Goal: Feedback & Contribution: Submit feedback/report problem

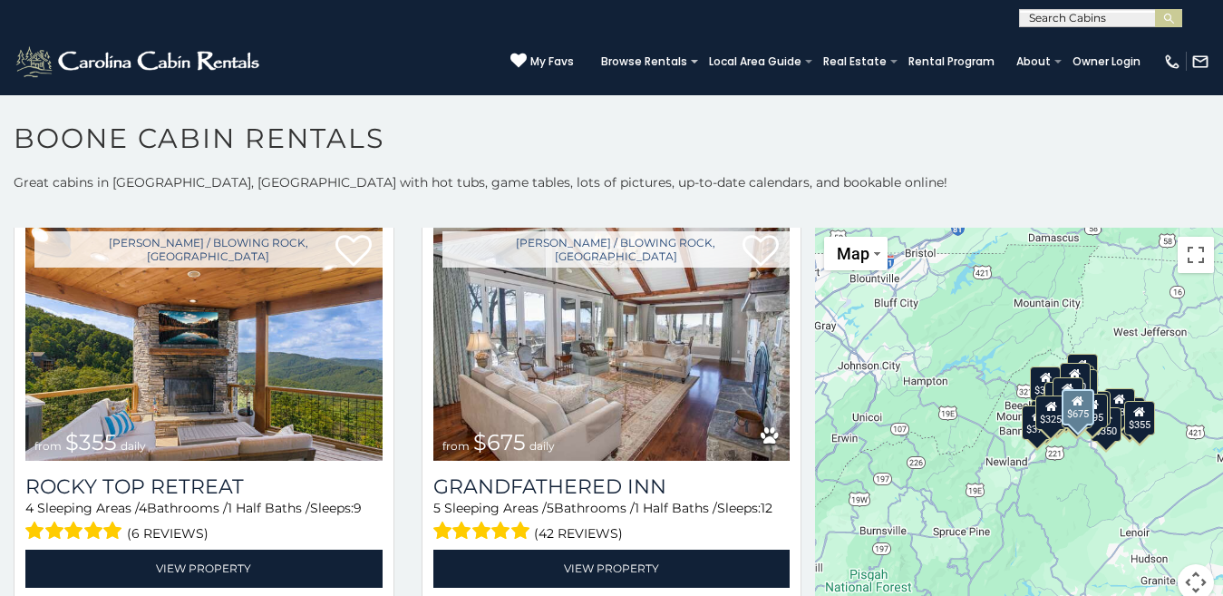
scroll to position [880, 0]
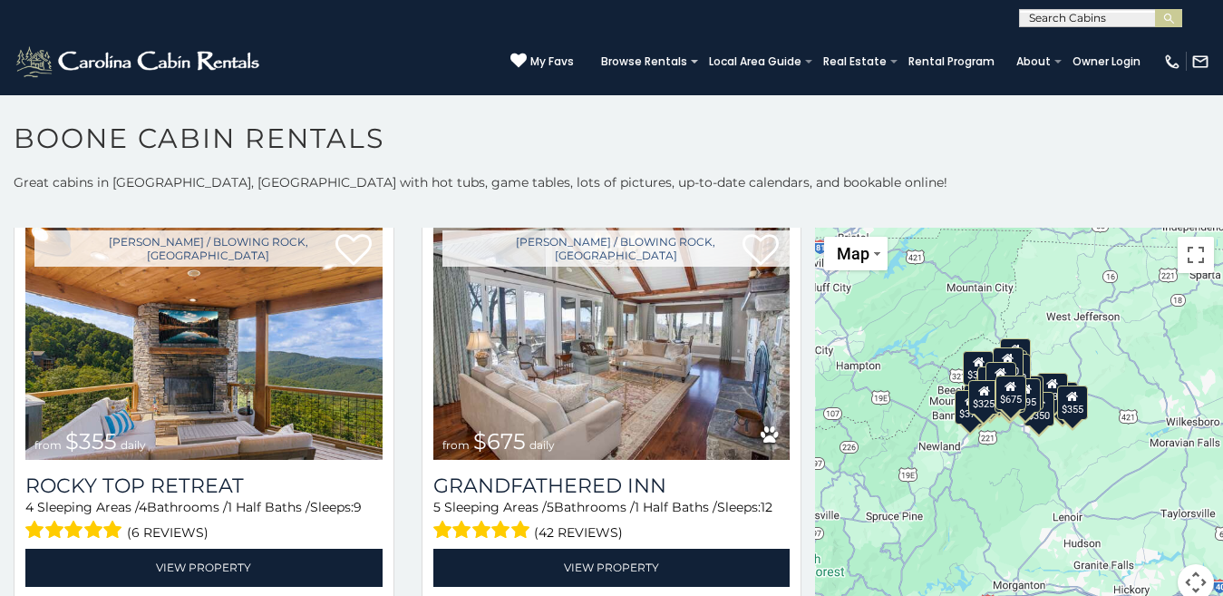
drag, startPoint x: 1155, startPoint y: 472, endPoint x: 1071, endPoint y: 446, distance: 88.3
click at [1073, 447] on div "$349 $480 $525 $315 $355 $675 $635 $930 $400 $451 $330 $400 $485 $460 $395 $255…" at bounding box center [1019, 425] width 408 height 394
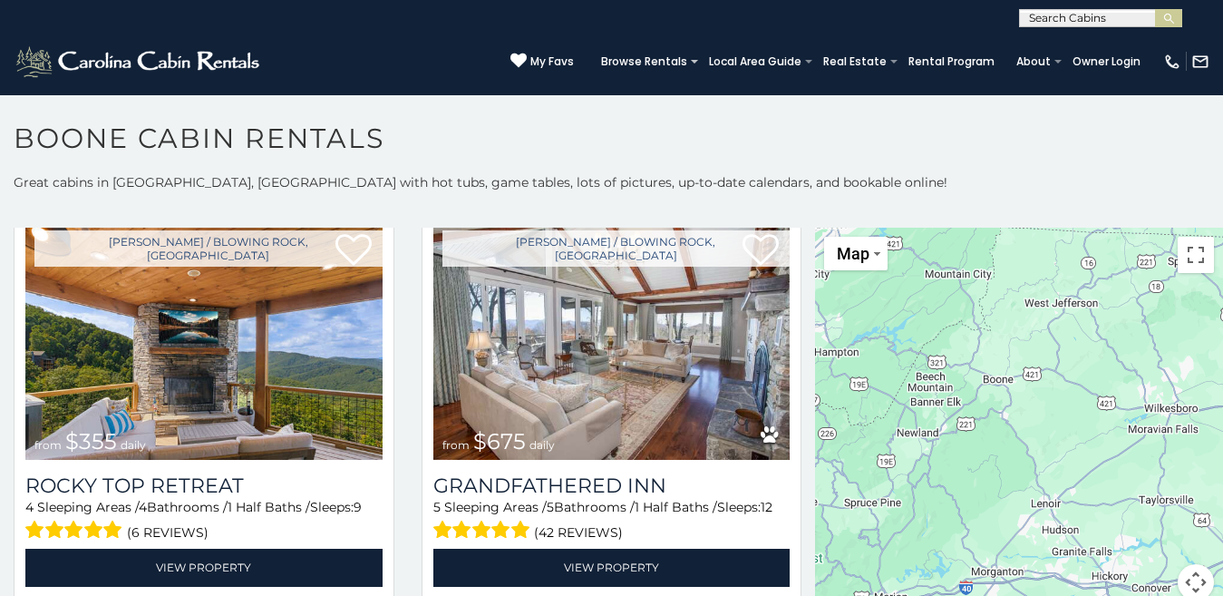
click at [1001, 421] on div at bounding box center [1019, 425] width 408 height 394
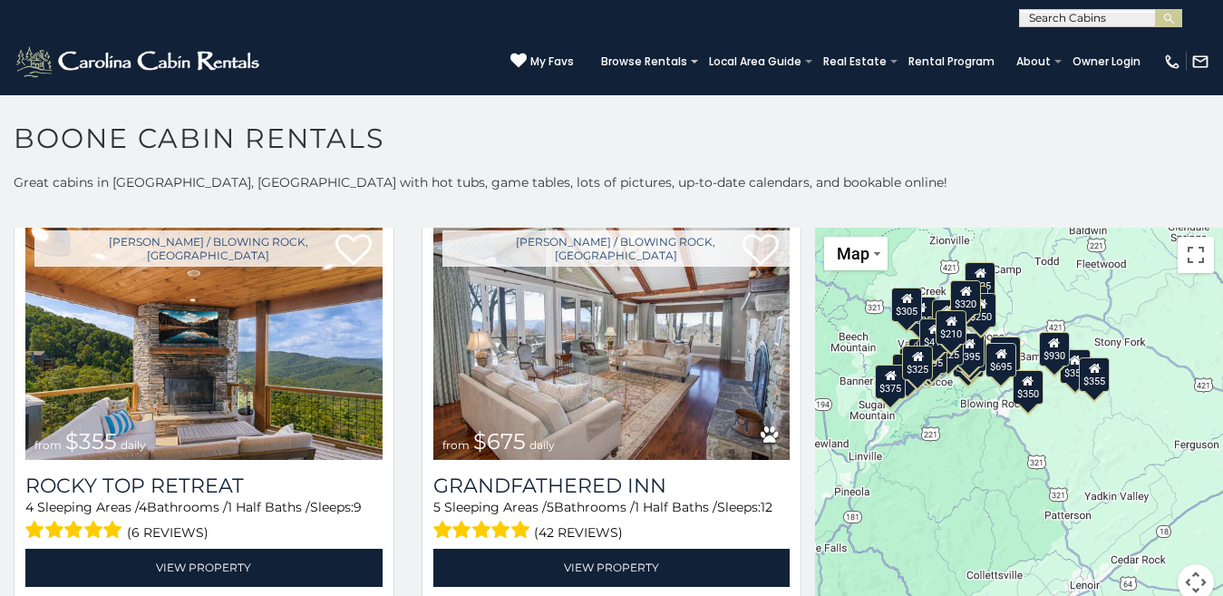
click at [1001, 420] on div "$349 $480 $525 $315 $355 $675 $635 $930 $400 $451 $330 $400 $485 $460 $395 $255…" at bounding box center [1019, 425] width 408 height 394
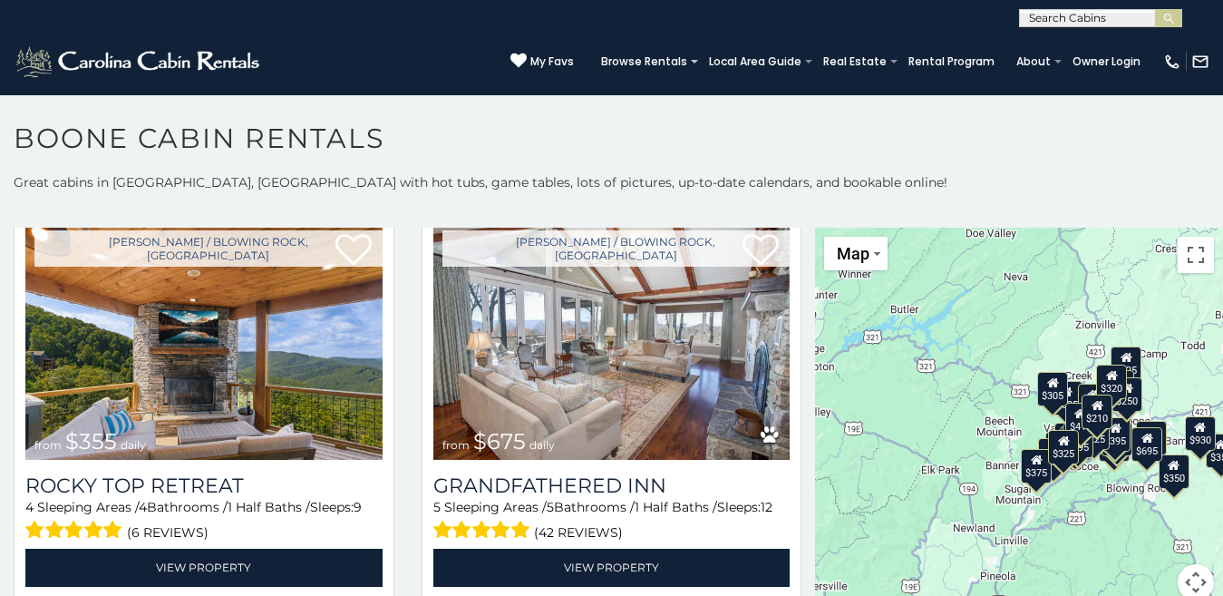
drag, startPoint x: 922, startPoint y: 340, endPoint x: 1088, endPoint y: 420, distance: 184.1
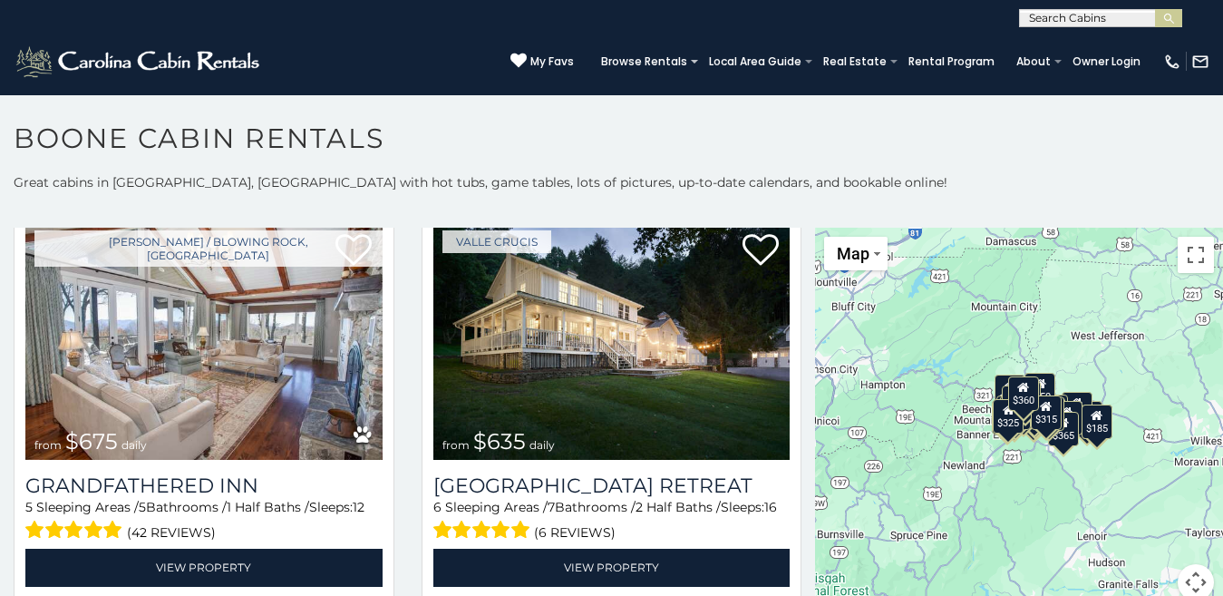
drag, startPoint x: 1043, startPoint y: 464, endPoint x: 1034, endPoint y: 452, distance: 15.6
click at [1034, 452] on div "$349 $480 $315 $355 $675 $635 $930 $400 $451 $400 $485 $460 $395 $565 $225 $350…" at bounding box center [1019, 425] width 408 height 394
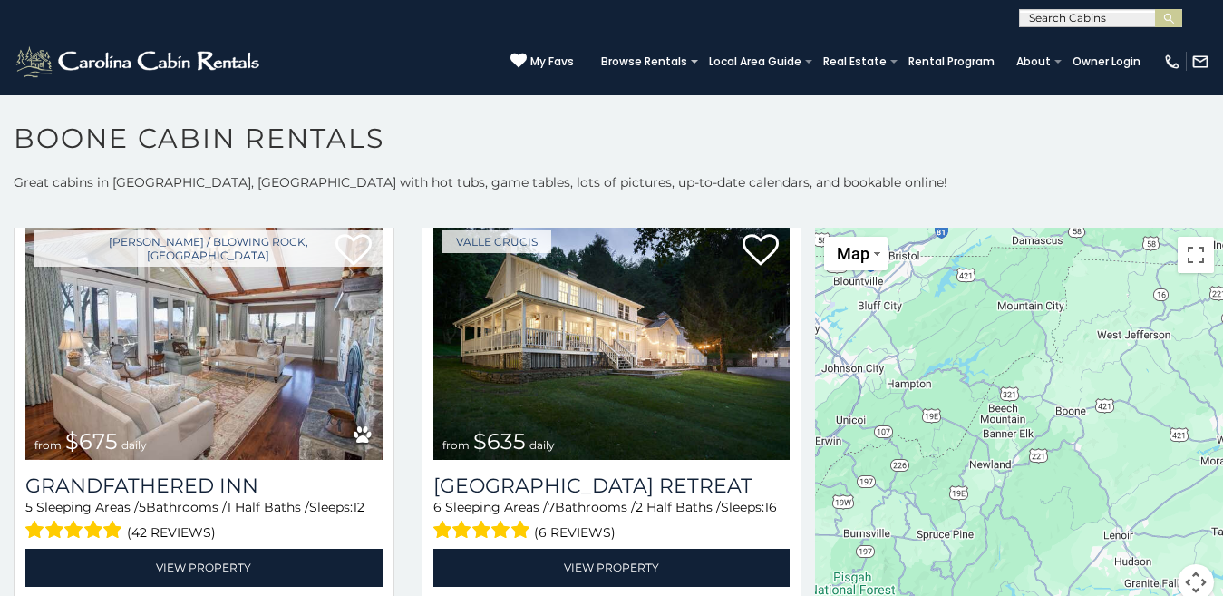
click at [1034, 452] on div at bounding box center [1019, 425] width 408 height 394
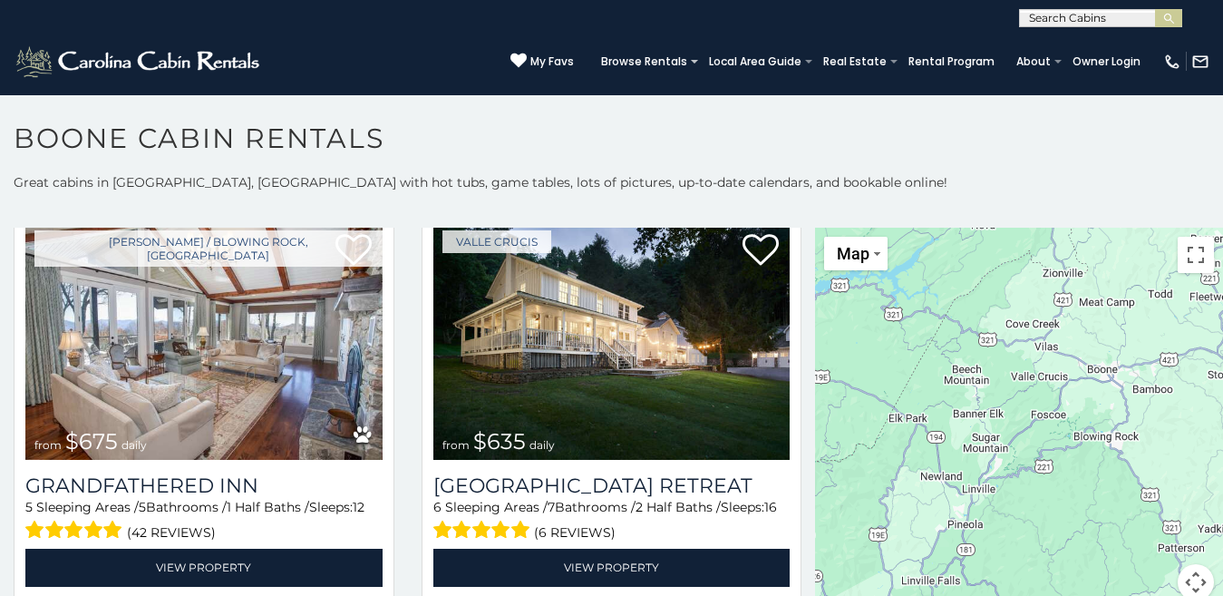
click at [1034, 452] on div at bounding box center [1019, 425] width 408 height 394
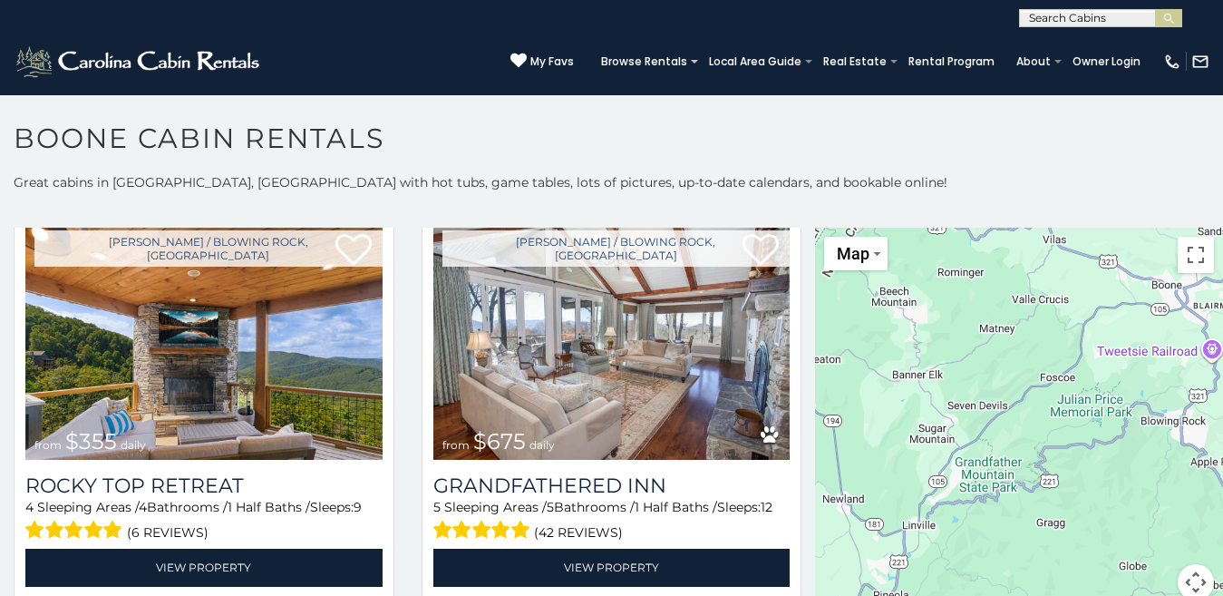
click at [988, 370] on div at bounding box center [1019, 425] width 408 height 394
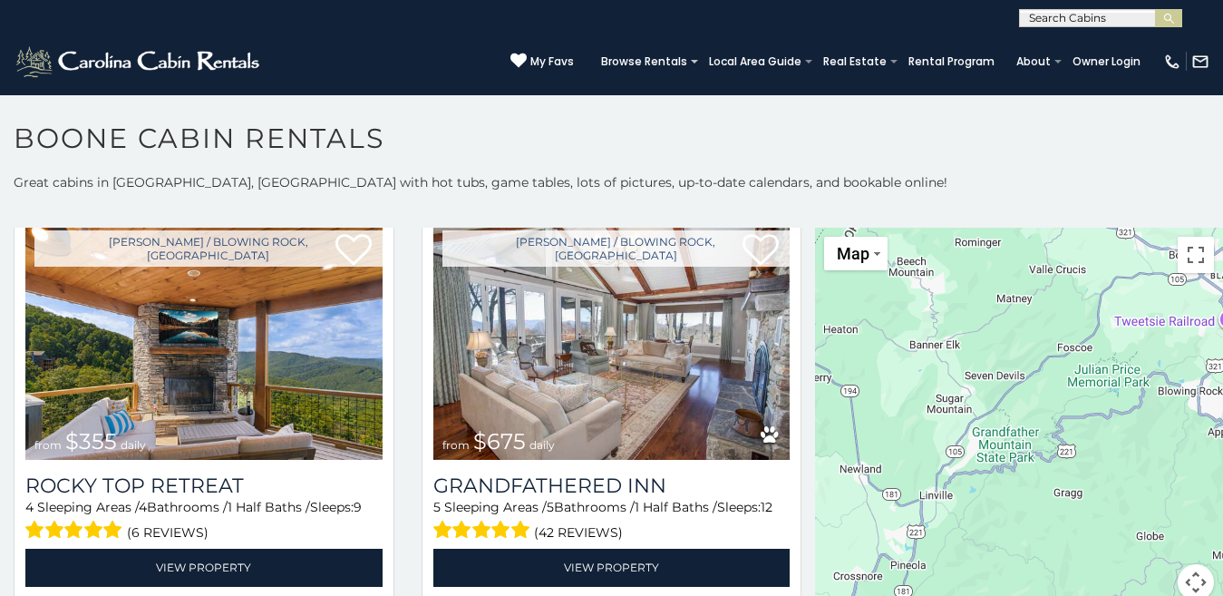
click at [929, 430] on div at bounding box center [1019, 425] width 408 height 394
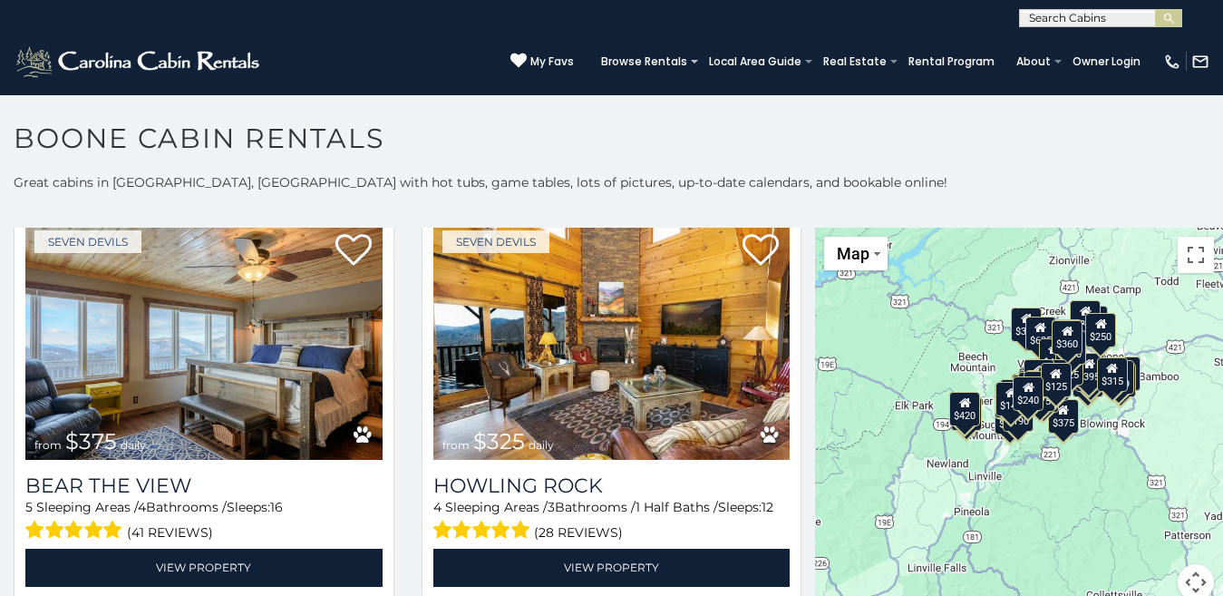
click at [972, 422] on div "$420" at bounding box center [964, 409] width 31 height 34
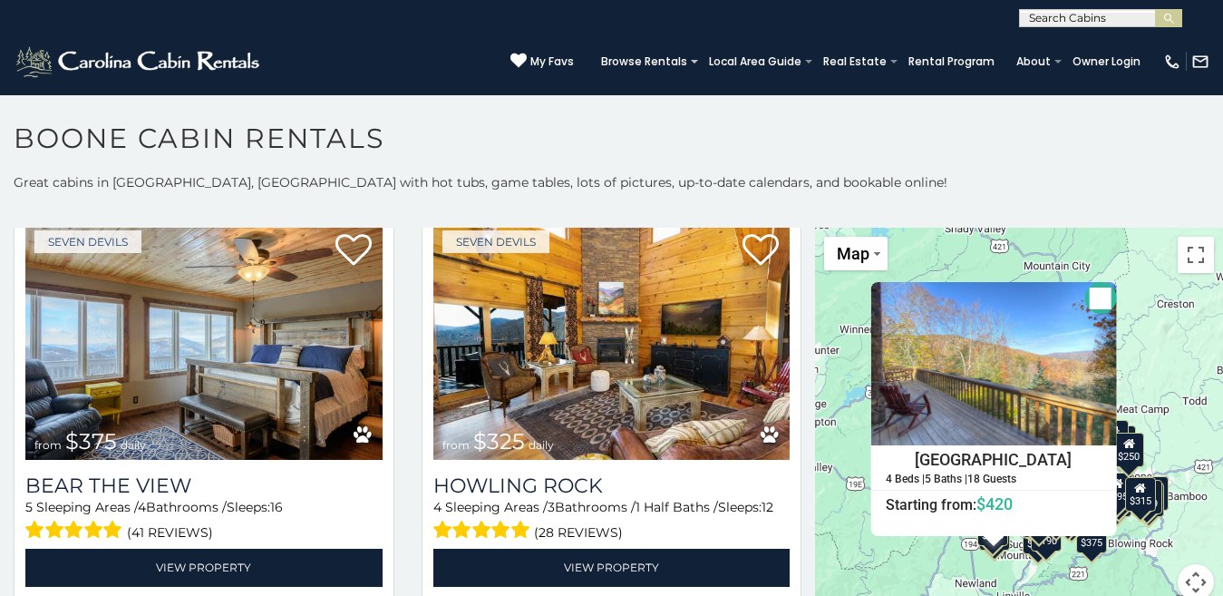
click at [1092, 289] on button "Close" at bounding box center [1100, 298] width 32 height 32
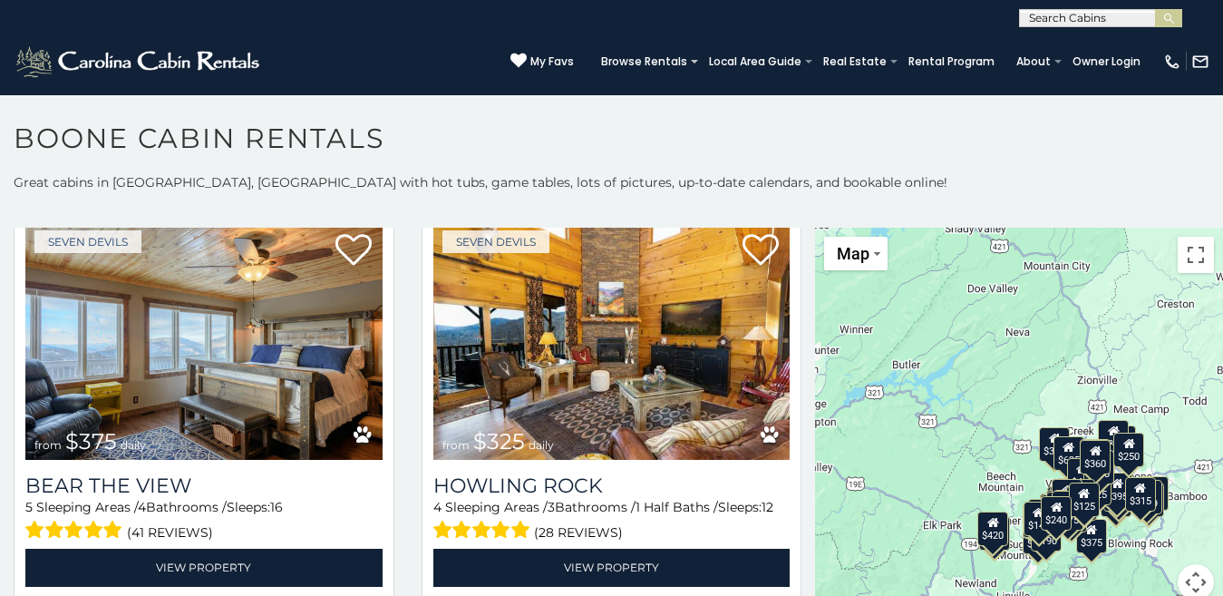
click at [1002, 559] on div "$349 $480 $315 $675 $635 $400 $451 $330 $400 $485 $460 $395 $255 $565 $225 $305…" at bounding box center [1019, 425] width 408 height 394
click at [997, 556] on div "$349 $480 $315 $675 $635 $400 $451 $330 $400 $485 $460 $395 $255 $565 $225 $305…" at bounding box center [1019, 425] width 408 height 394
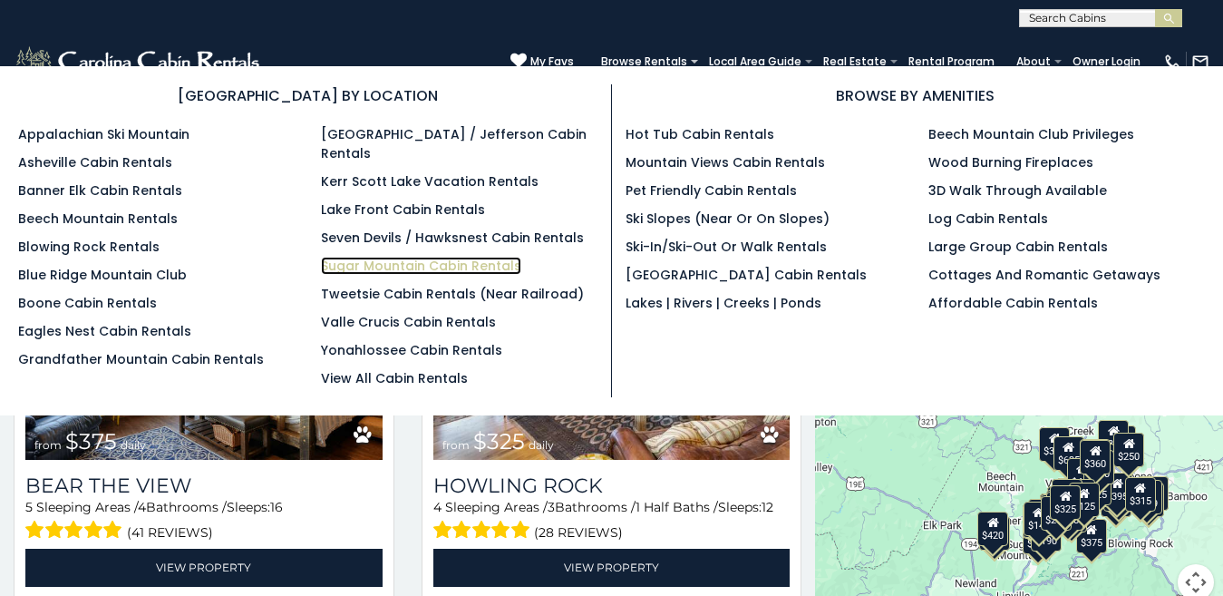
click at [382, 257] on link "Sugar Mountain Cabin Rentals" at bounding box center [421, 266] width 200 height 18
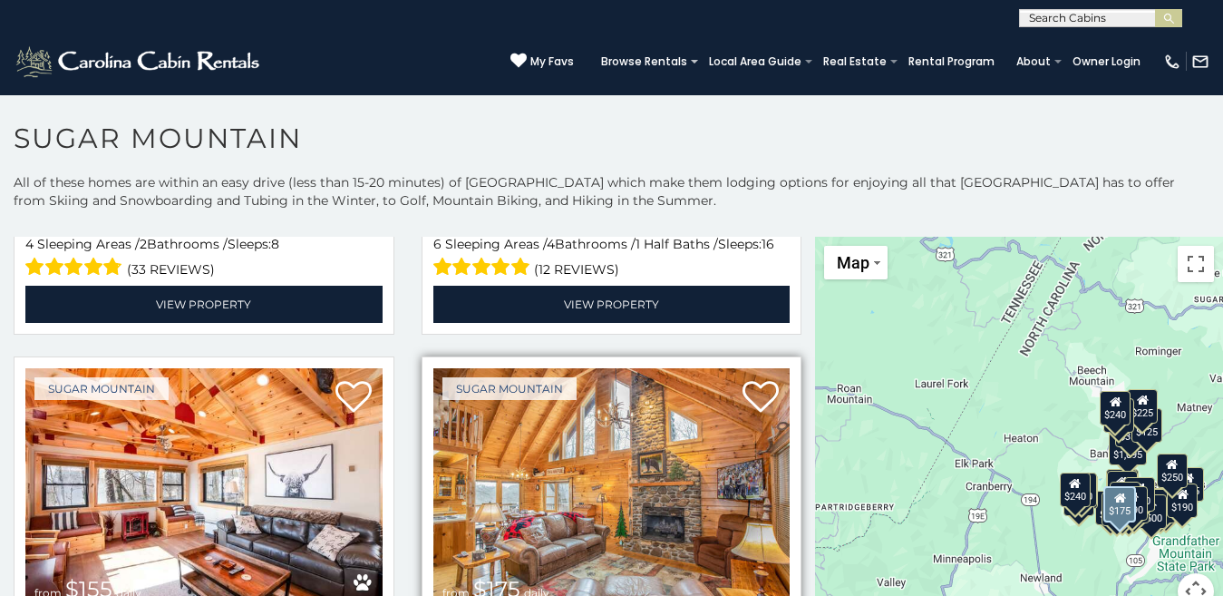
scroll to position [1966, 0]
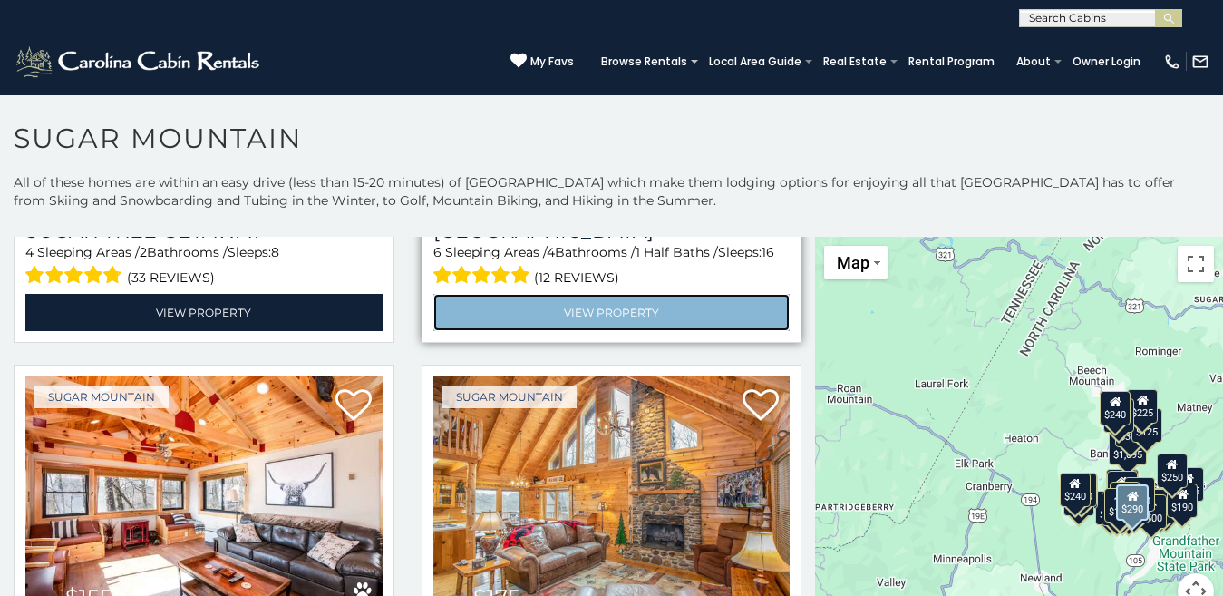
click at [607, 294] on link "View Property" at bounding box center [611, 312] width 357 height 37
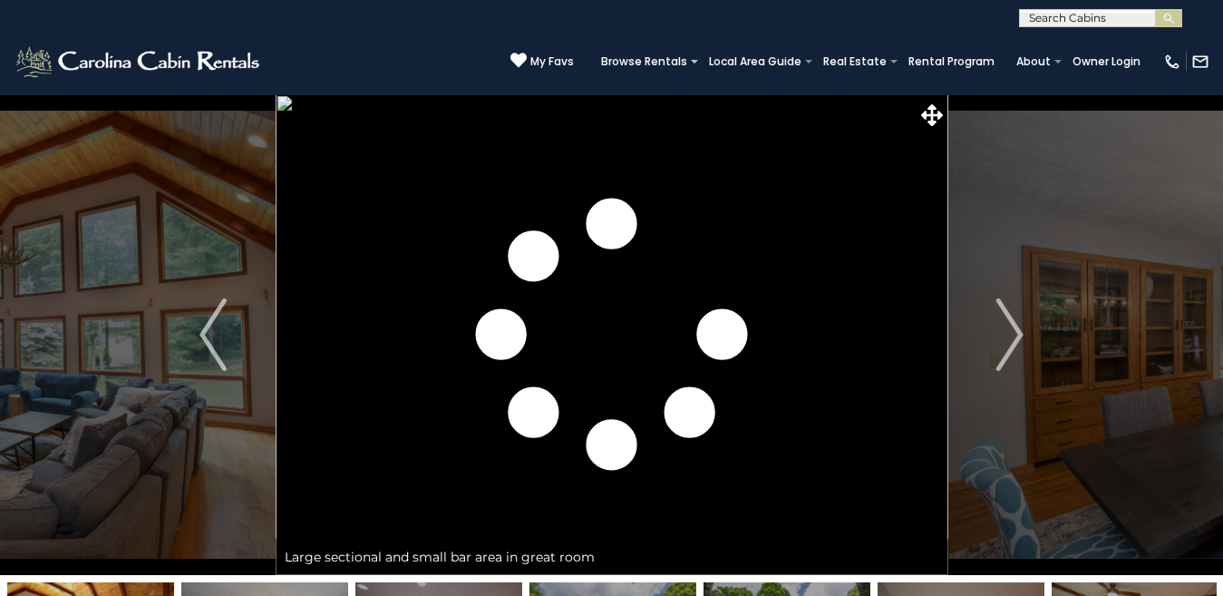
click at [1007, 345] on img "Next" at bounding box center [1009, 334] width 27 height 73
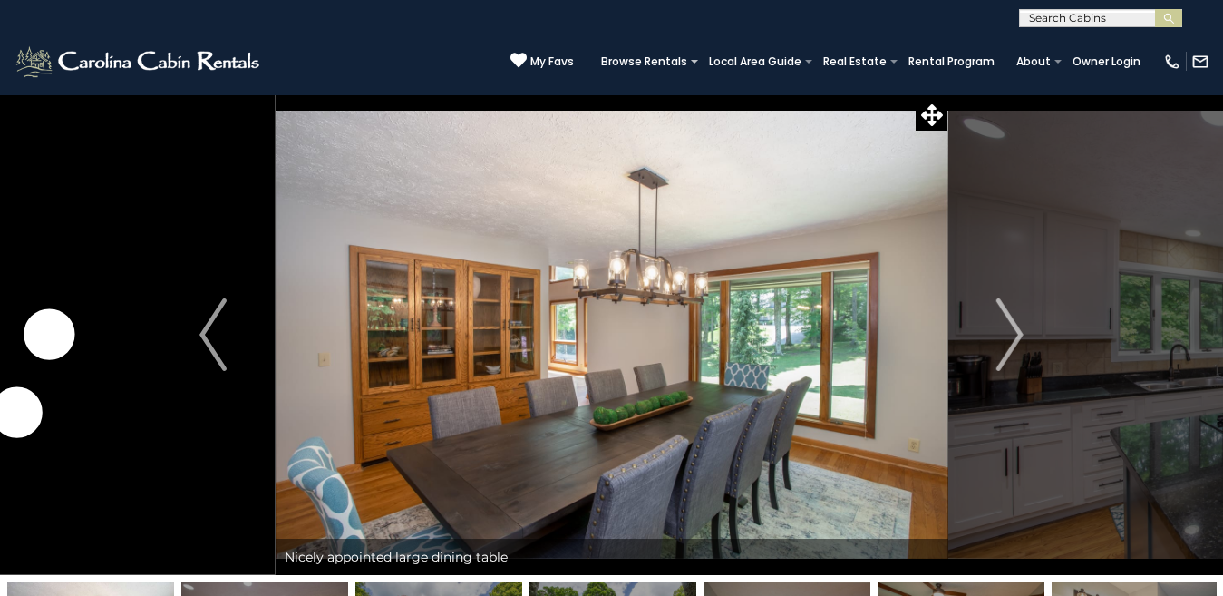
click at [1007, 345] on img "Next" at bounding box center [1009, 334] width 27 height 73
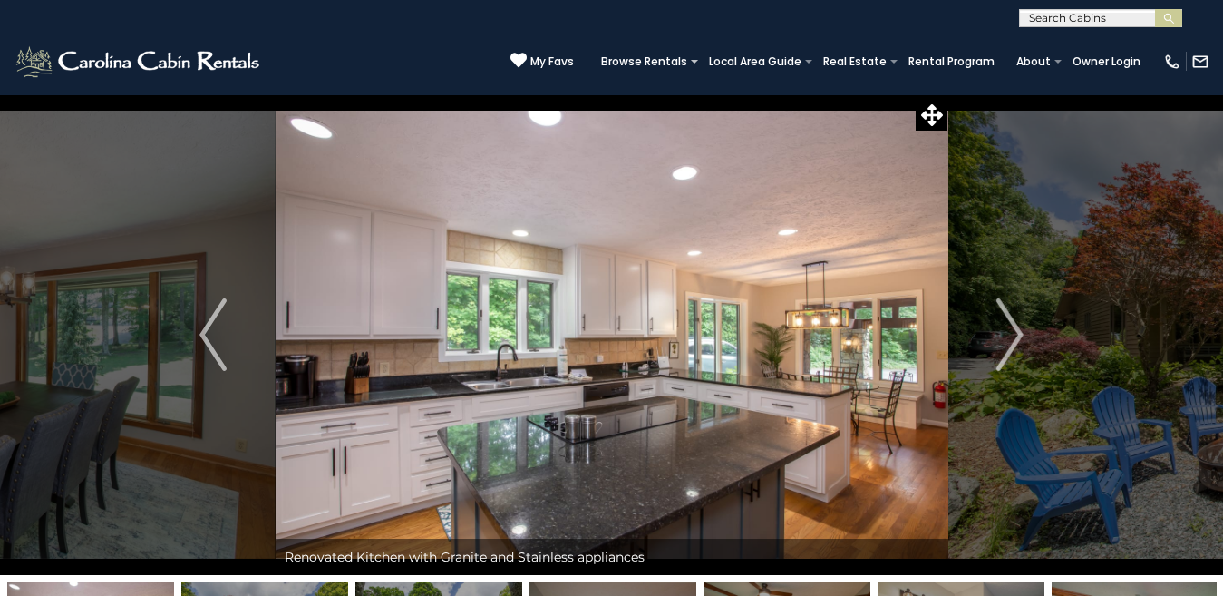
click at [1007, 345] on img "Next" at bounding box center [1009, 334] width 27 height 73
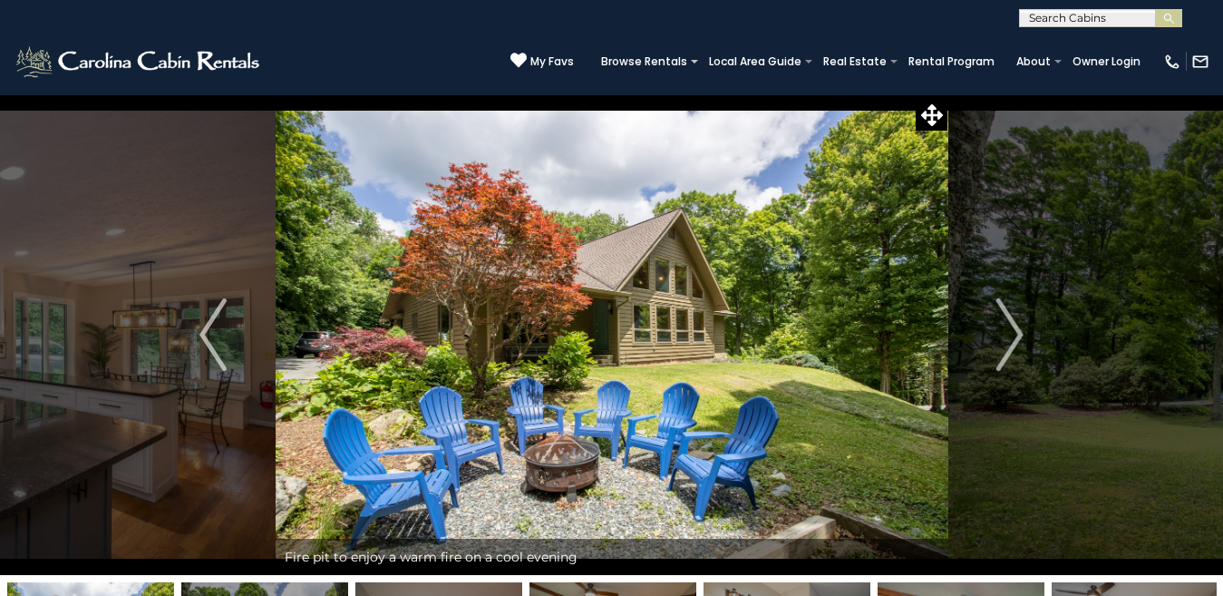
click at [1007, 345] on img "Next" at bounding box center [1009, 334] width 27 height 73
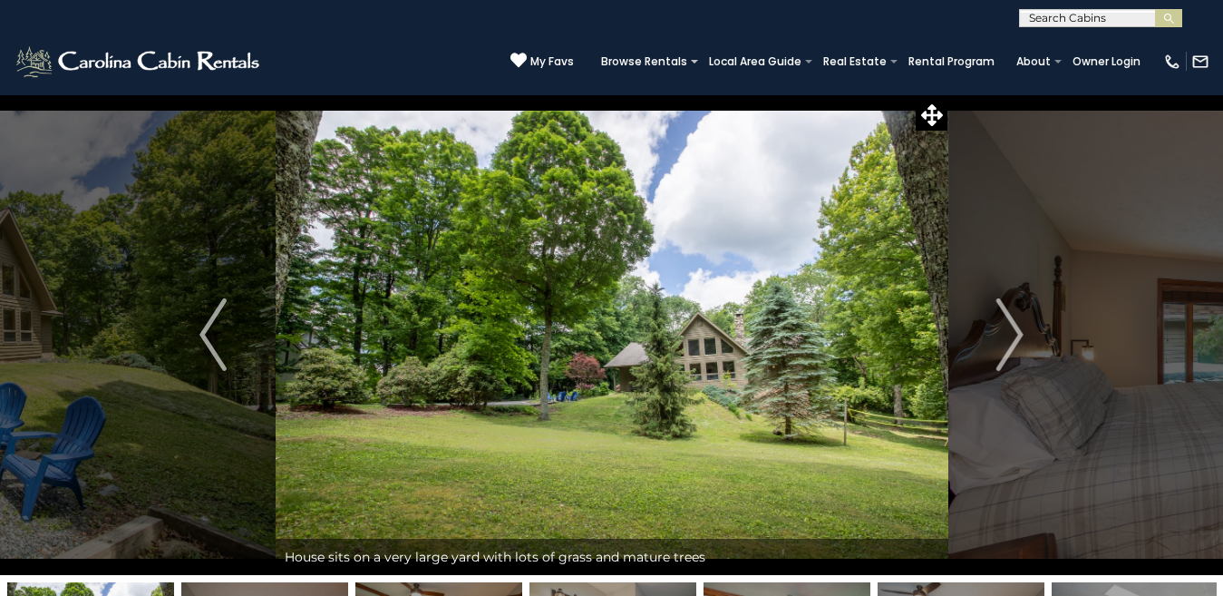
click at [1007, 345] on img "Next" at bounding box center [1009, 334] width 27 height 73
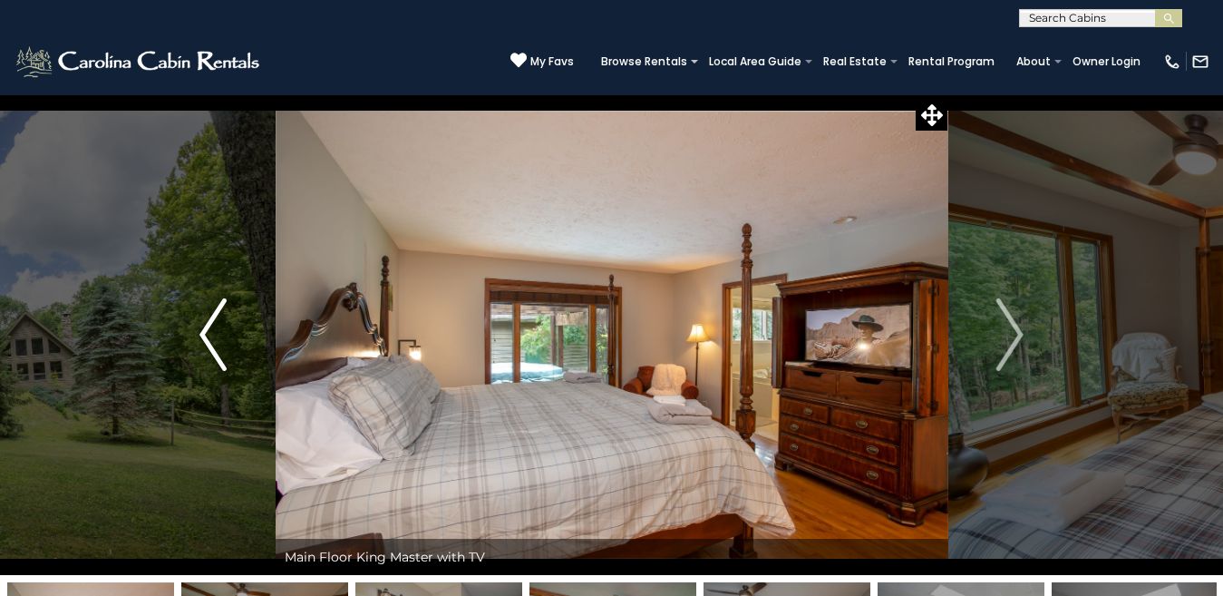
click at [206, 350] on img "Previous" at bounding box center [212, 334] width 27 height 73
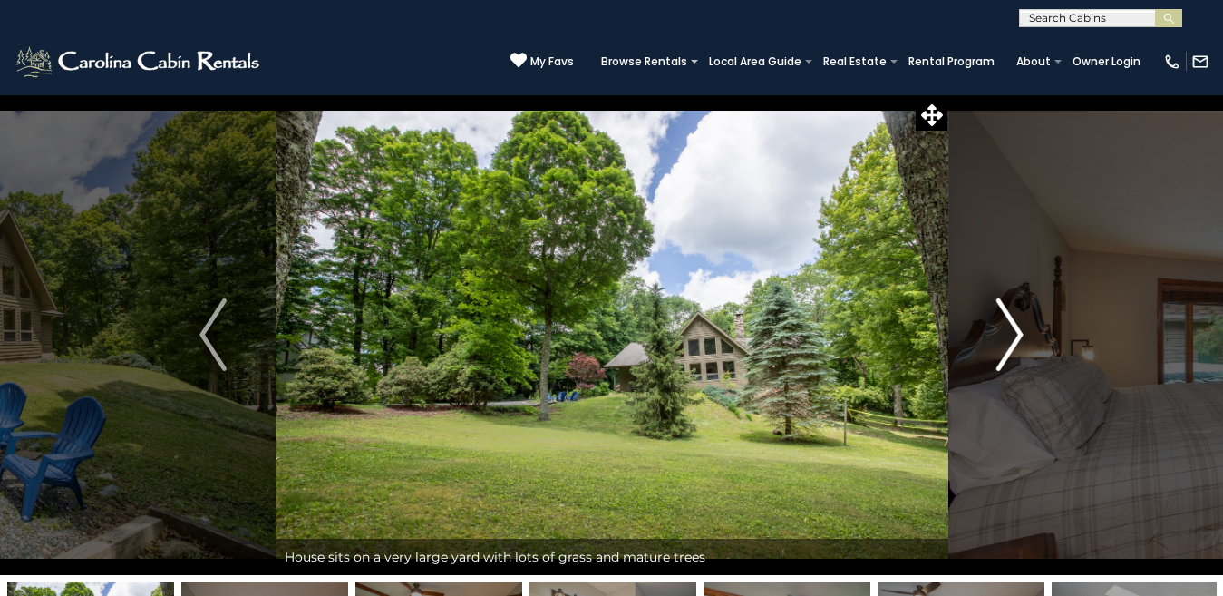
click at [1008, 335] on img "Next" at bounding box center [1009, 334] width 27 height 73
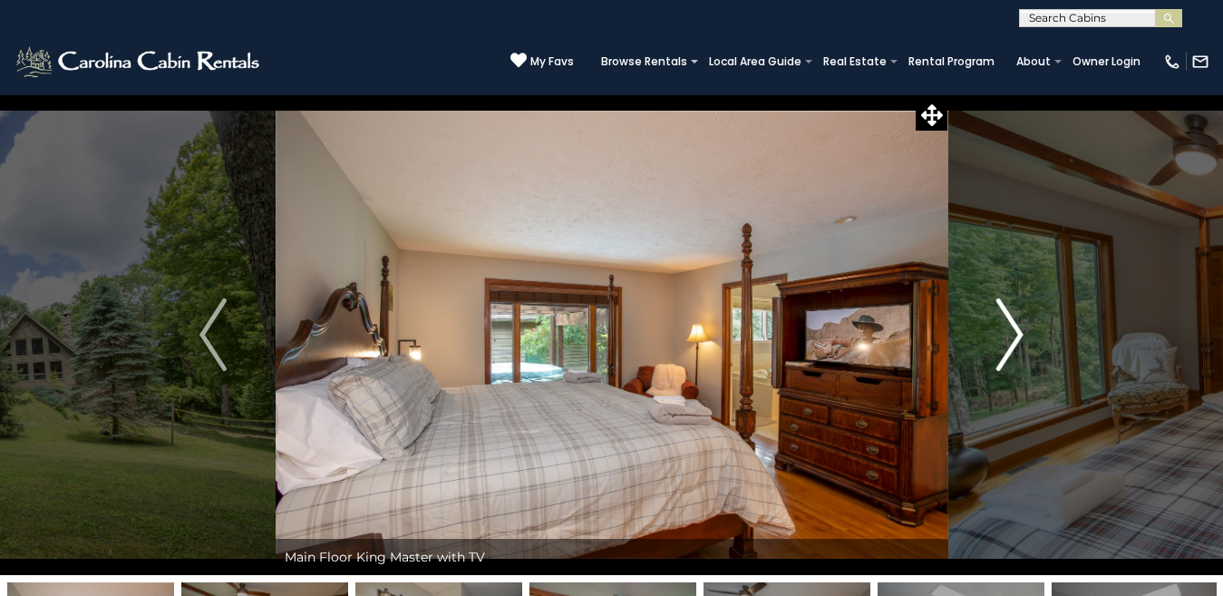
click at [1008, 335] on img "Next" at bounding box center [1009, 334] width 27 height 73
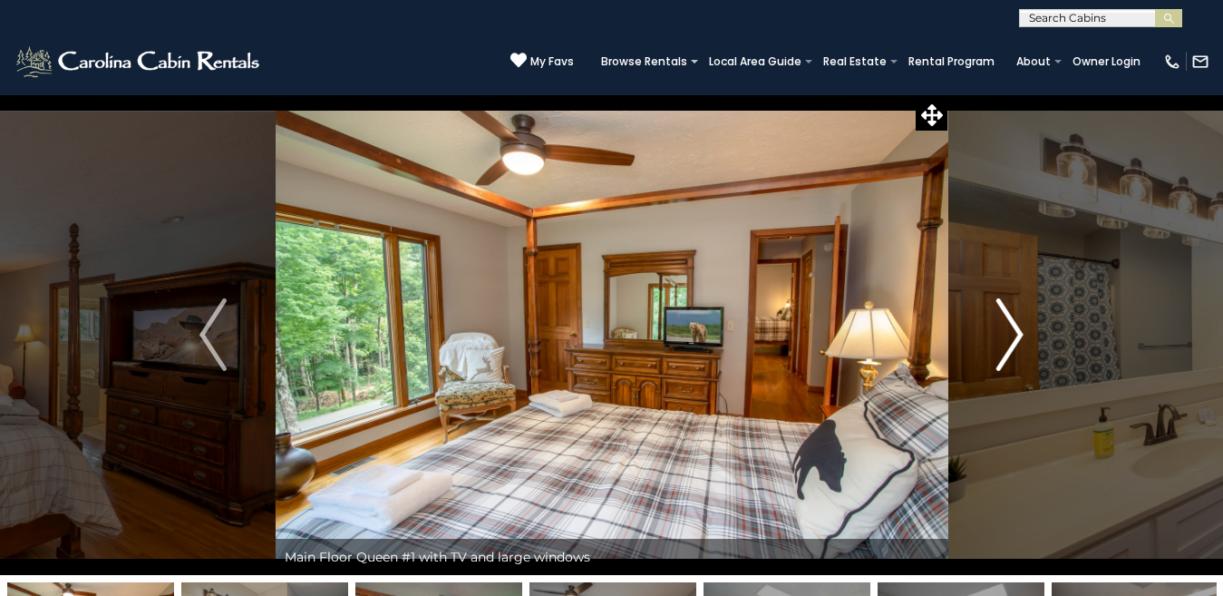
click at [1008, 335] on img "Next" at bounding box center [1009, 334] width 27 height 73
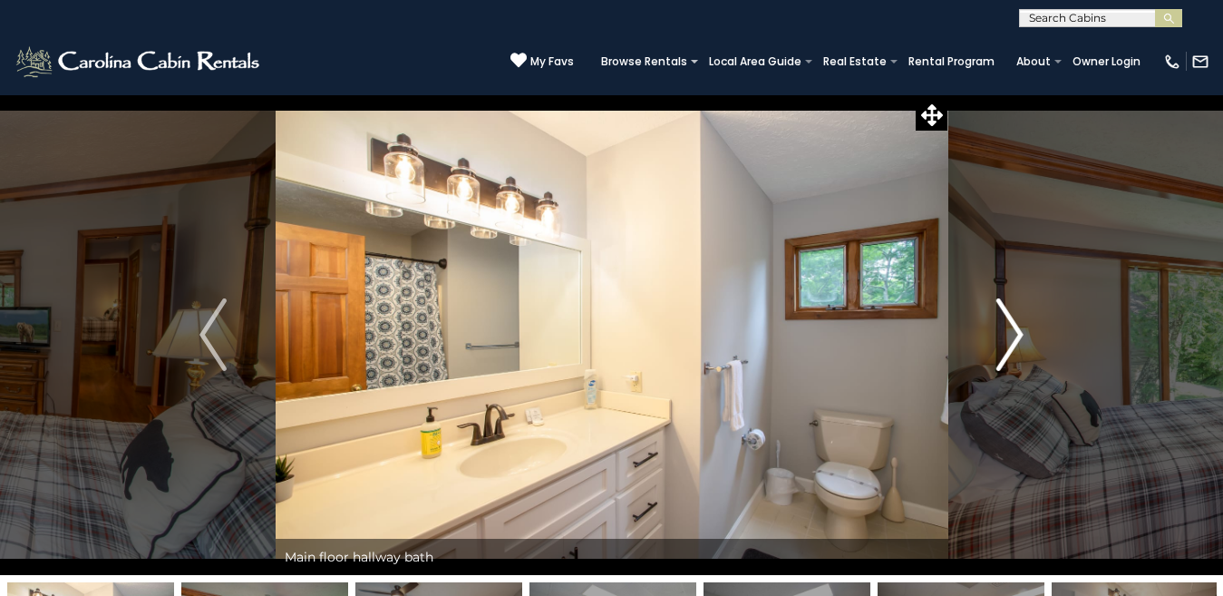
click at [1008, 335] on img "Next" at bounding box center [1009, 334] width 27 height 73
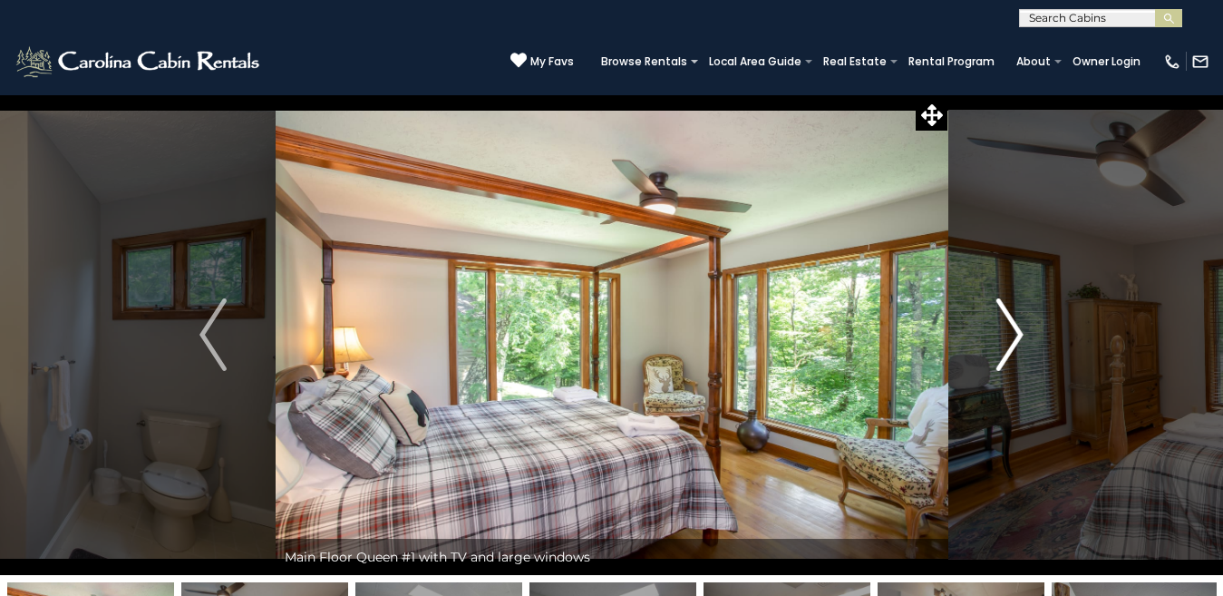
click at [1008, 335] on img "Next" at bounding box center [1009, 334] width 27 height 73
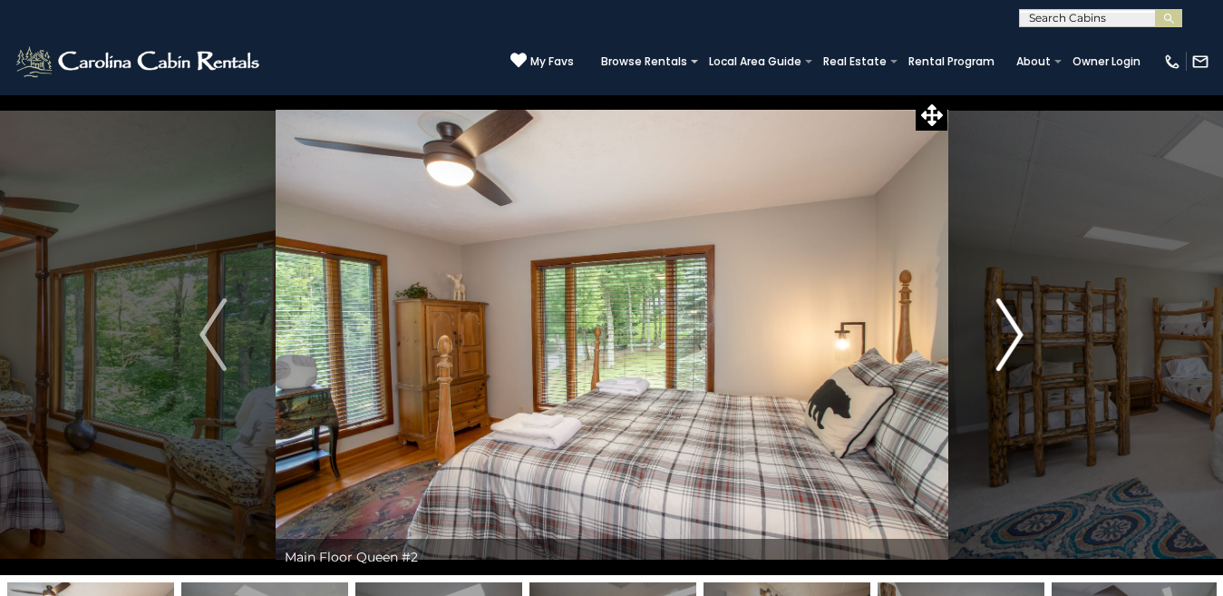
click at [1008, 335] on img "Next" at bounding box center [1009, 334] width 27 height 73
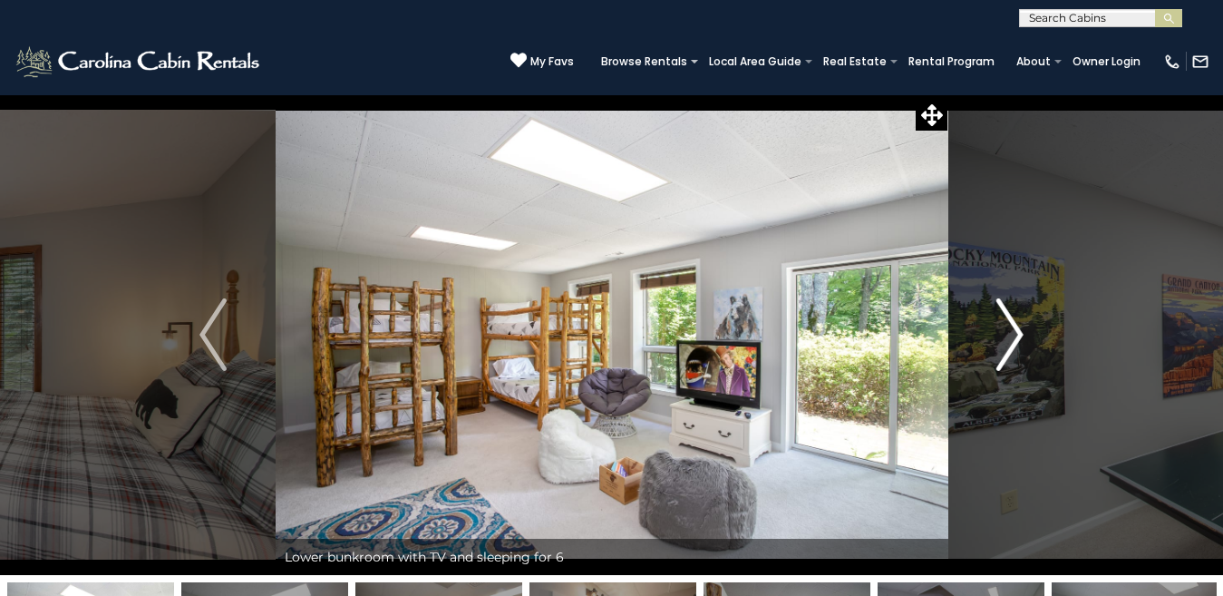
click at [1008, 335] on img "Next" at bounding box center [1009, 334] width 27 height 73
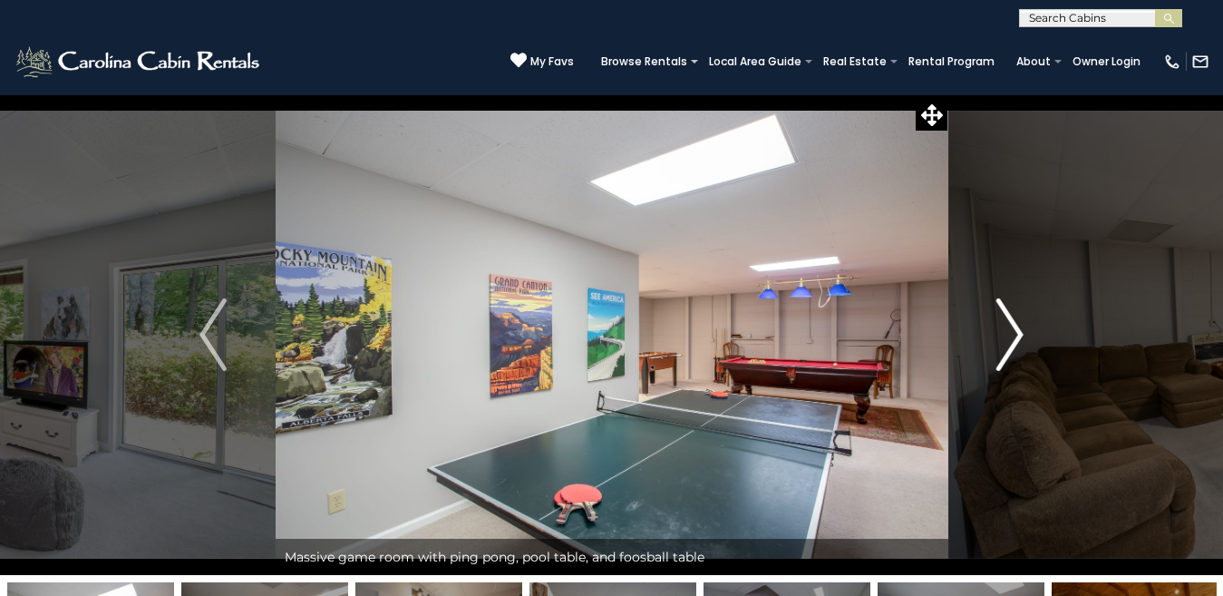
click at [1008, 335] on img "Next" at bounding box center [1009, 334] width 27 height 73
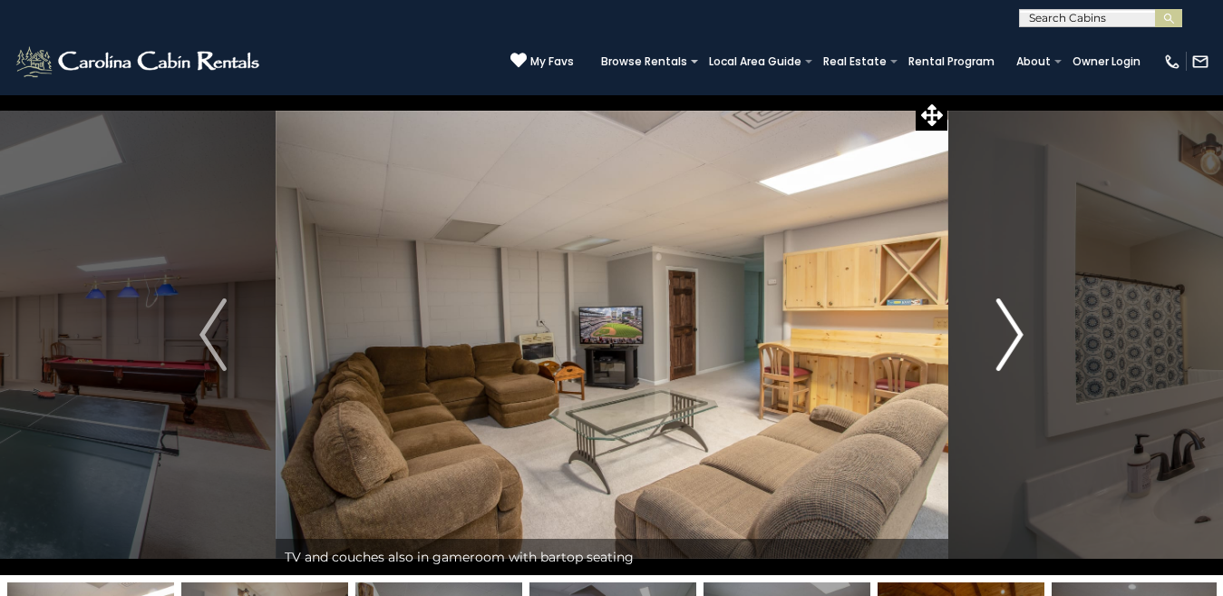
click at [1008, 335] on img "Next" at bounding box center [1009, 334] width 27 height 73
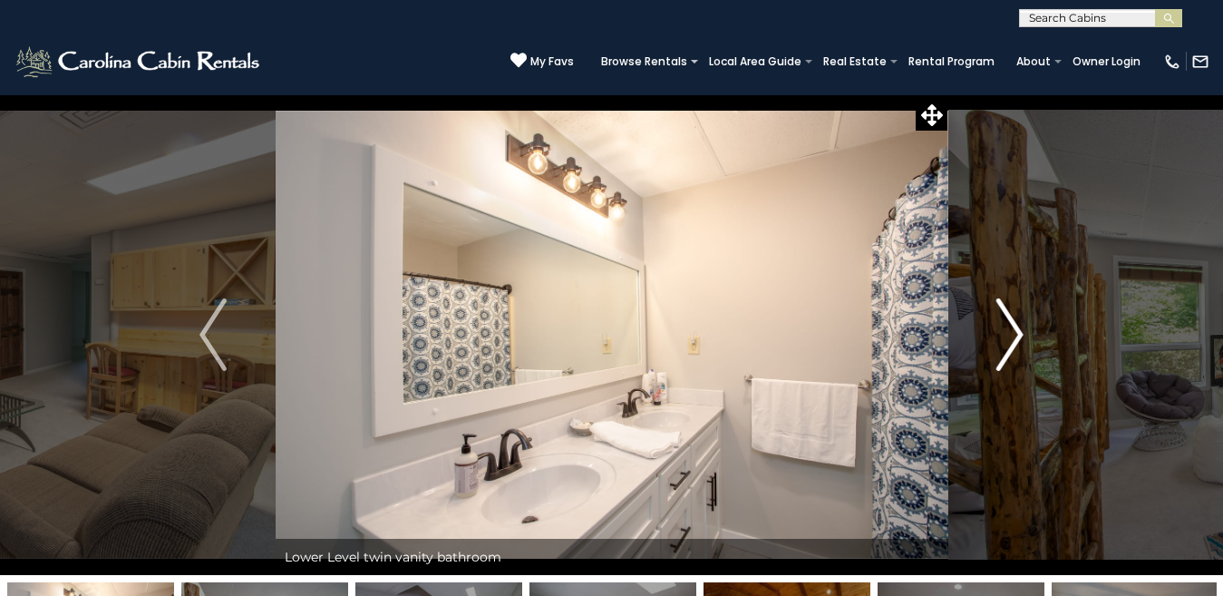
click at [1008, 335] on img "Next" at bounding box center [1009, 334] width 27 height 73
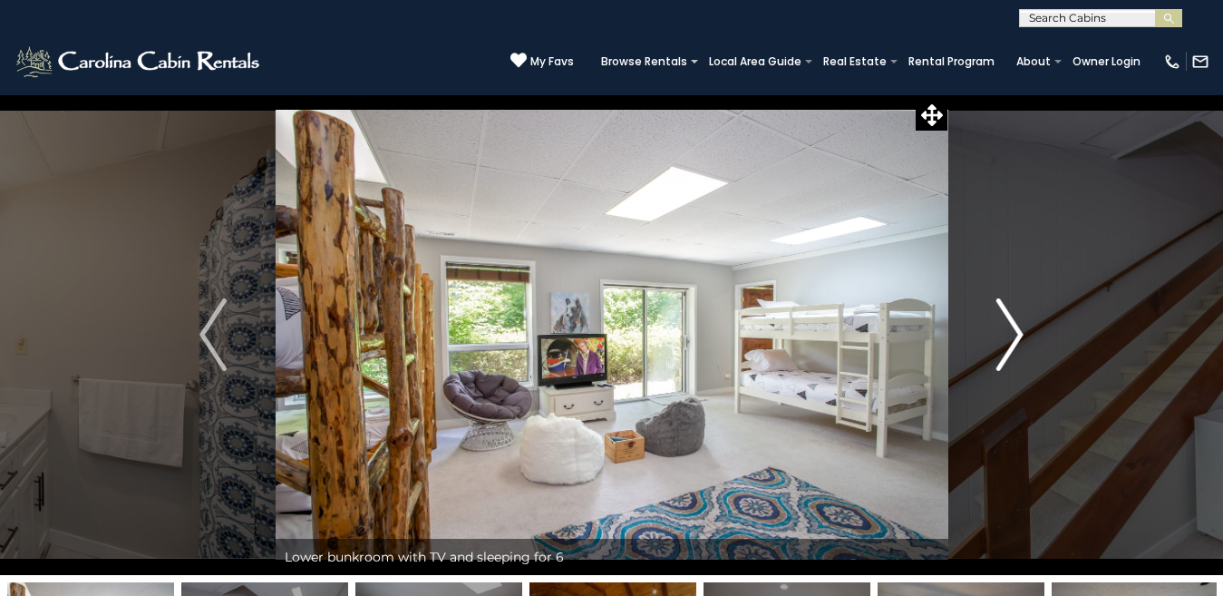
click at [1008, 335] on img "Next" at bounding box center [1009, 334] width 27 height 73
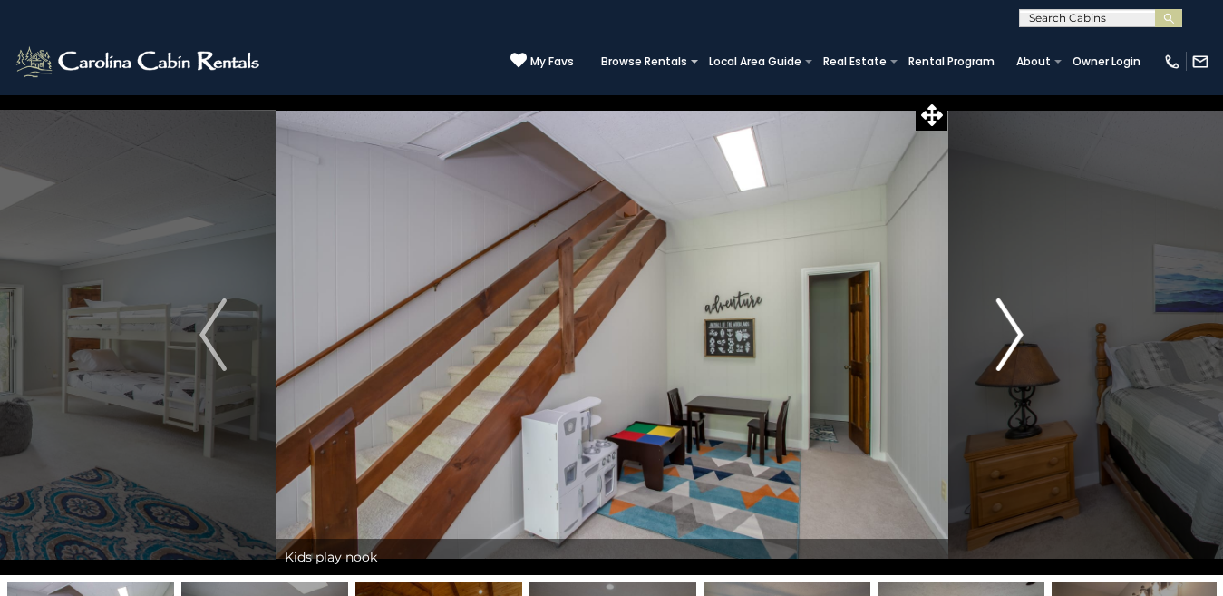
click at [1008, 335] on img "Next" at bounding box center [1009, 334] width 27 height 73
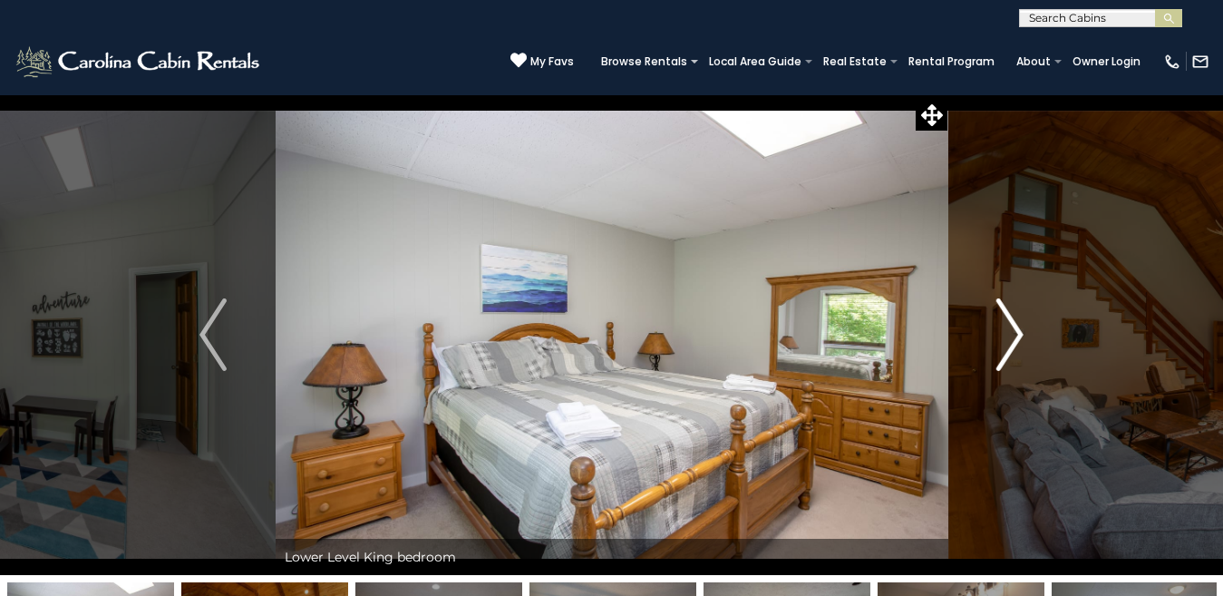
click at [1008, 335] on img "Next" at bounding box center [1009, 334] width 27 height 73
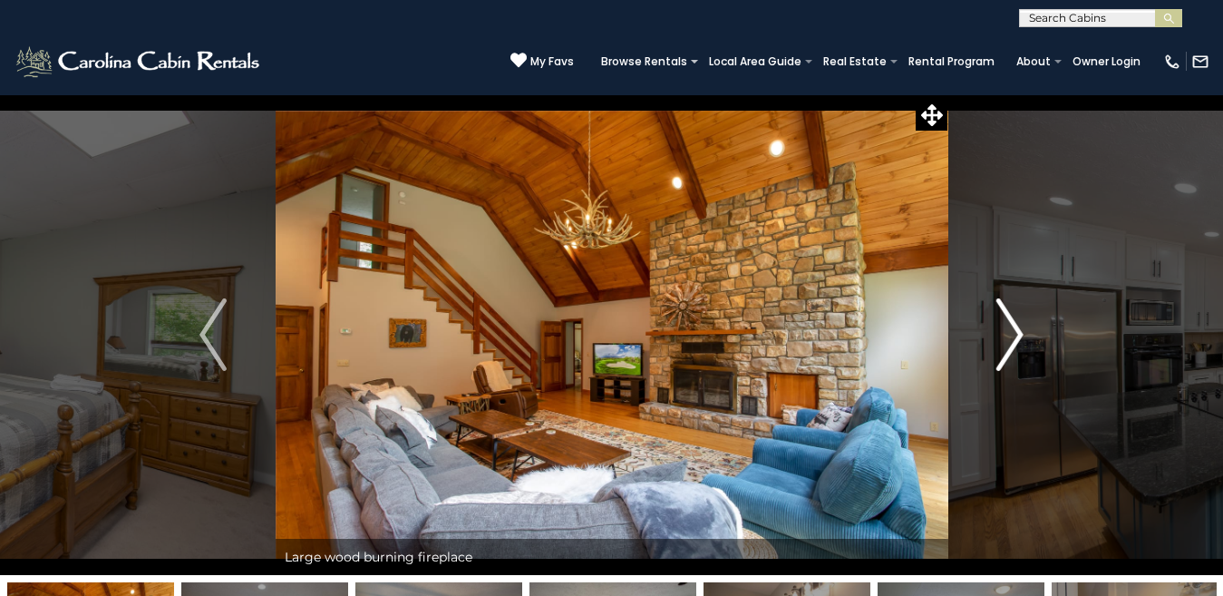
click at [1008, 335] on img "Next" at bounding box center [1009, 334] width 27 height 73
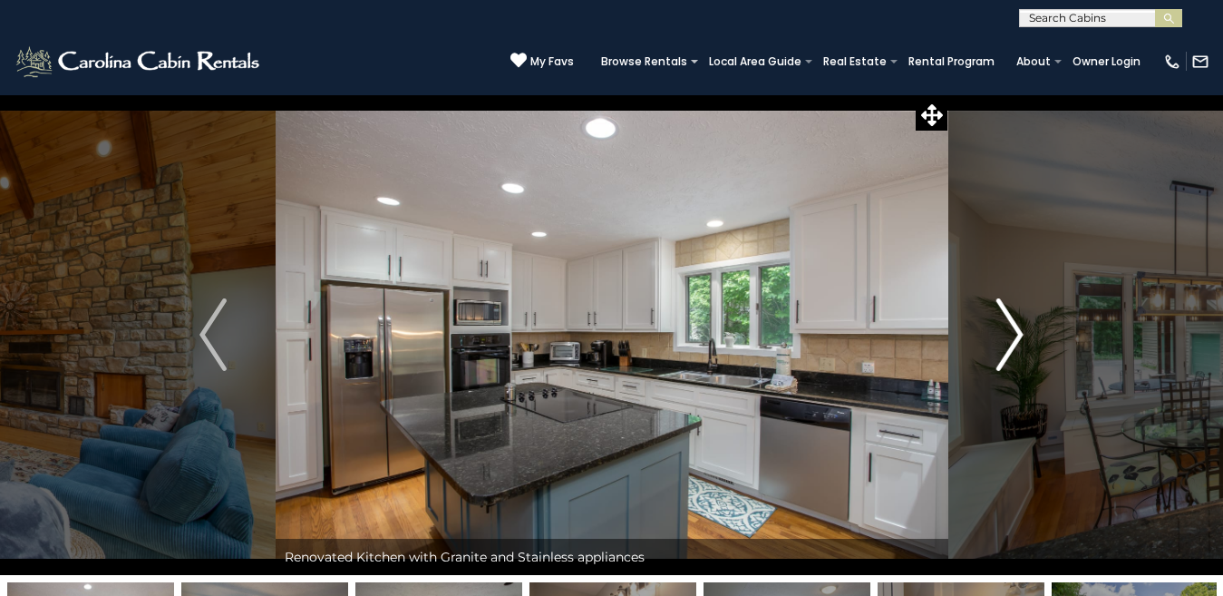
click at [1008, 335] on img "Next" at bounding box center [1009, 334] width 27 height 73
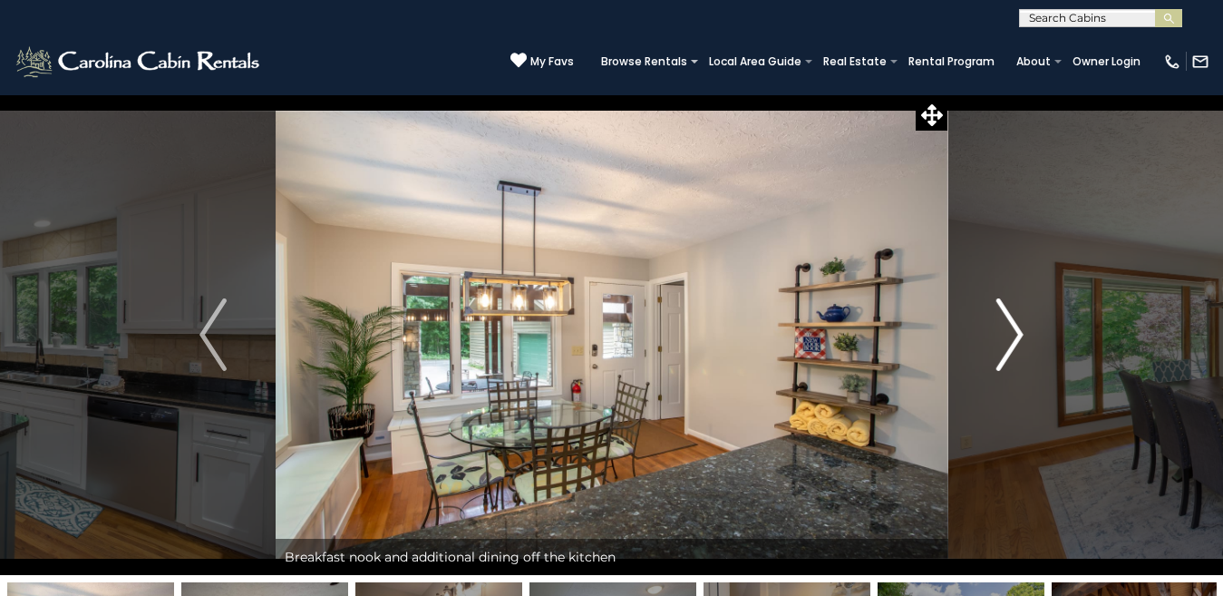
click at [1008, 335] on img "Next" at bounding box center [1009, 334] width 27 height 73
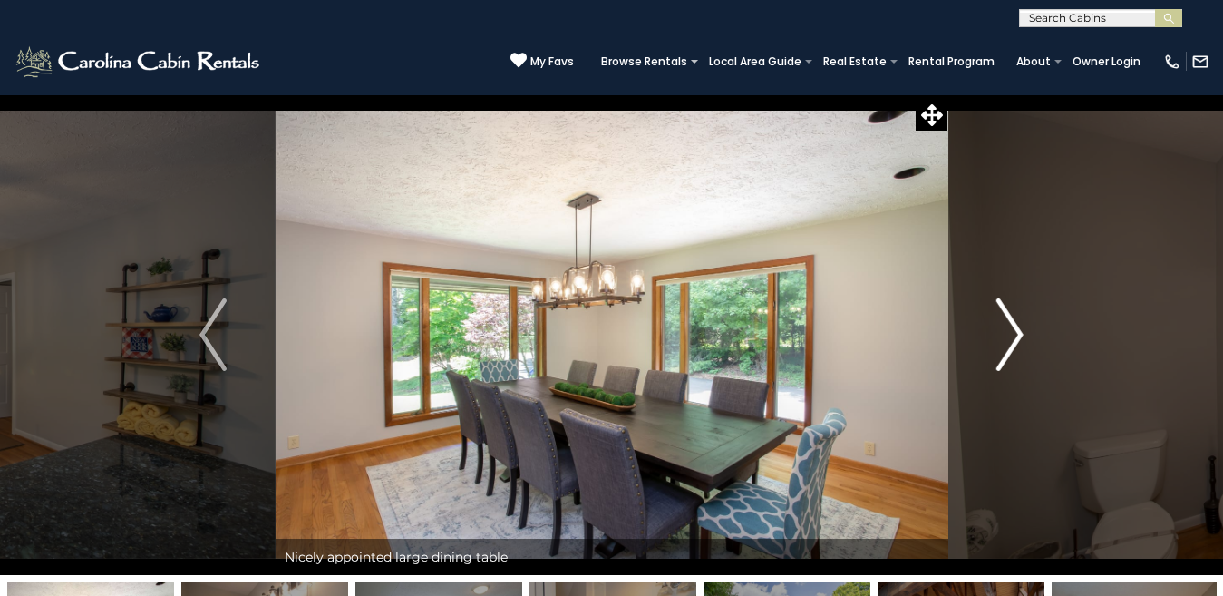
click at [1008, 335] on img "Next" at bounding box center [1009, 334] width 27 height 73
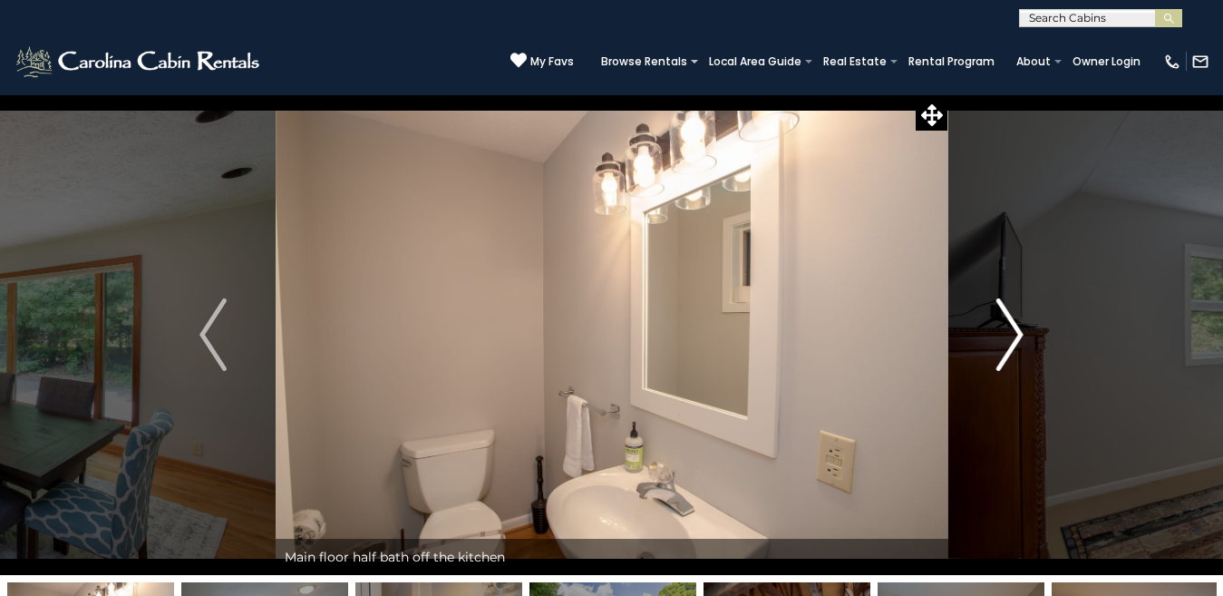
click at [1008, 335] on img "Next" at bounding box center [1009, 334] width 27 height 73
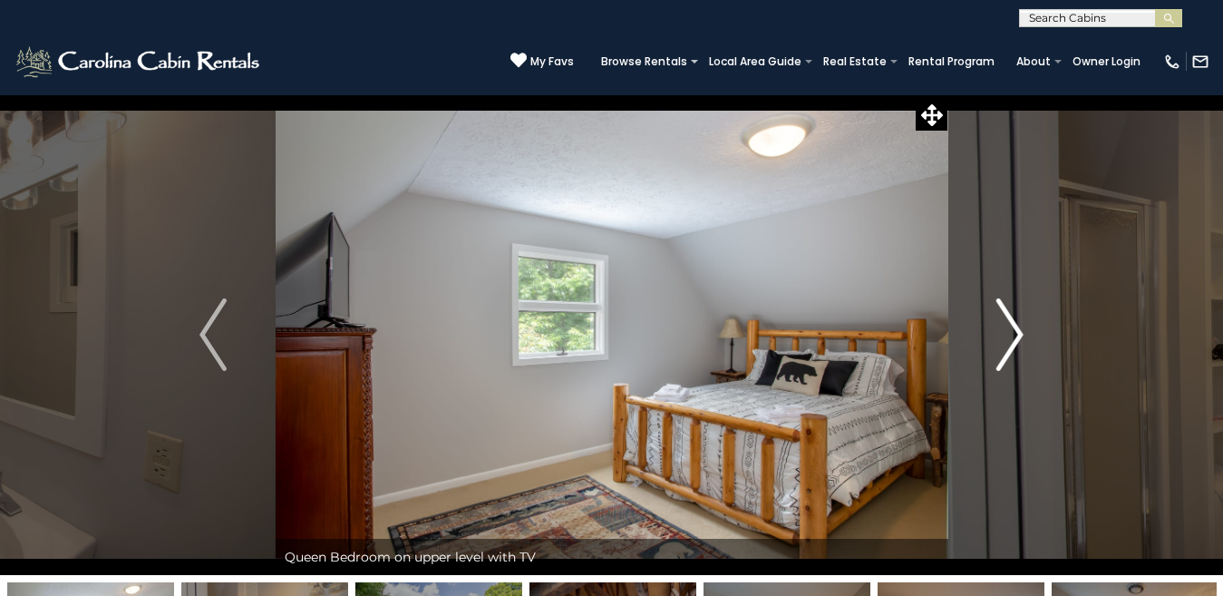
click at [1008, 335] on img "Next" at bounding box center [1009, 334] width 27 height 73
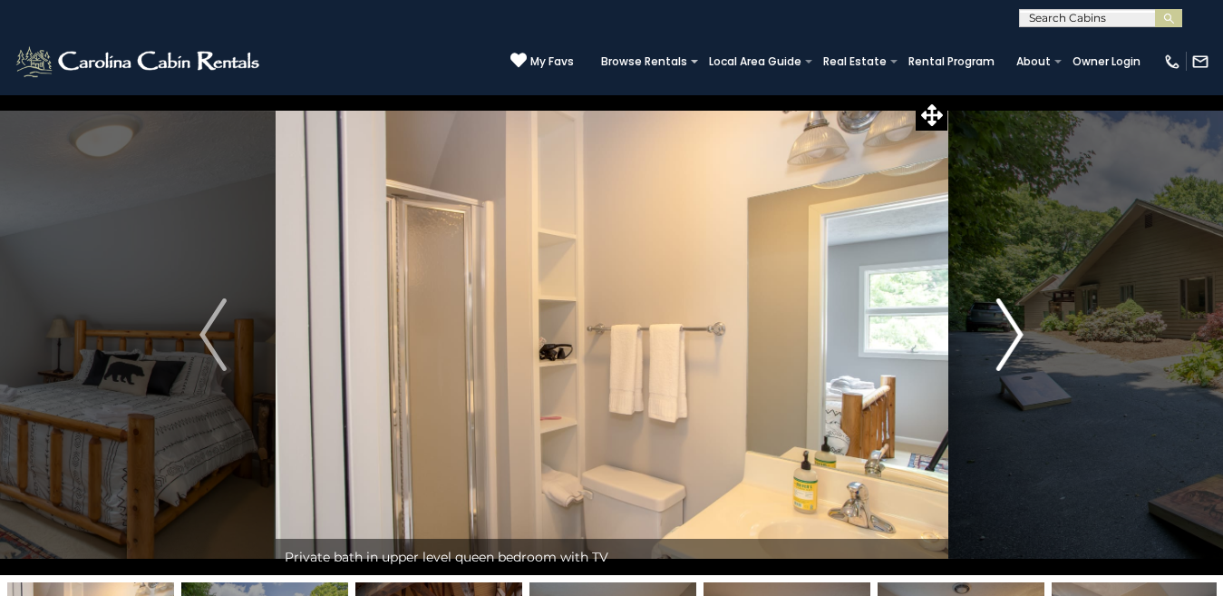
click at [1008, 335] on img "Next" at bounding box center [1009, 334] width 27 height 73
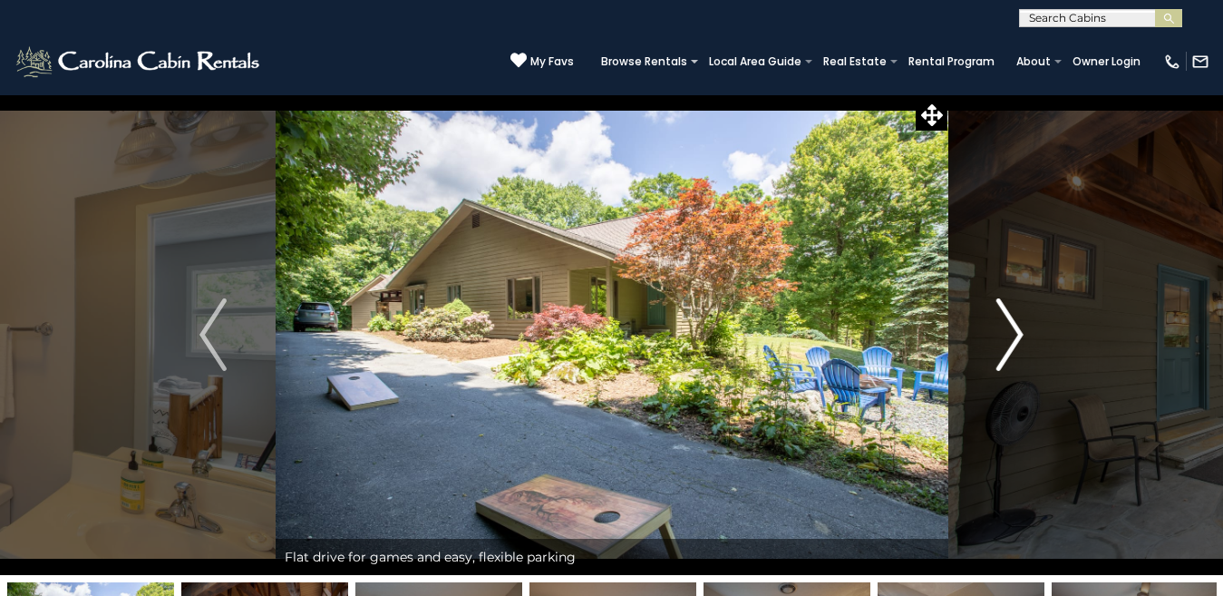
click at [1008, 335] on img "Next" at bounding box center [1009, 334] width 27 height 73
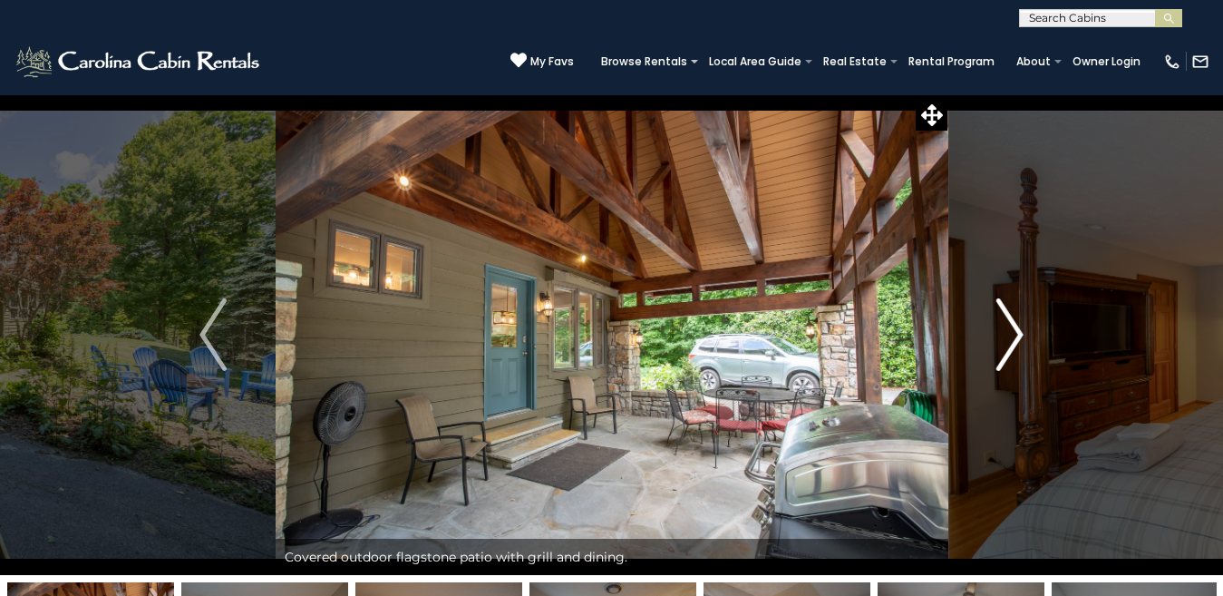
click at [1008, 335] on img "Next" at bounding box center [1009, 334] width 27 height 73
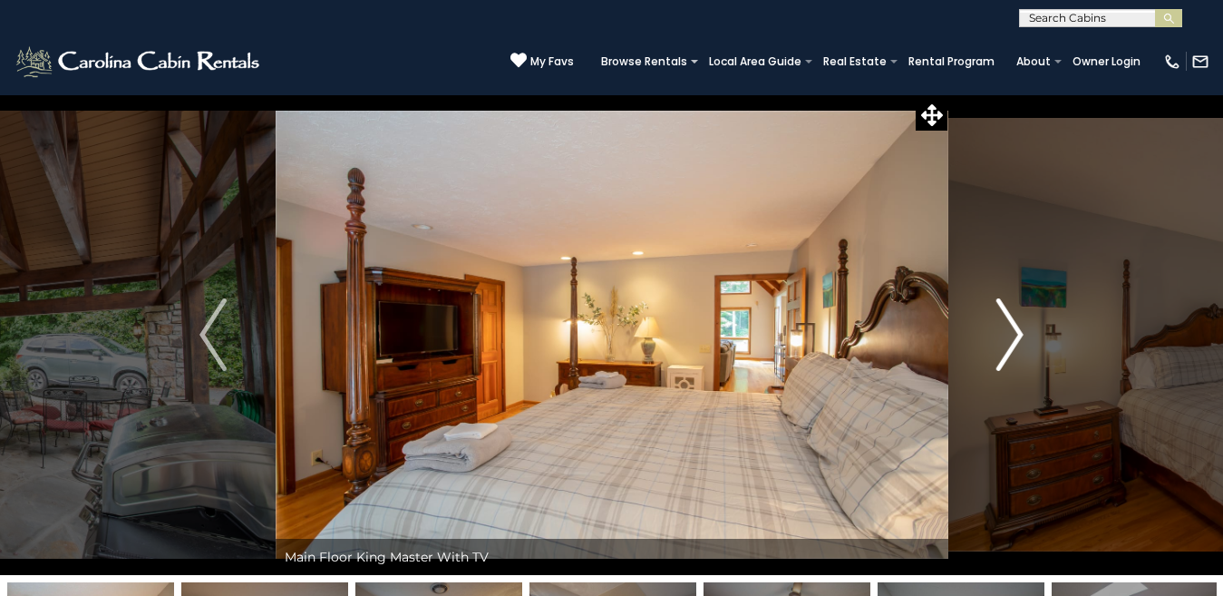
click at [1007, 351] on img "Next" at bounding box center [1009, 334] width 27 height 73
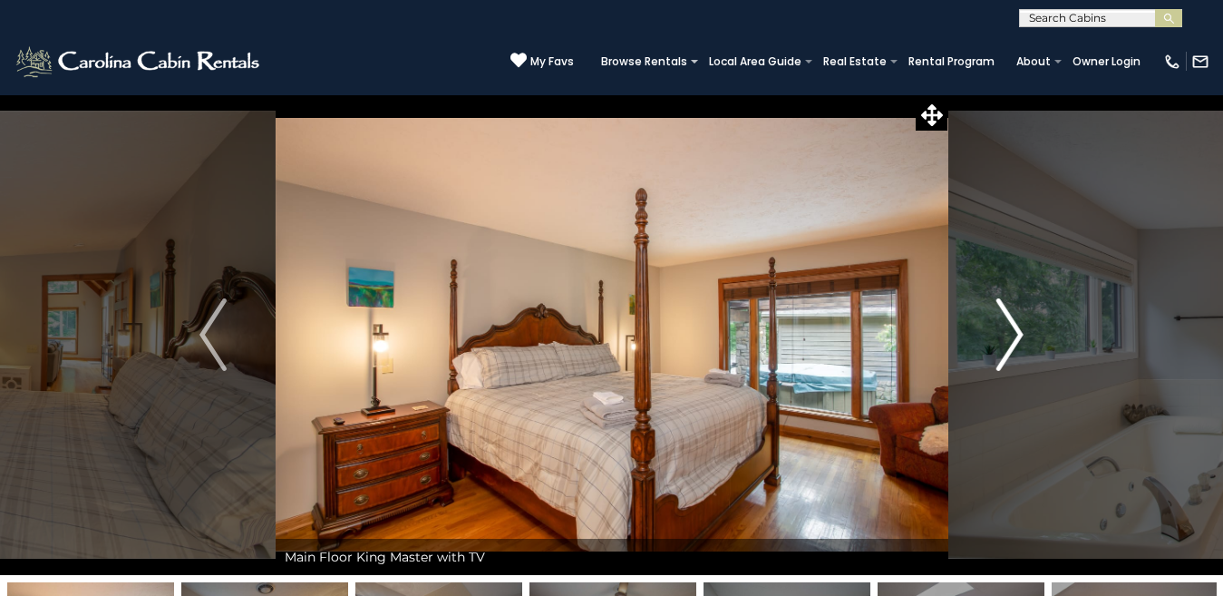
click at [1007, 351] on img "Next" at bounding box center [1009, 334] width 27 height 73
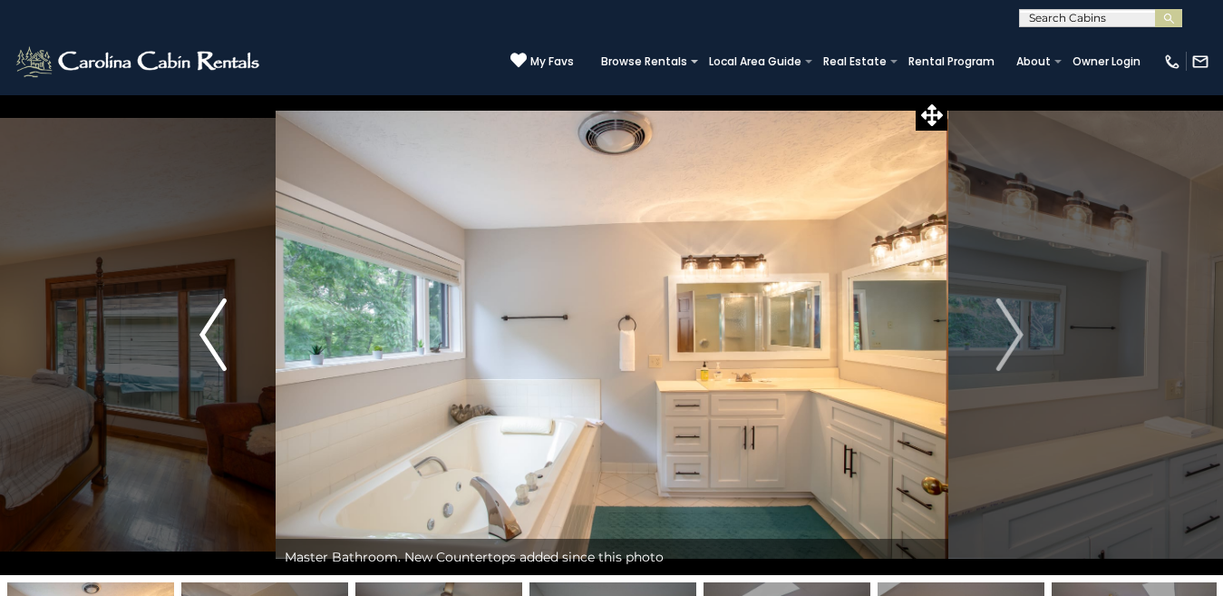
click at [204, 327] on img "Previous" at bounding box center [212, 334] width 27 height 73
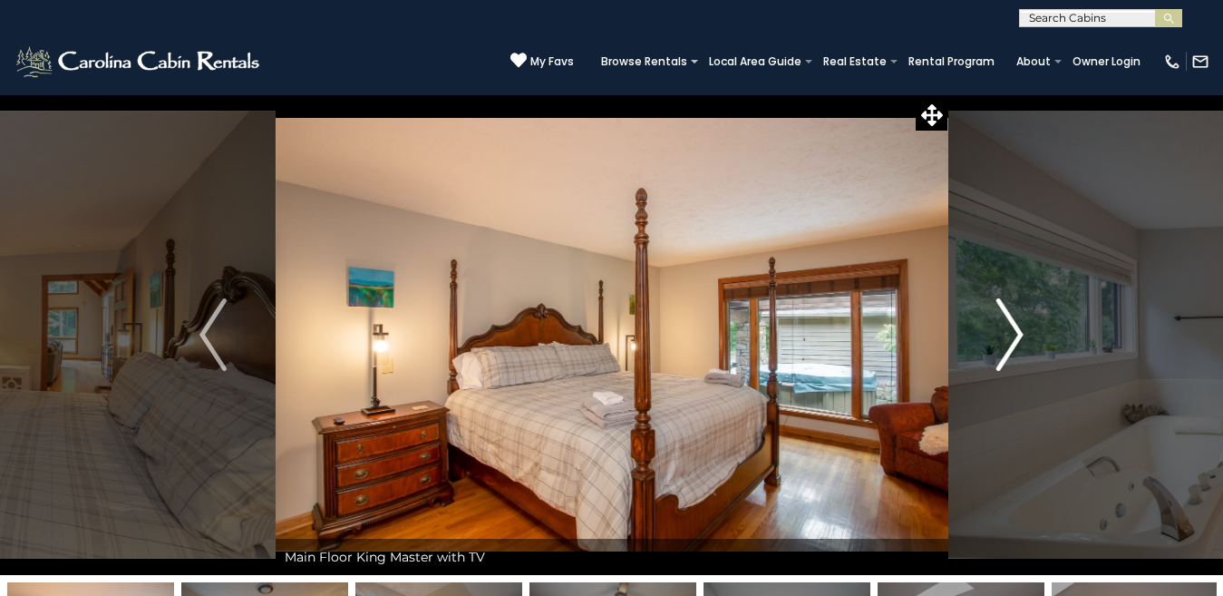
click at [996, 353] on button "Next" at bounding box center [1009, 334] width 125 height 481
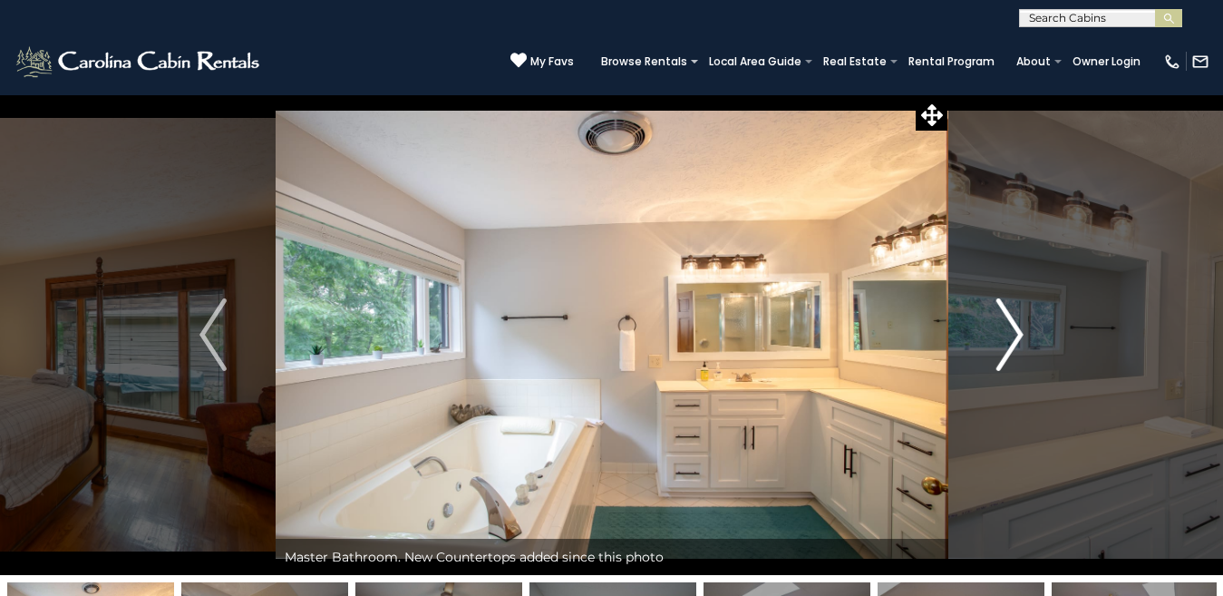
click at [996, 353] on button "Next" at bounding box center [1009, 334] width 125 height 481
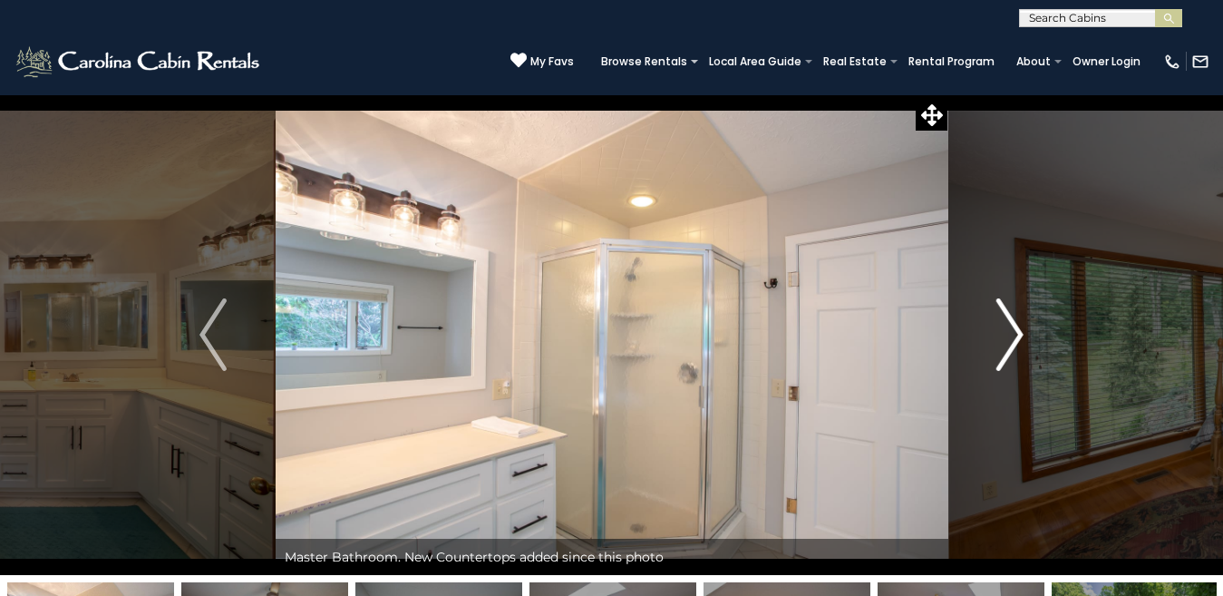
click at [996, 353] on button "Next" at bounding box center [1009, 334] width 125 height 481
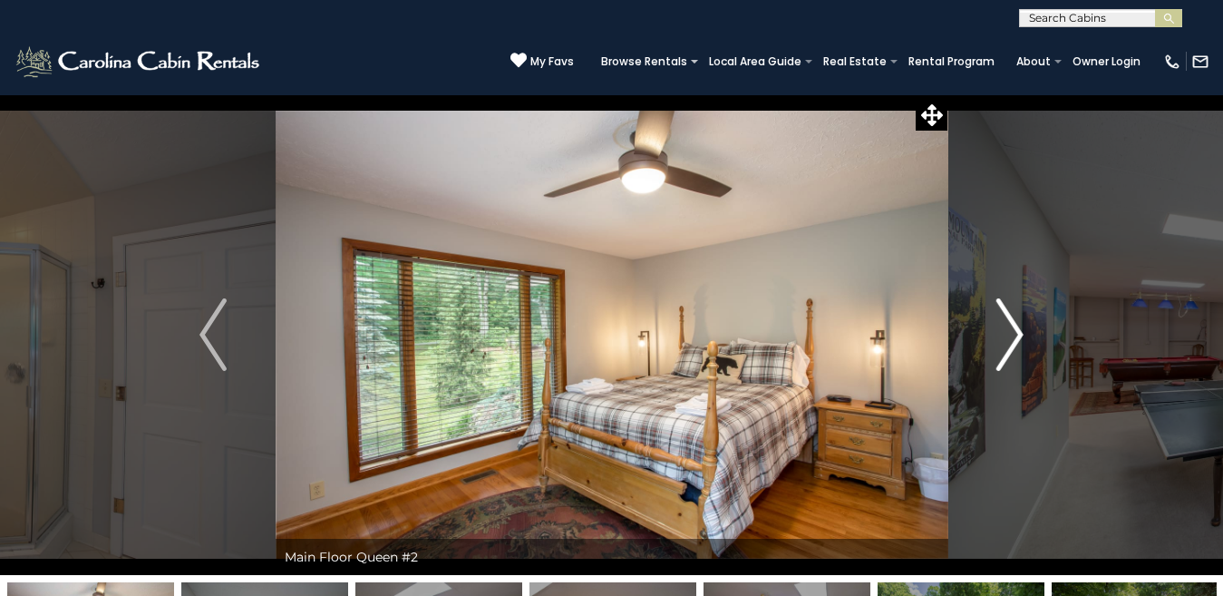
click at [996, 353] on button "Next" at bounding box center [1009, 334] width 125 height 481
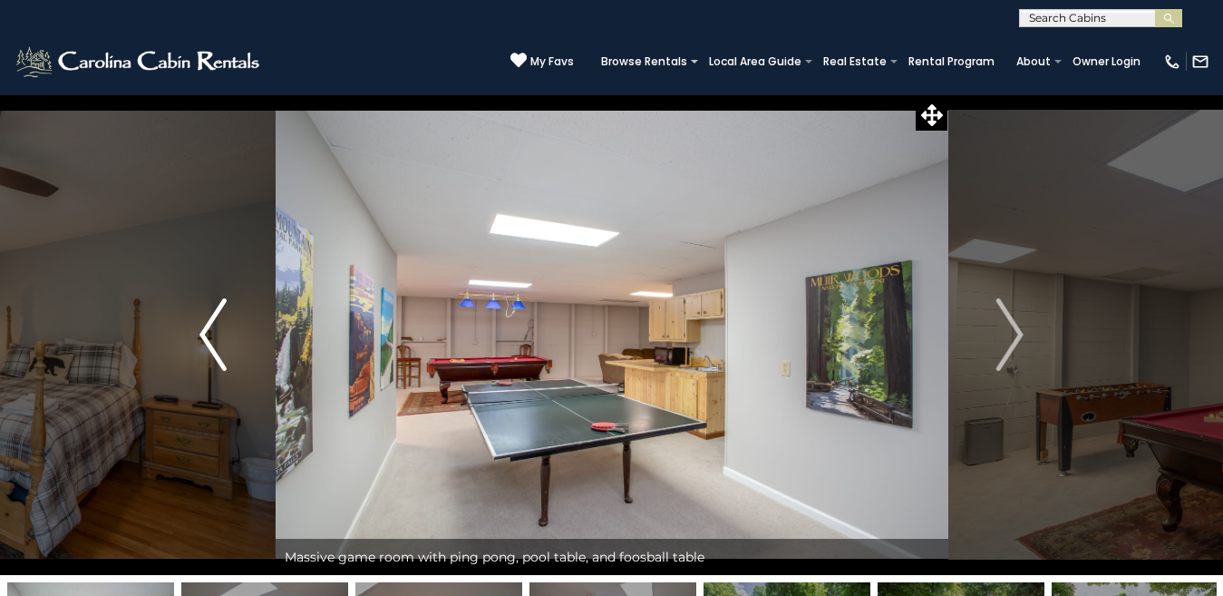
click at [208, 336] on img "Previous" at bounding box center [212, 334] width 27 height 73
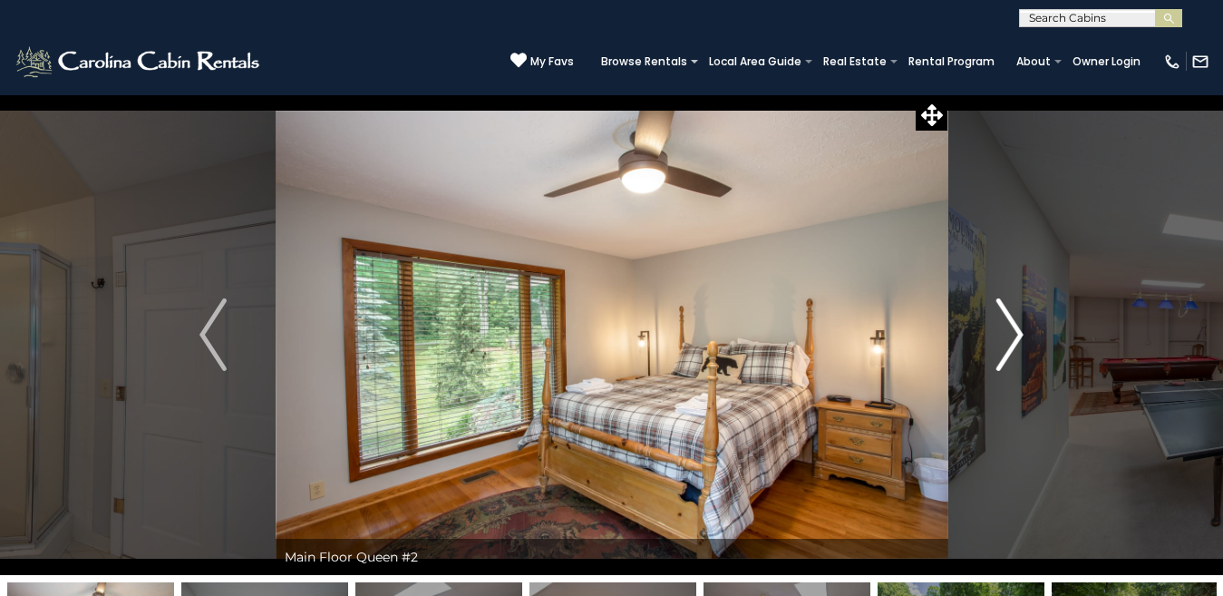
click at [1020, 330] on img "Next" at bounding box center [1009, 334] width 27 height 73
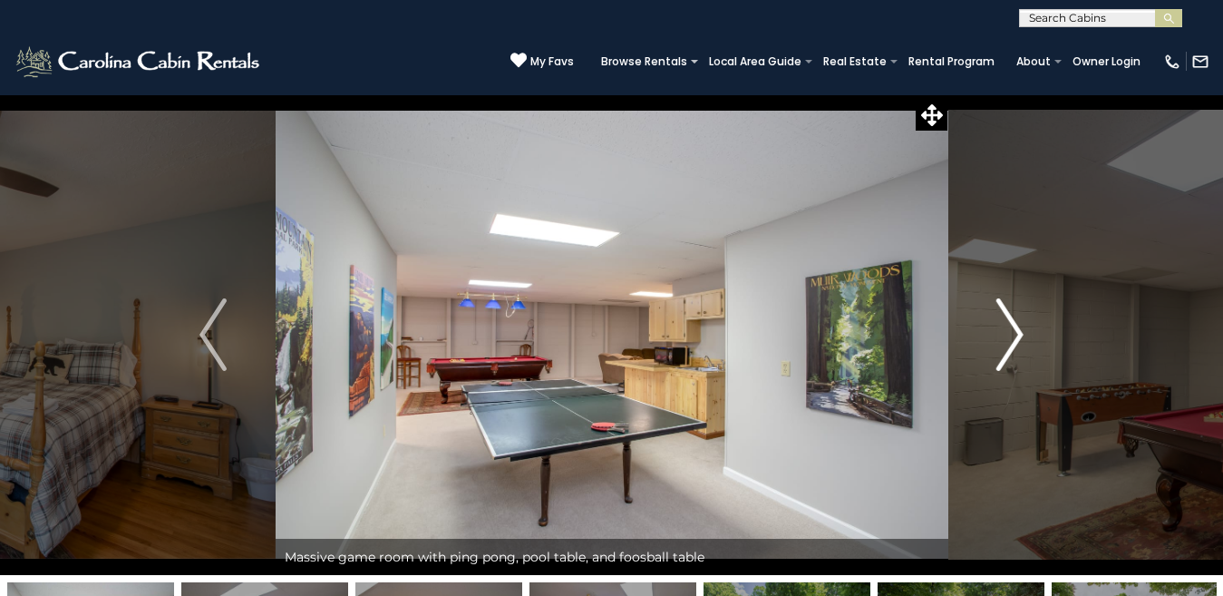
click at [1020, 330] on img "Next" at bounding box center [1009, 334] width 27 height 73
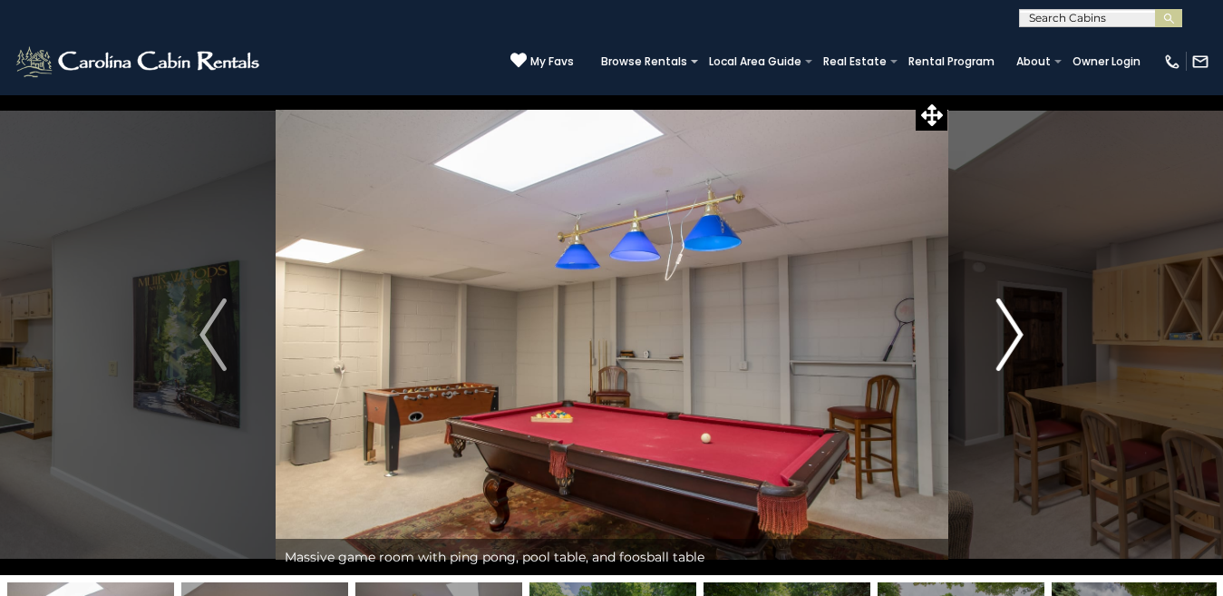
click at [1020, 330] on img "Next" at bounding box center [1009, 334] width 27 height 73
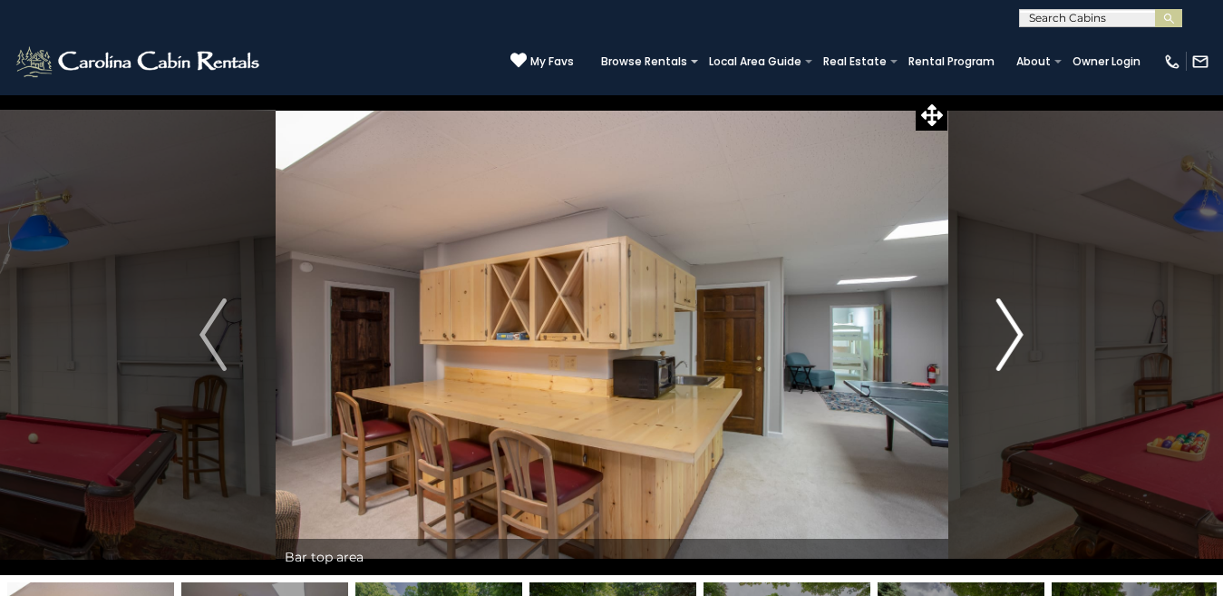
click at [1020, 330] on img "Next" at bounding box center [1009, 334] width 27 height 73
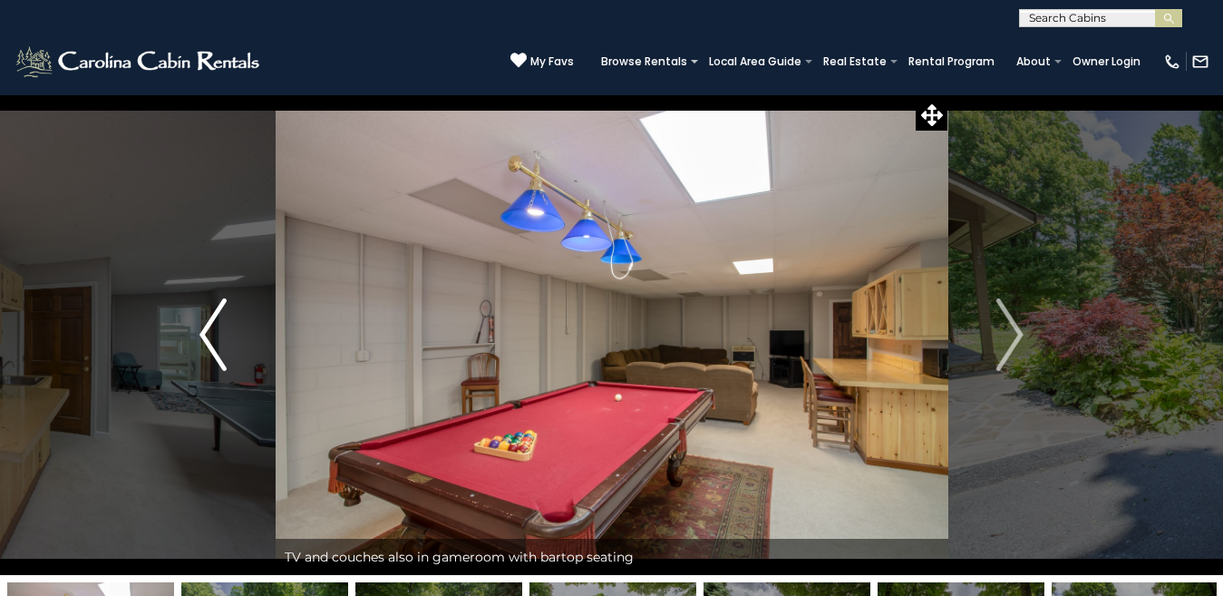
click at [240, 329] on button "Previous" at bounding box center [213, 334] width 125 height 481
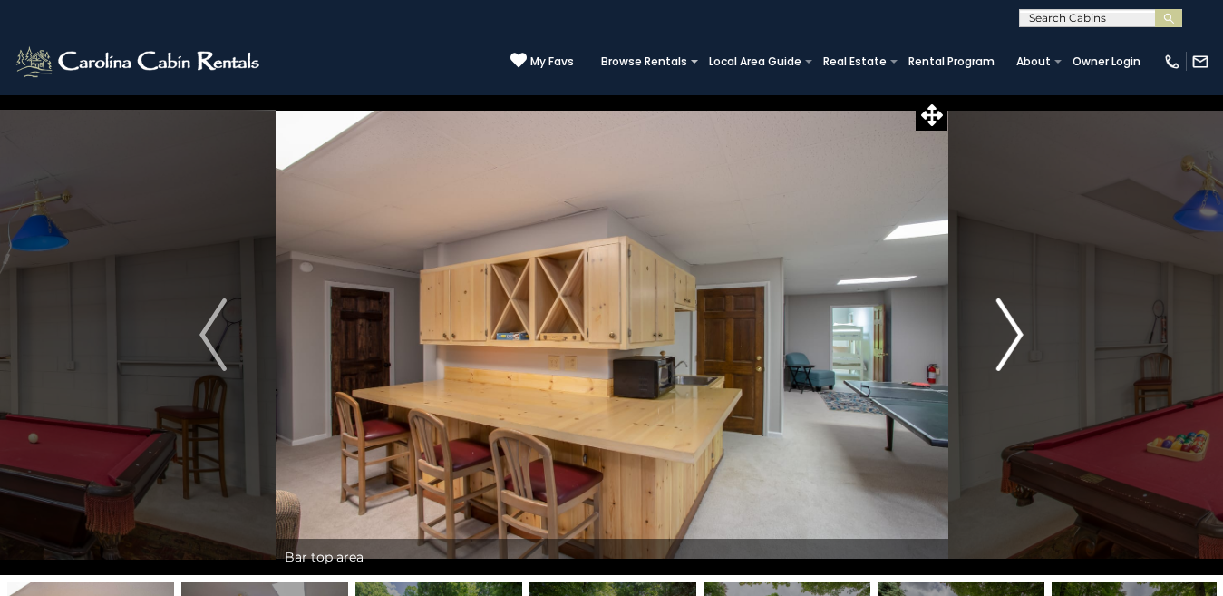
click at [1015, 342] on img "Next" at bounding box center [1009, 334] width 27 height 73
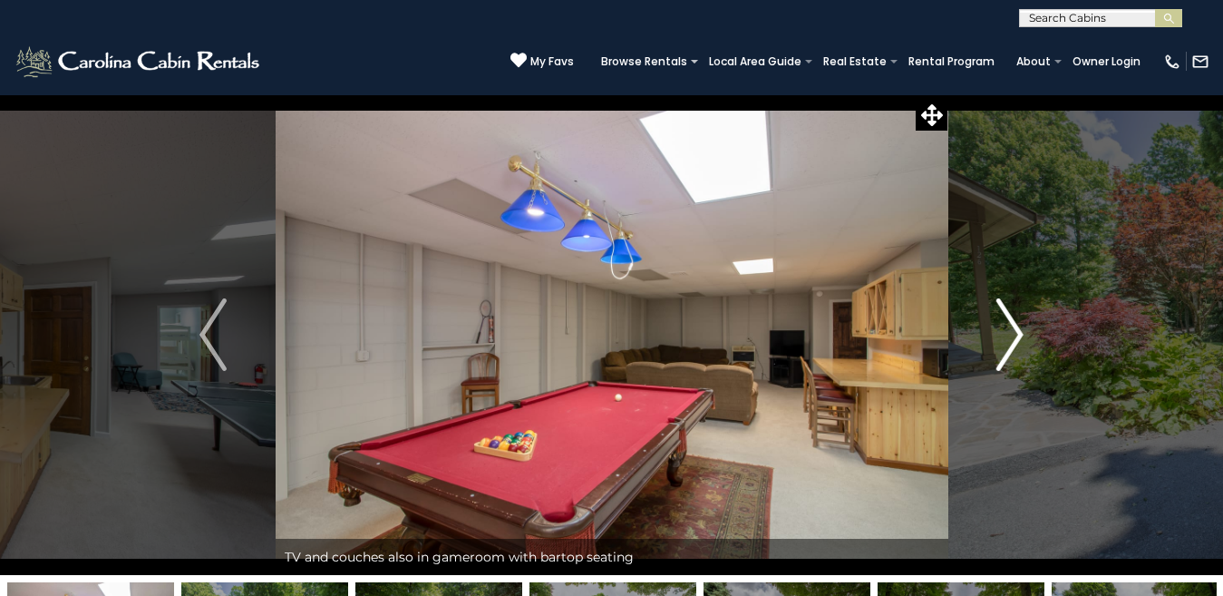
click at [1015, 342] on img "Next" at bounding box center [1009, 334] width 27 height 73
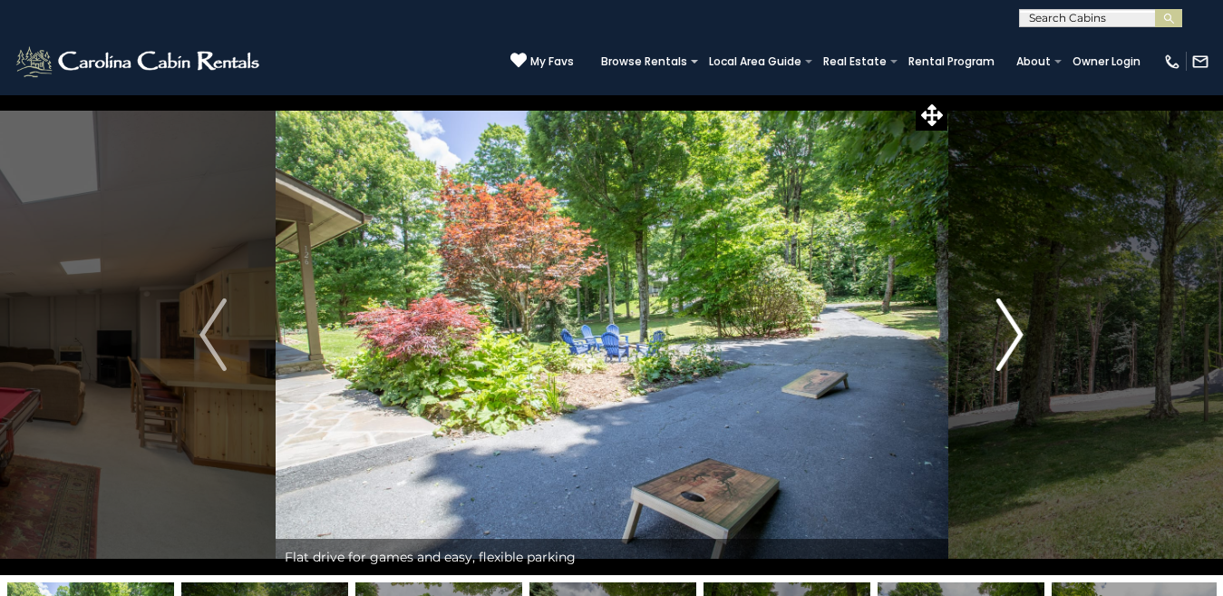
click at [1015, 342] on img "Next" at bounding box center [1009, 334] width 27 height 73
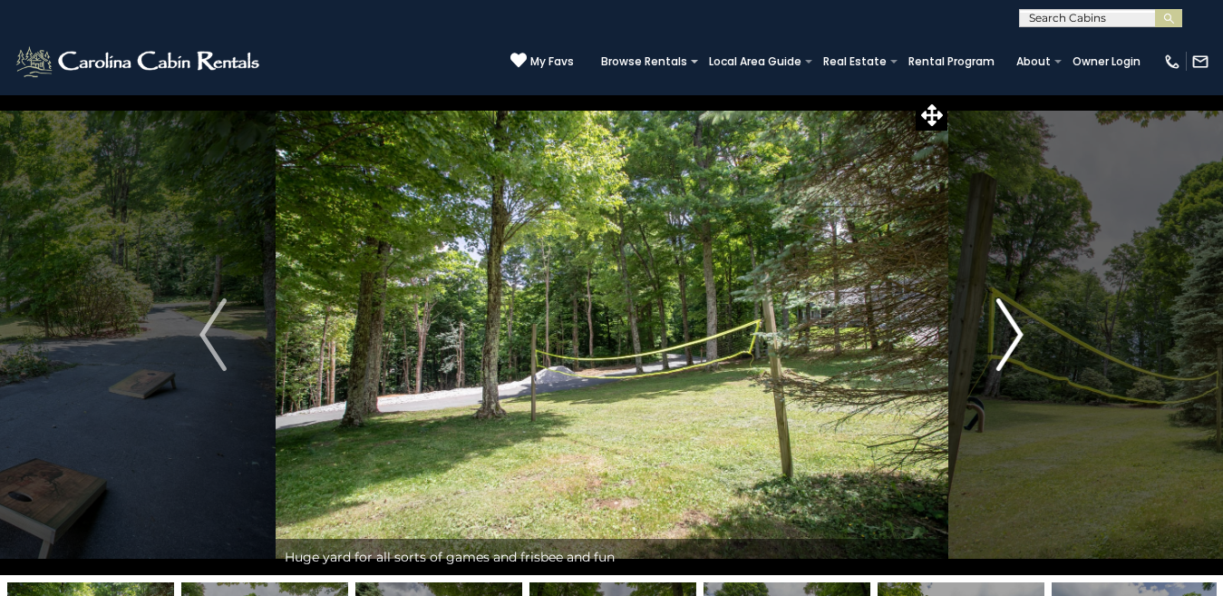
click at [1015, 342] on img "Next" at bounding box center [1009, 334] width 27 height 73
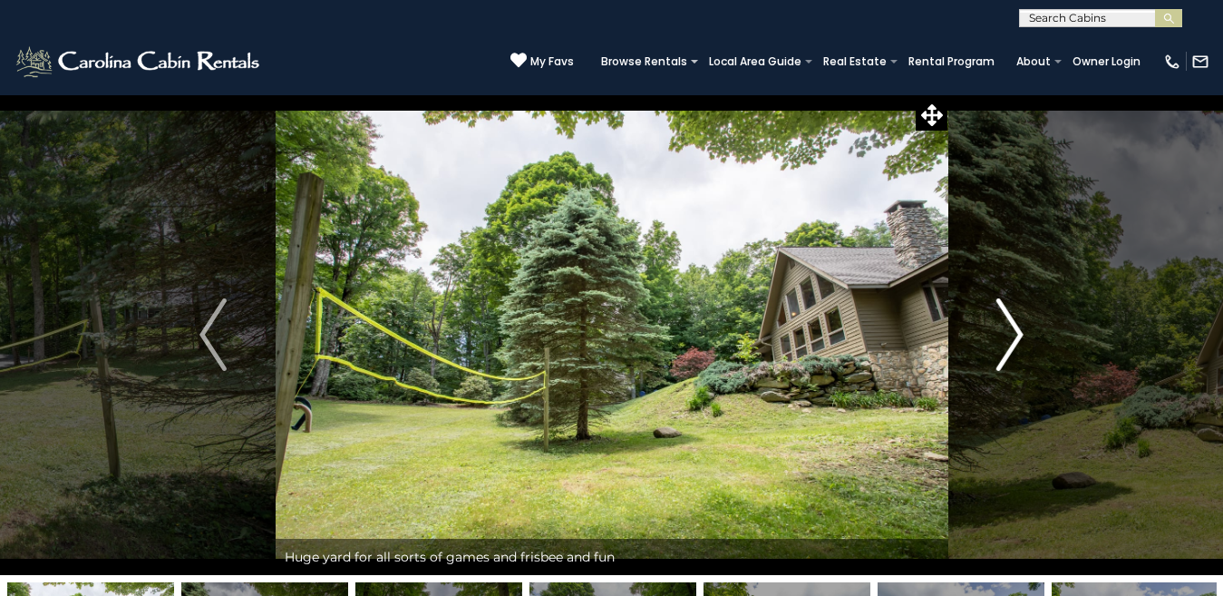
click at [1015, 342] on img "Next" at bounding box center [1009, 334] width 27 height 73
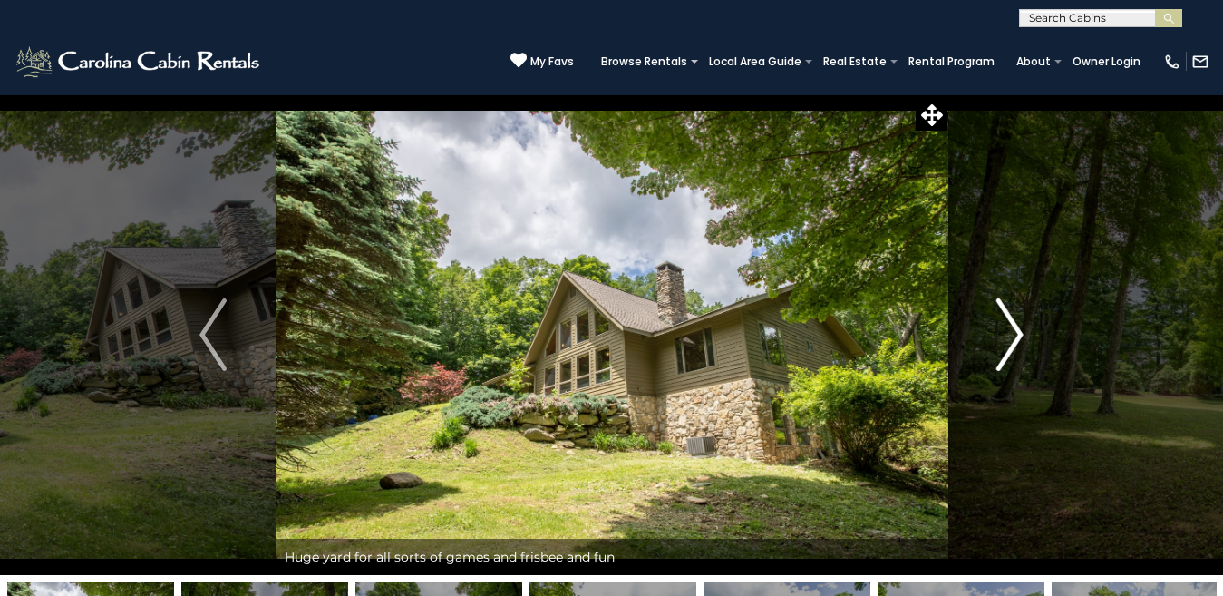
click at [1015, 342] on img "Next" at bounding box center [1009, 334] width 27 height 73
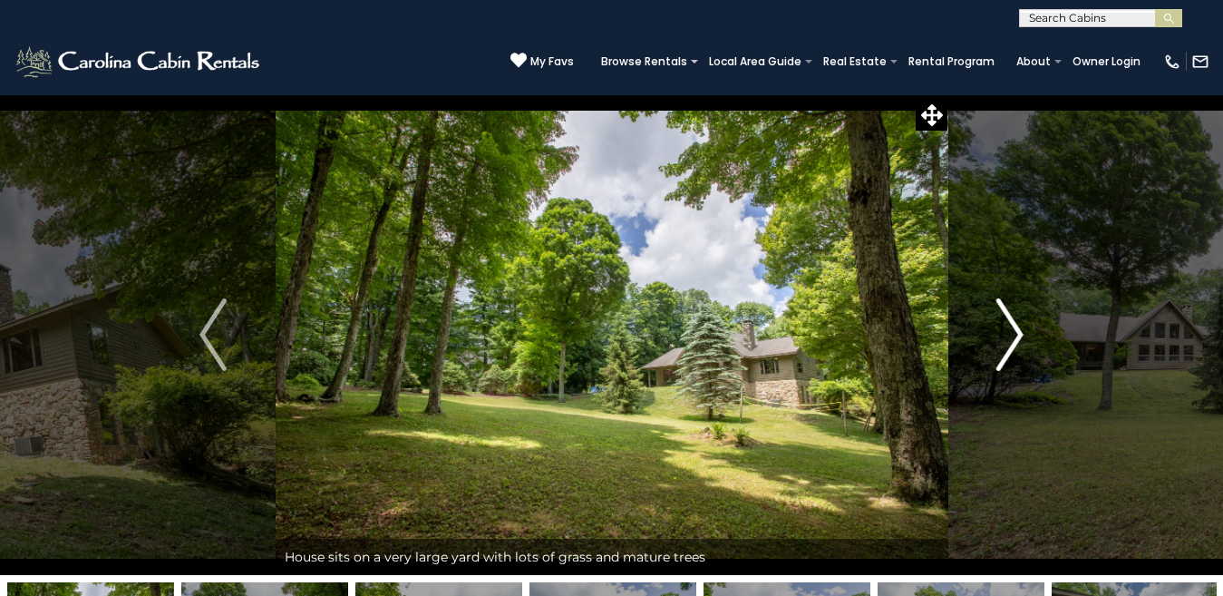
click at [1015, 342] on img "Next" at bounding box center [1009, 334] width 27 height 73
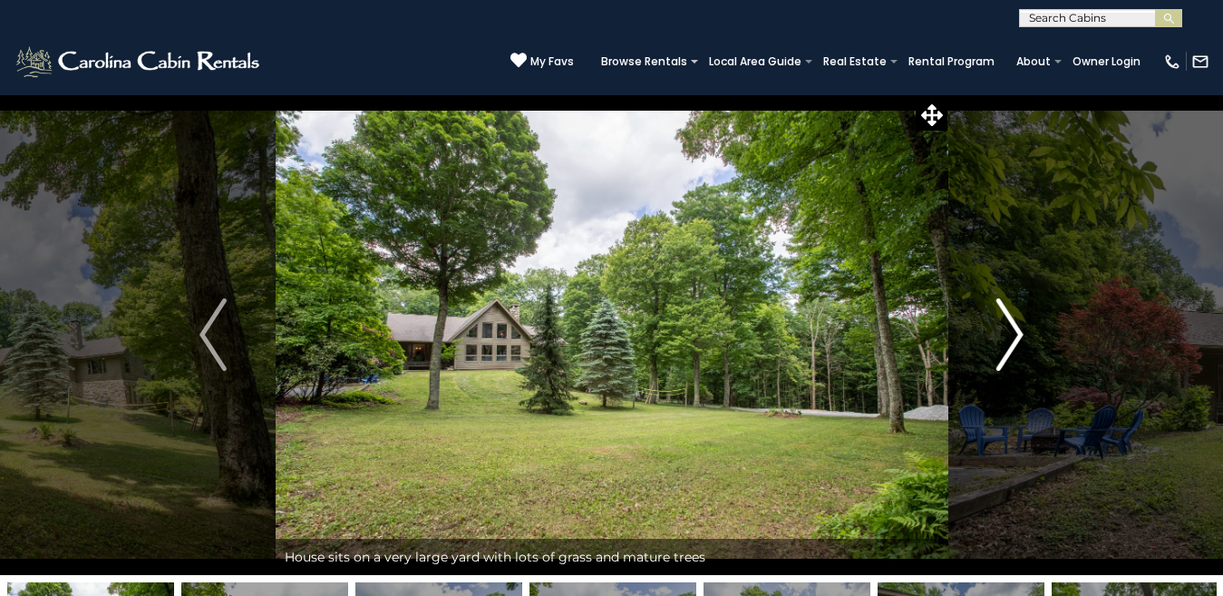
click at [1015, 342] on img "Next" at bounding box center [1009, 334] width 27 height 73
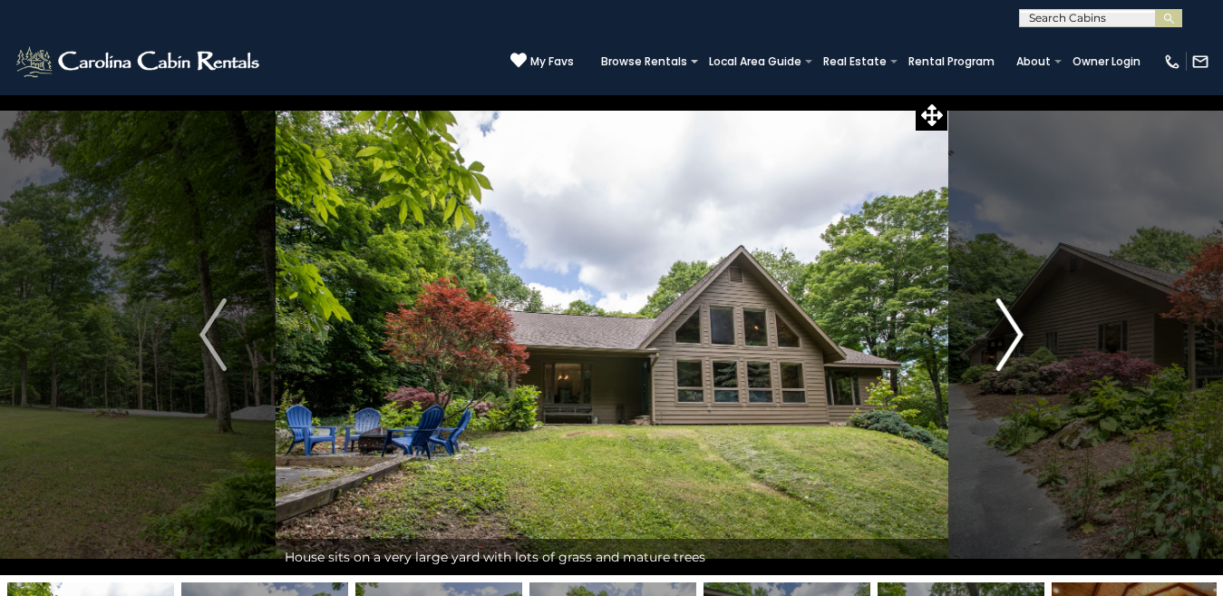
click at [1015, 342] on img "Next" at bounding box center [1009, 334] width 27 height 73
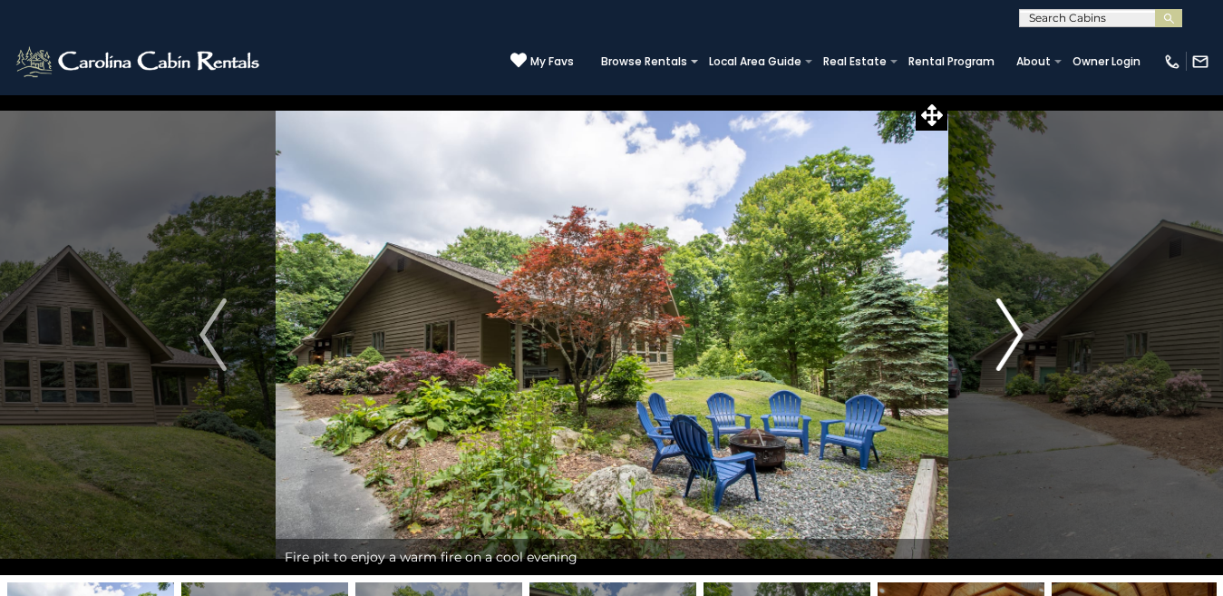
click at [1015, 342] on img "Next" at bounding box center [1009, 334] width 27 height 73
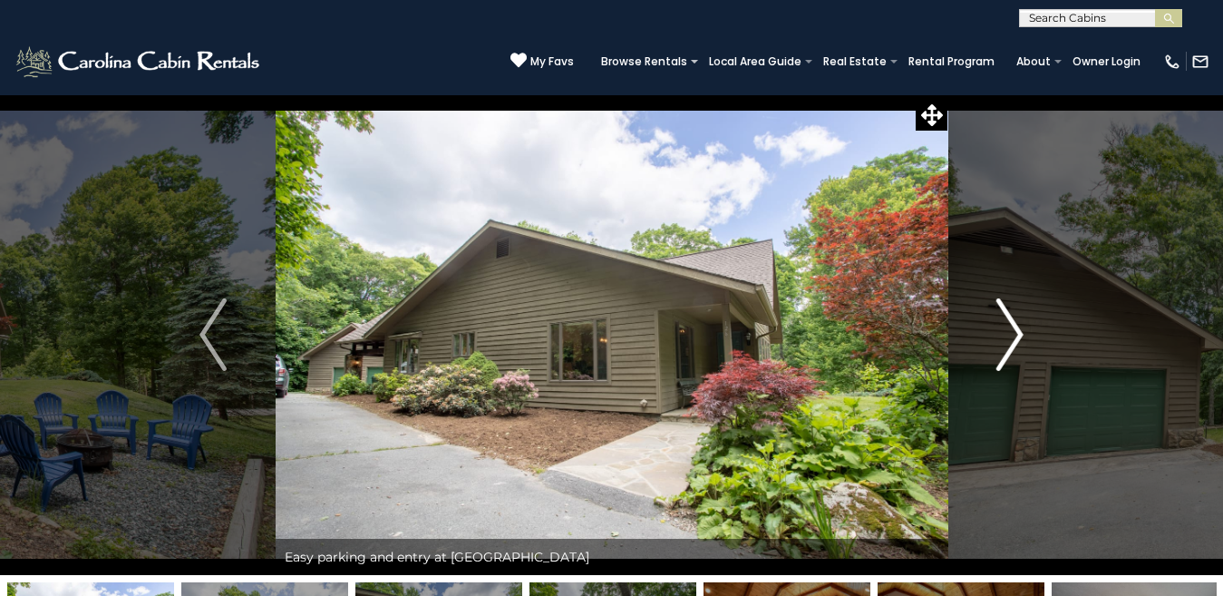
click at [1015, 341] on img "Next" at bounding box center [1009, 334] width 27 height 73
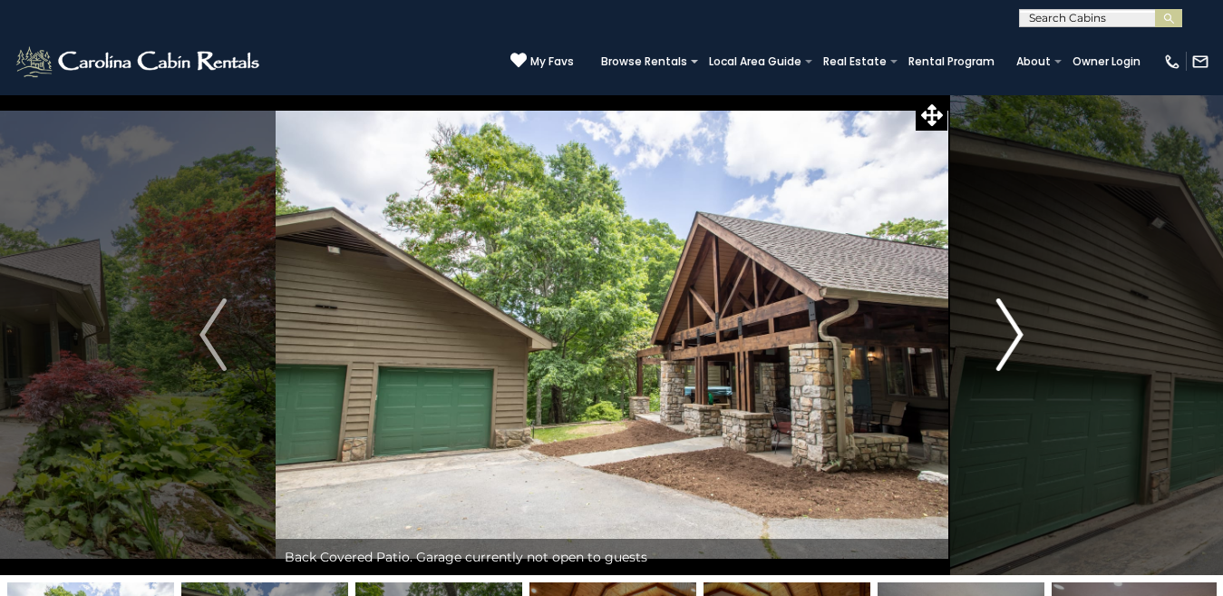
click at [1015, 341] on img "Next" at bounding box center [1009, 334] width 27 height 73
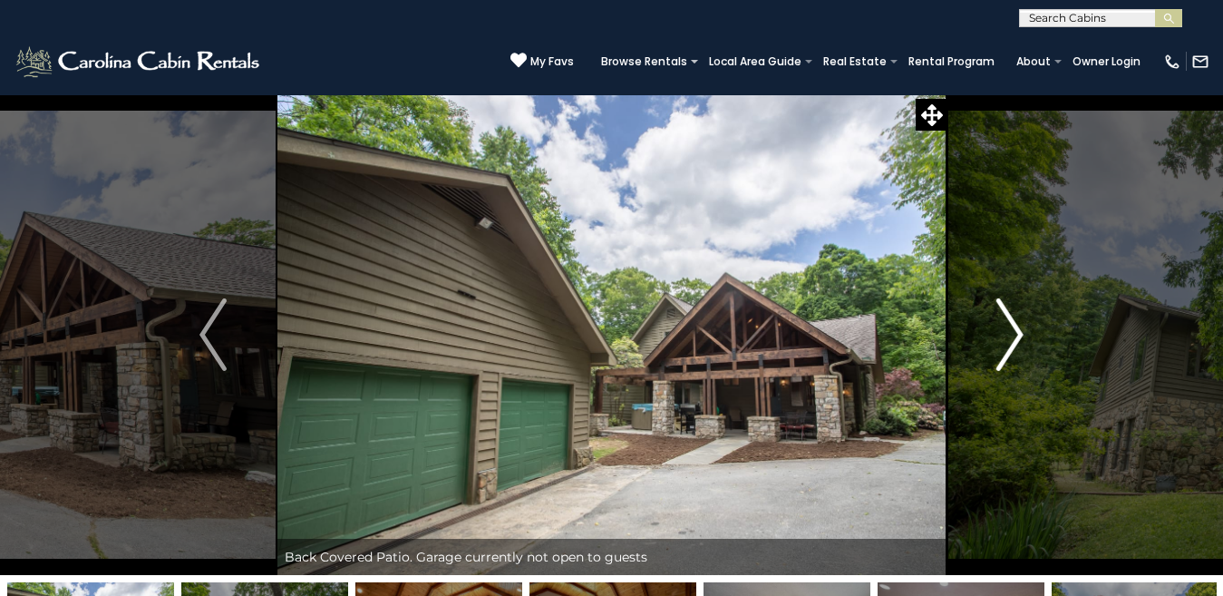
click at [1015, 341] on img "Next" at bounding box center [1009, 334] width 27 height 73
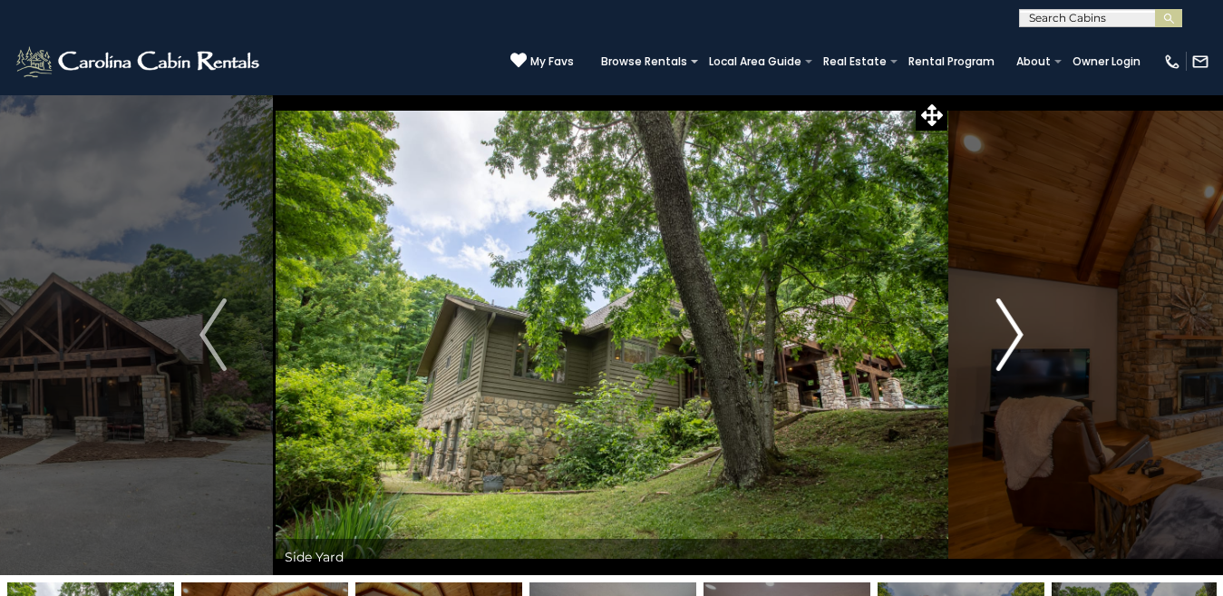
click at [1015, 341] on img "Next" at bounding box center [1009, 334] width 27 height 73
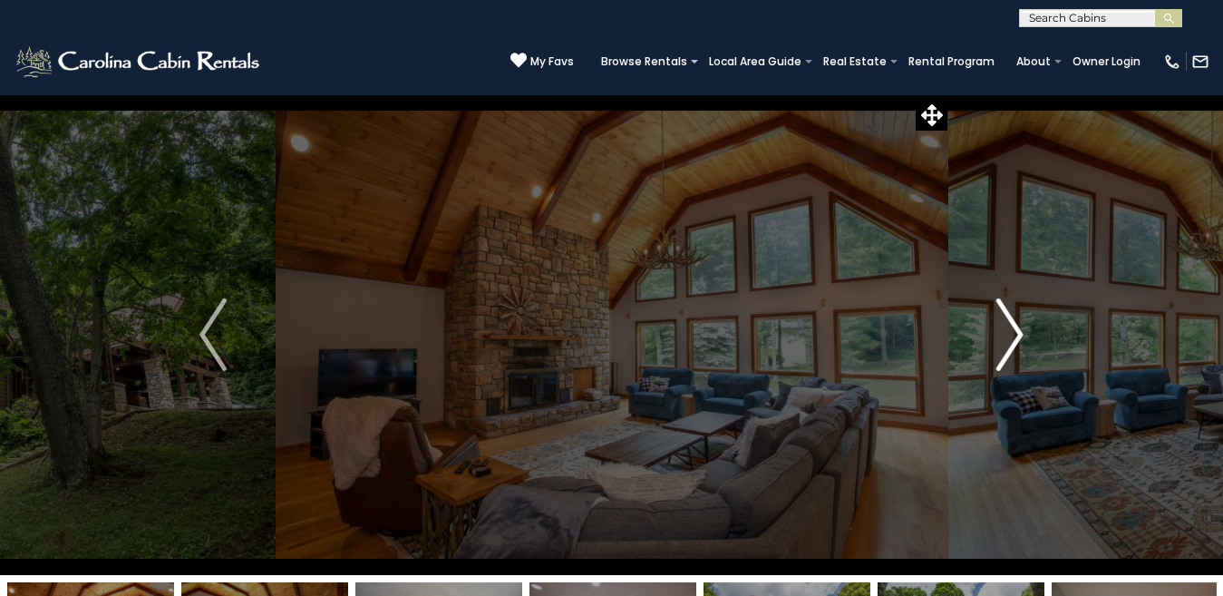
click at [1015, 341] on img "Next" at bounding box center [1009, 334] width 27 height 73
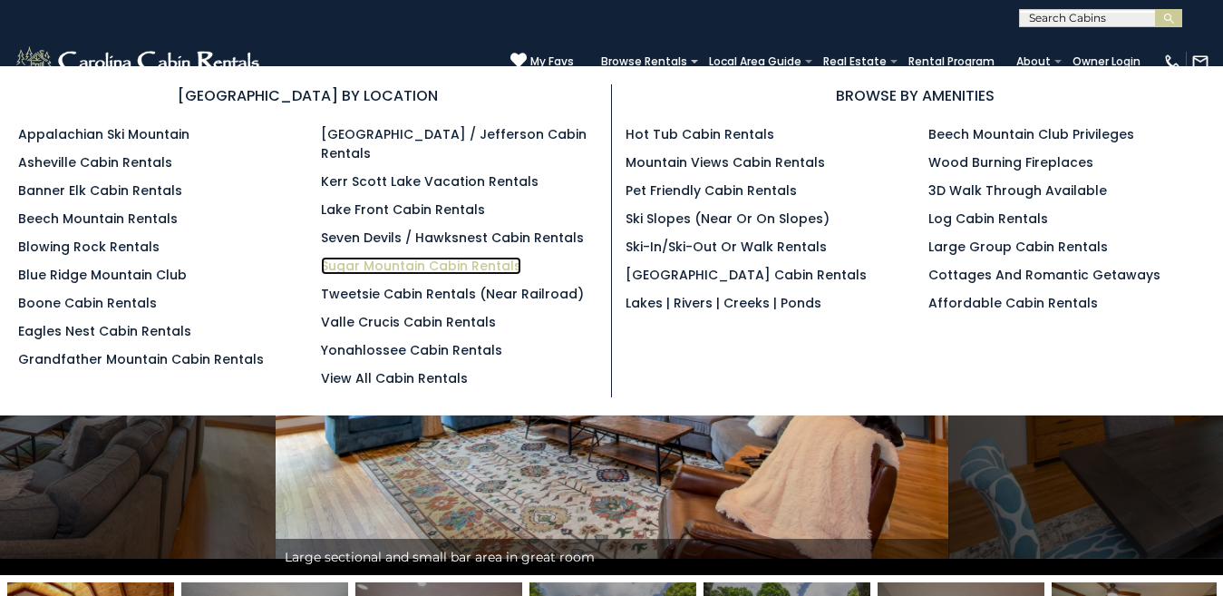
click at [394, 257] on link "Sugar Mountain Cabin Rentals" at bounding box center [421, 266] width 200 height 18
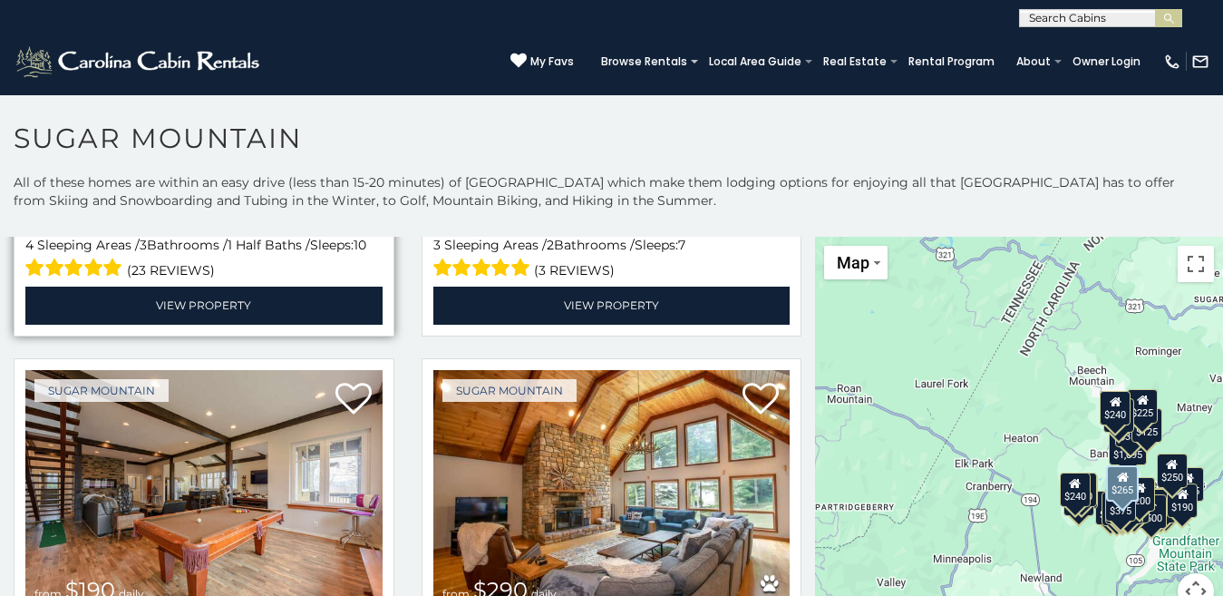
scroll to position [1607, 0]
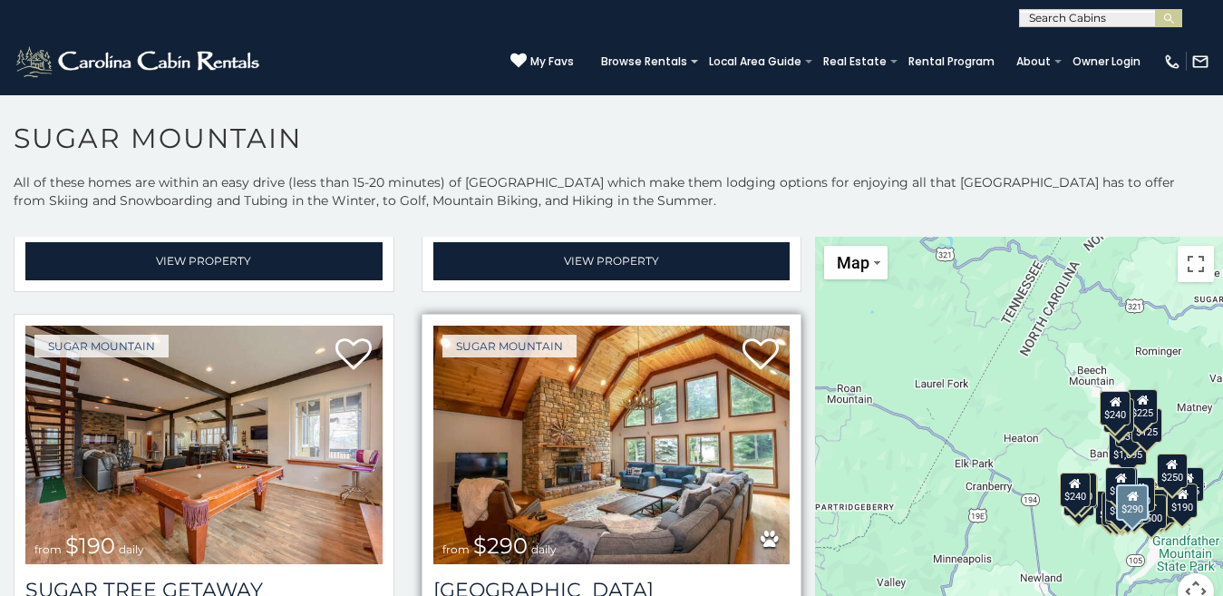
click at [611, 422] on img at bounding box center [611, 444] width 357 height 239
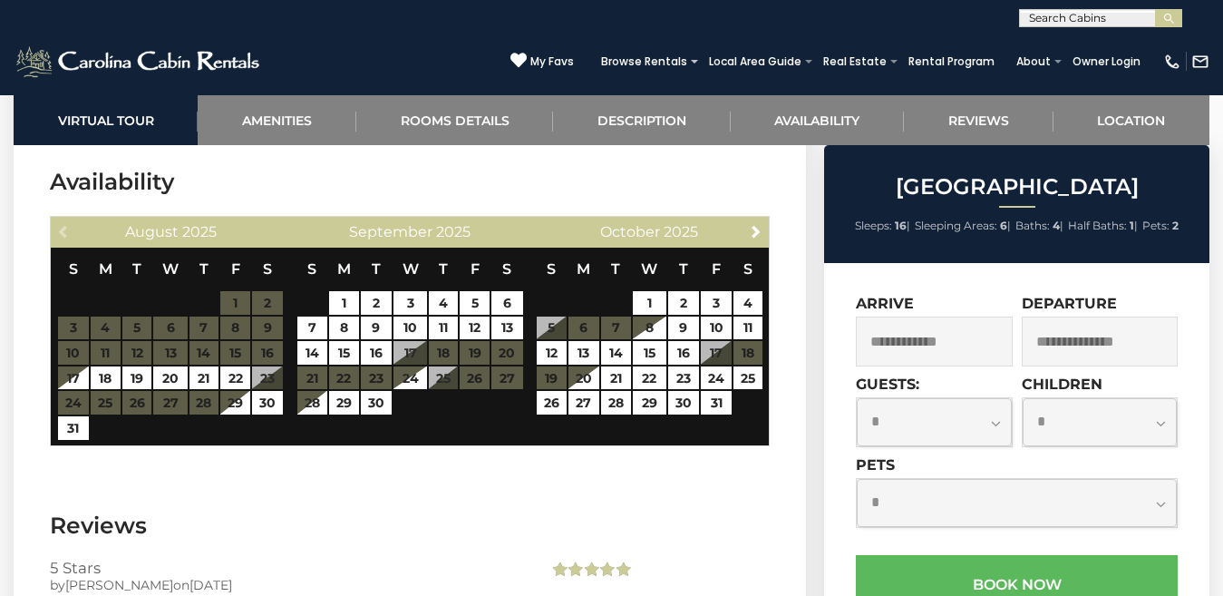
scroll to position [3304, 0]
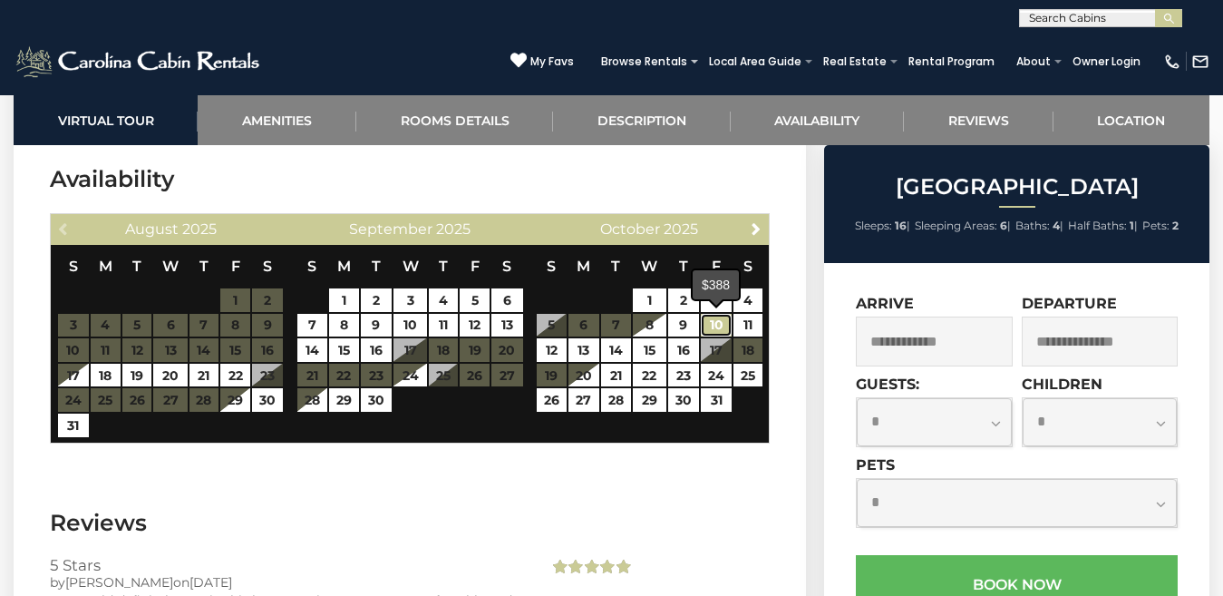
click at [722, 320] on link "10" at bounding box center [716, 326] width 31 height 24
type input "**********"
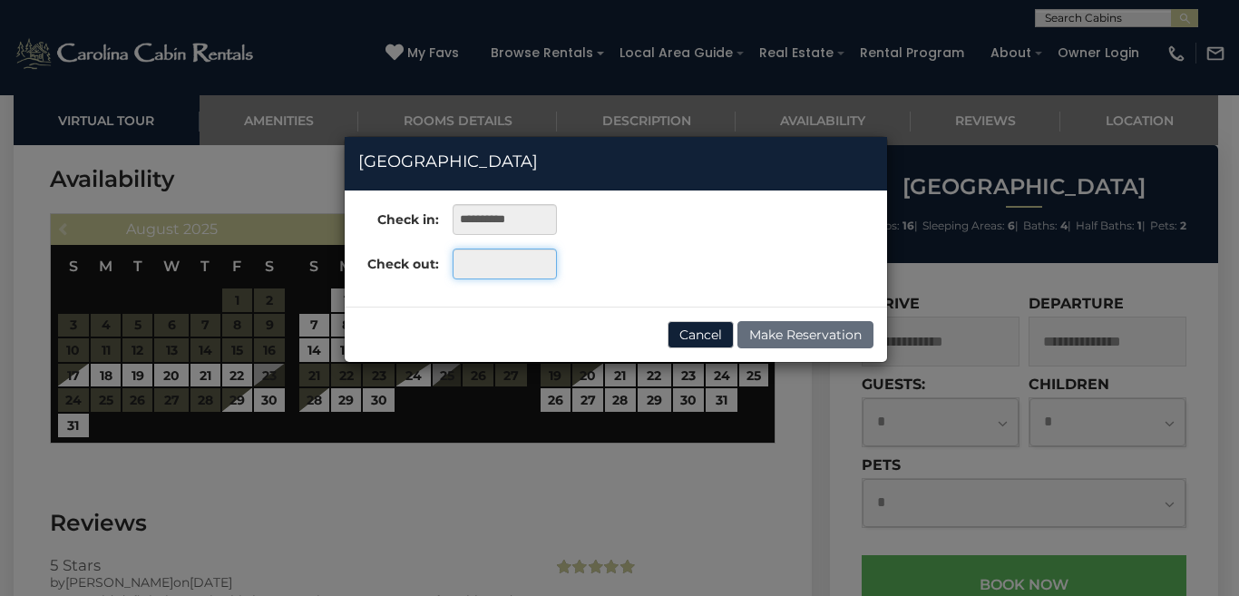
click at [542, 274] on input "text" at bounding box center [504, 263] width 104 height 31
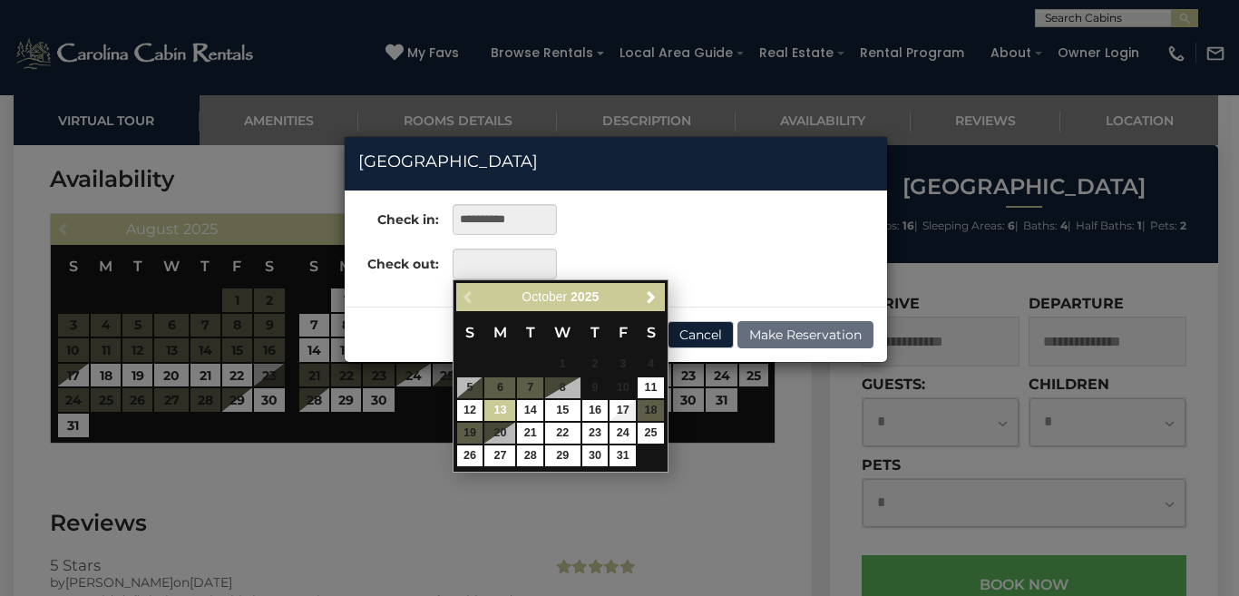
click at [493, 404] on link "13" at bounding box center [499, 410] width 31 height 21
type input "**********"
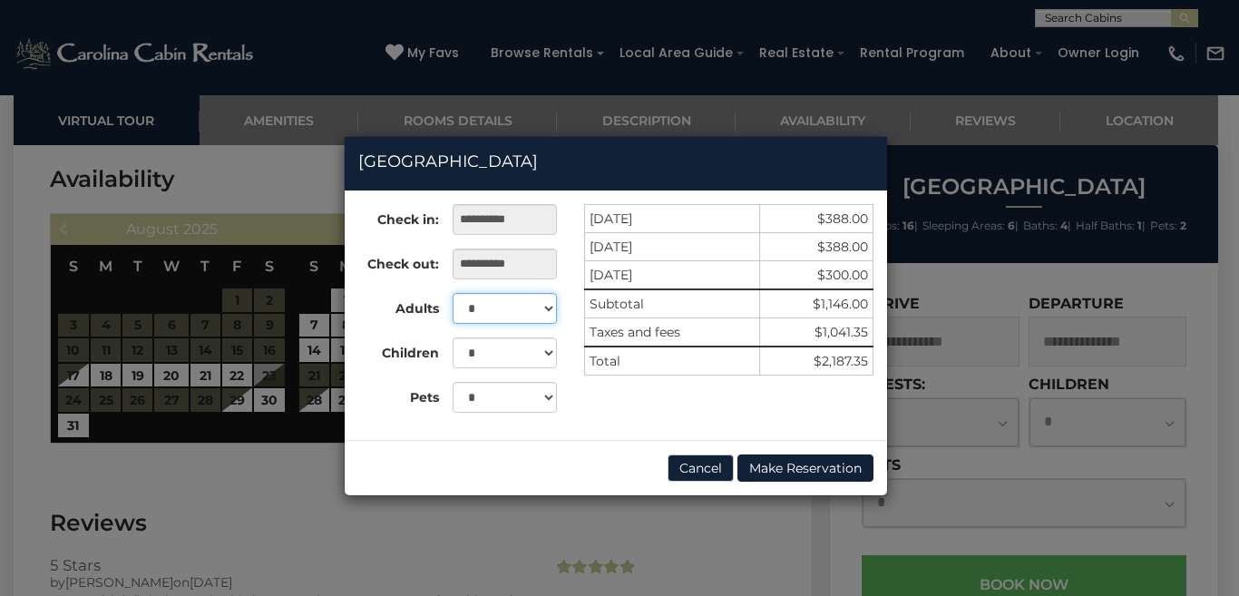
click at [545, 312] on select "* * * * * * * * * ** ** ** ** ** ** **" at bounding box center [504, 308] width 104 height 31
select select "*"
click at [452, 293] on select "* * * * * * * * * ** ** ** ** ** ** **" at bounding box center [504, 308] width 104 height 31
click at [549, 352] on select "* * * * * * * * * * ** ** ** ** ** ** **" at bounding box center [504, 352] width 104 height 31
select select "*"
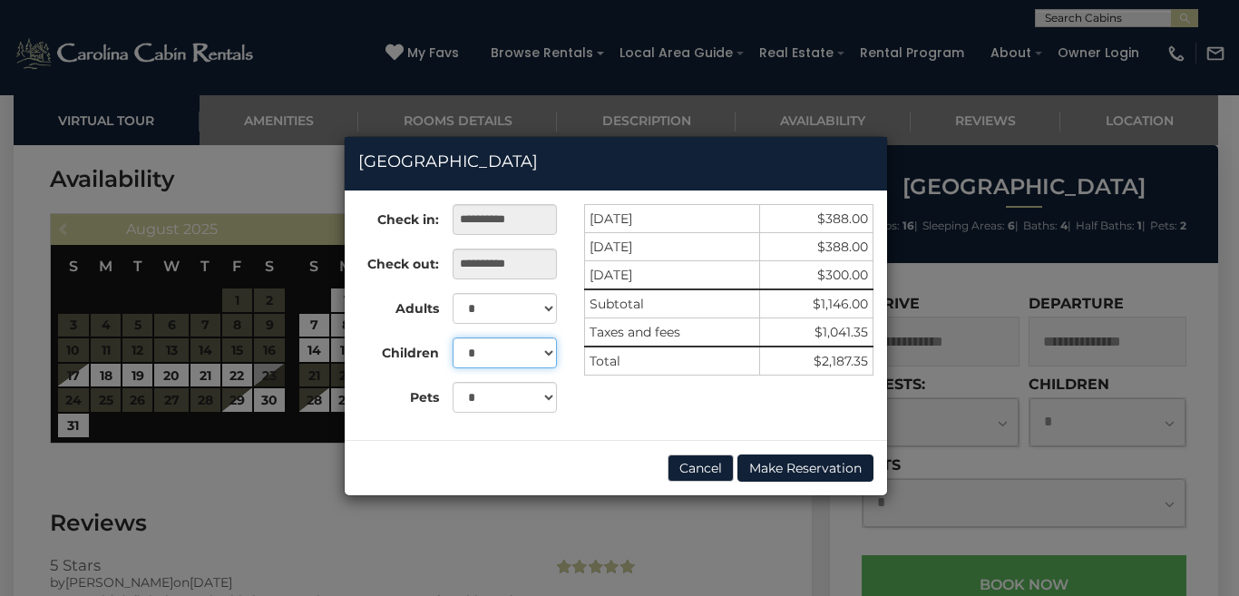
click at [452, 337] on select "* * * * * * * * * * ** ** ** ** ** ** **" at bounding box center [504, 352] width 104 height 31
click at [554, 364] on select "* * * * * * * * * * ** ** ** ** ** ** **" at bounding box center [504, 352] width 104 height 31
click at [684, 462] on button "Cancel" at bounding box center [700, 467] width 66 height 27
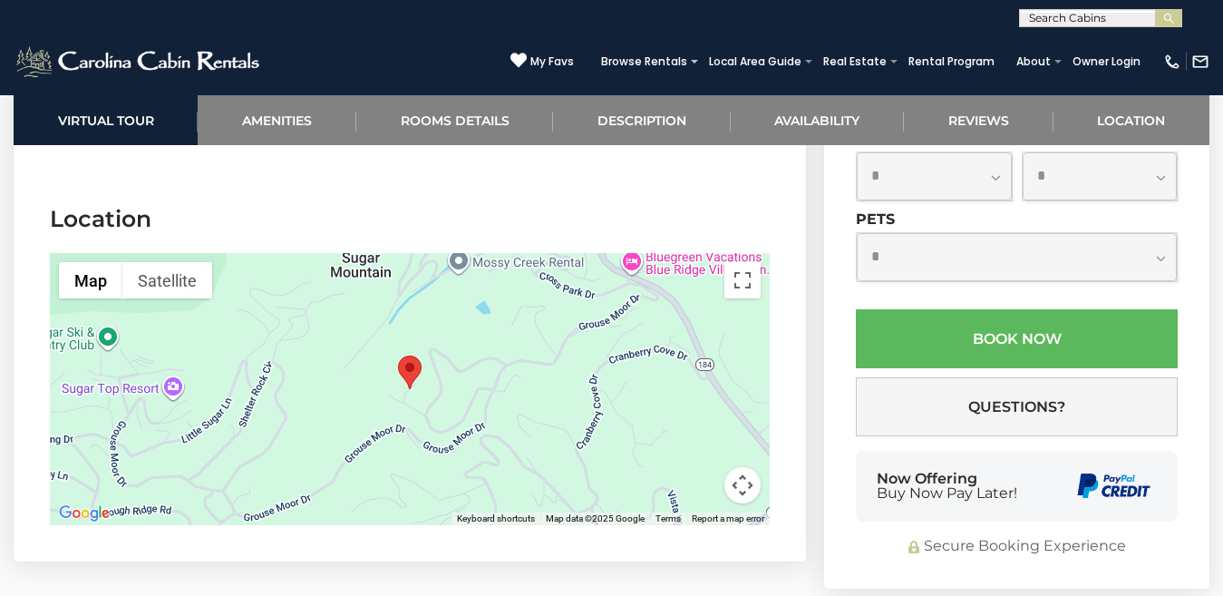
scroll to position [4297, 0]
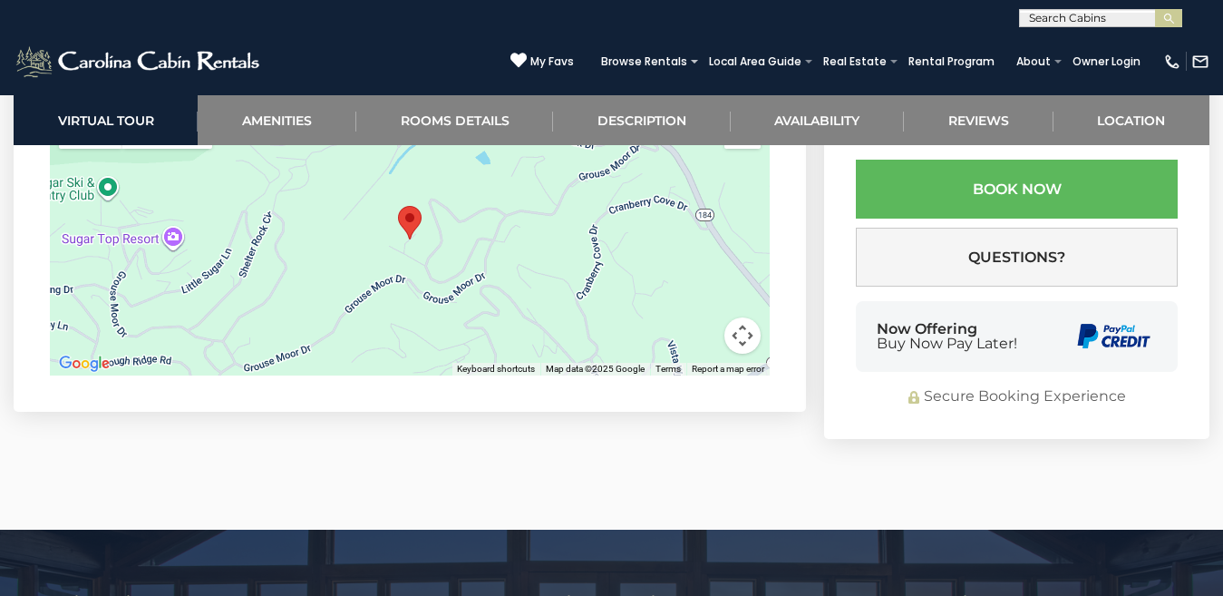
click at [467, 254] on div at bounding box center [410, 239] width 720 height 272
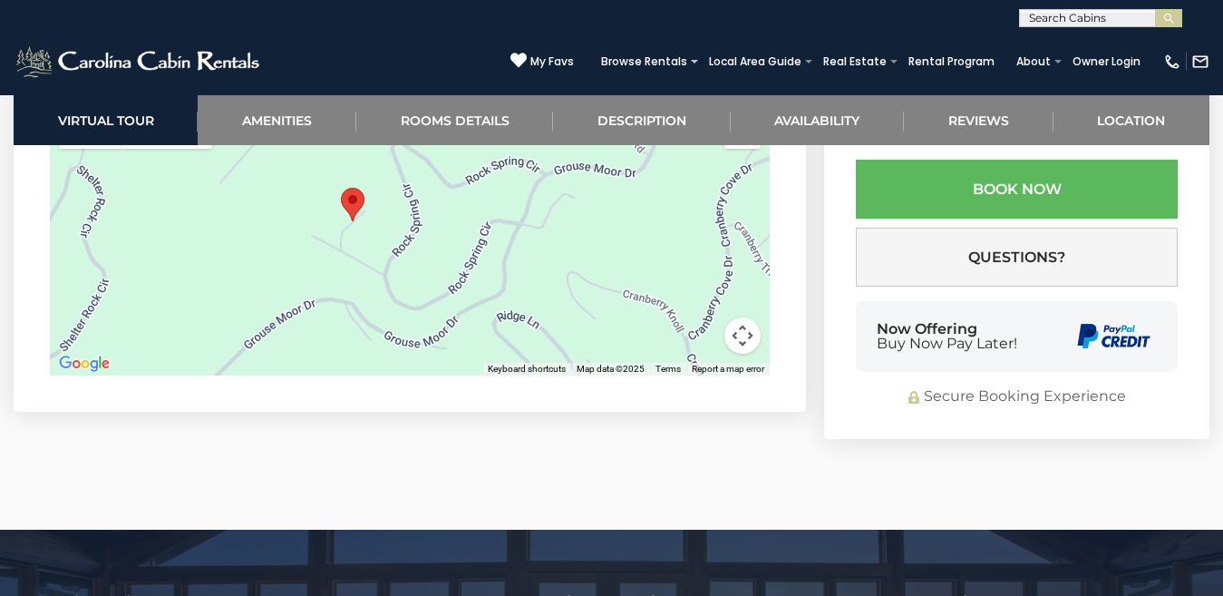
click at [467, 253] on div at bounding box center [410, 239] width 720 height 272
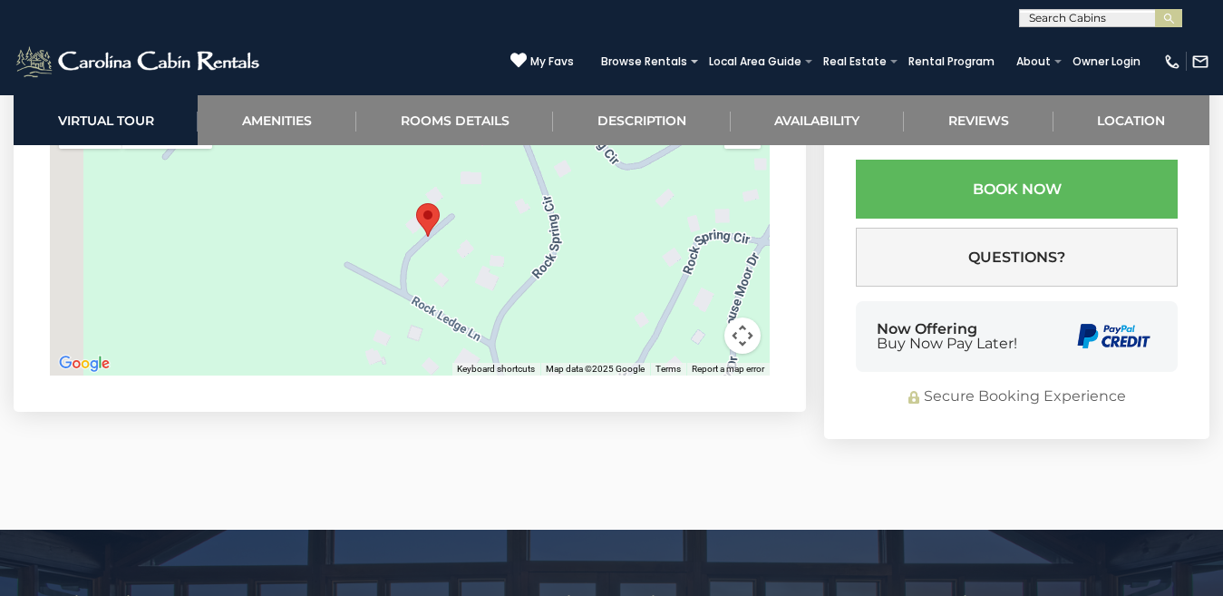
drag, startPoint x: 257, startPoint y: 244, endPoint x: 467, endPoint y: 297, distance: 216.2
click at [467, 297] on div at bounding box center [410, 239] width 720 height 272
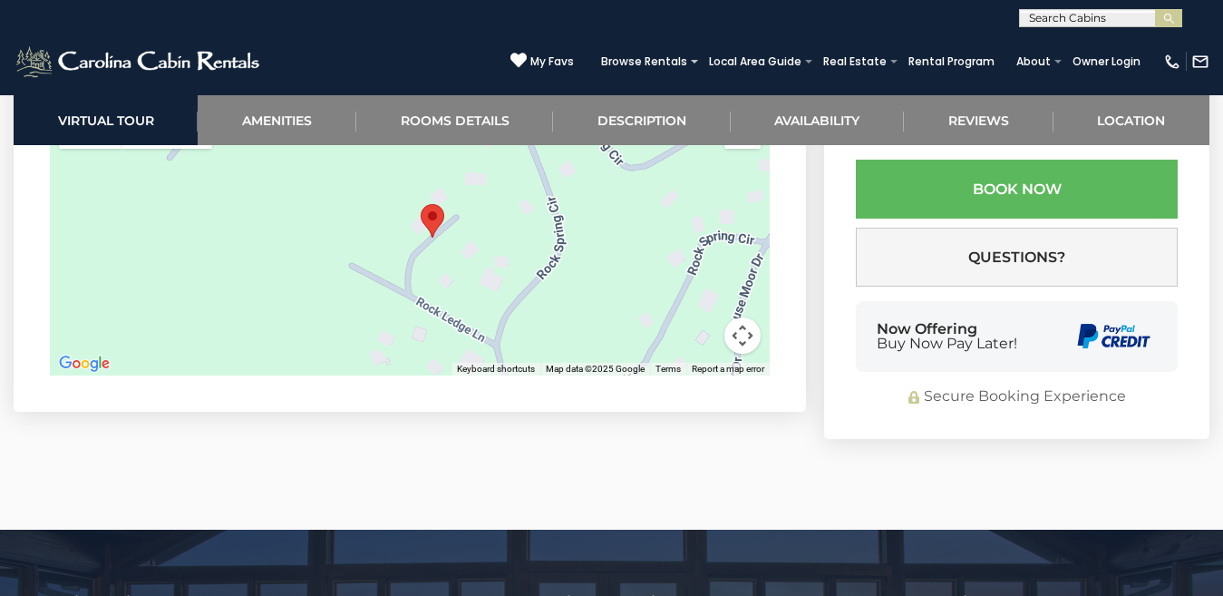
click at [467, 297] on div at bounding box center [410, 239] width 720 height 272
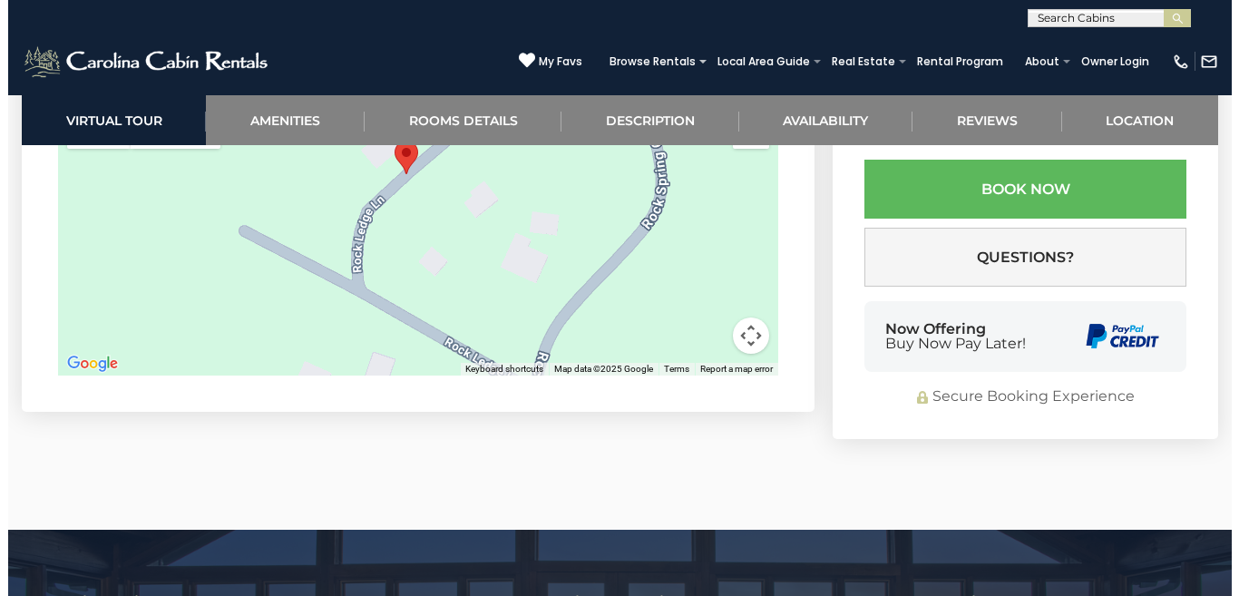
scroll to position [4318, 0]
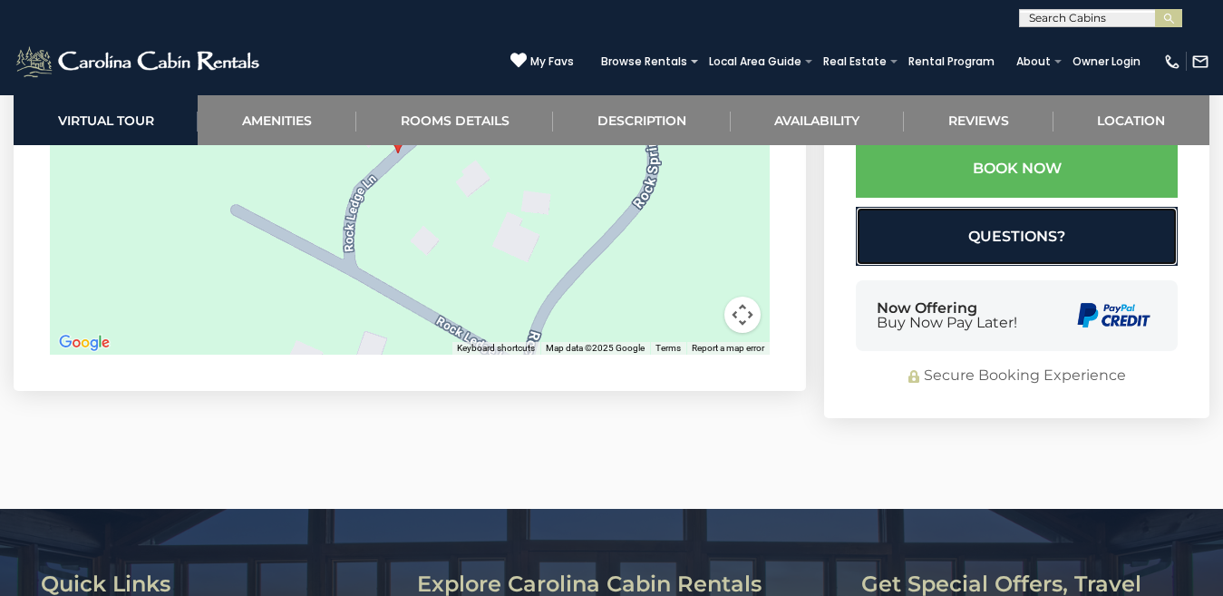
click at [979, 211] on button "Questions?" at bounding box center [1017, 236] width 322 height 59
select select "*"
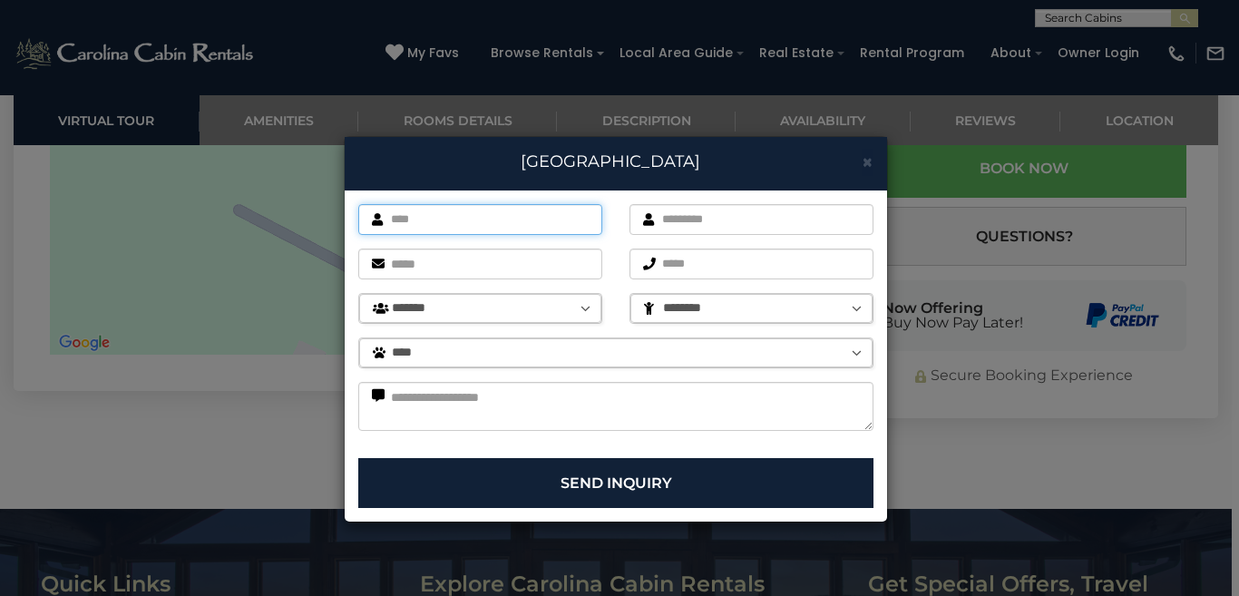
click at [478, 228] on input "text" at bounding box center [480, 219] width 244 height 31
type input "******"
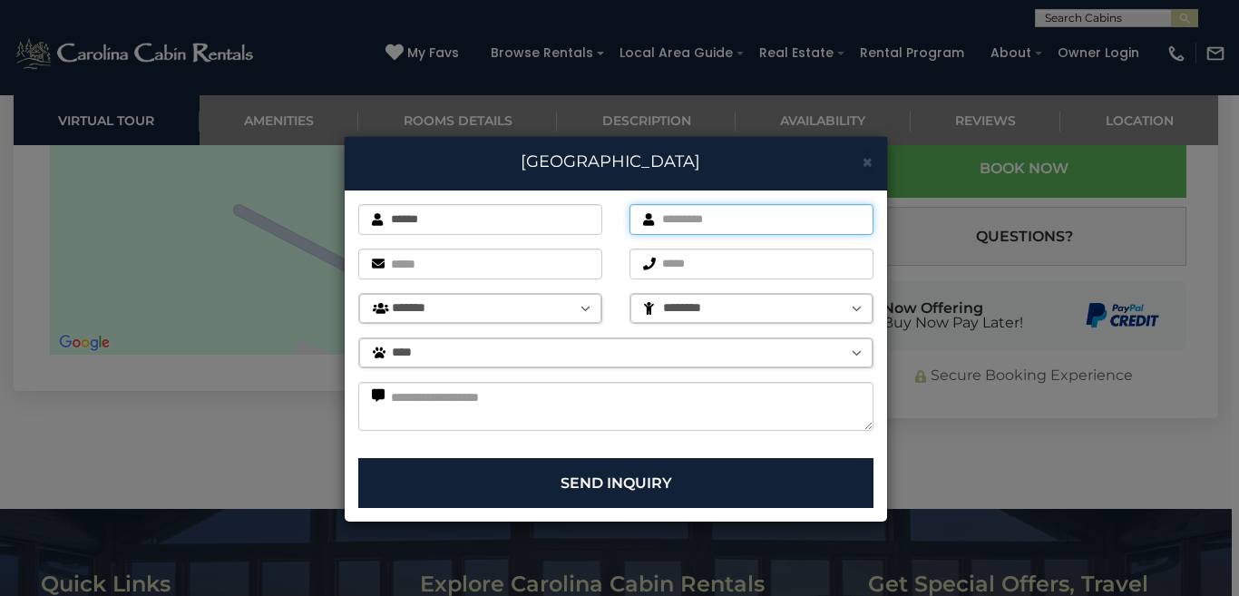
type input "*********"
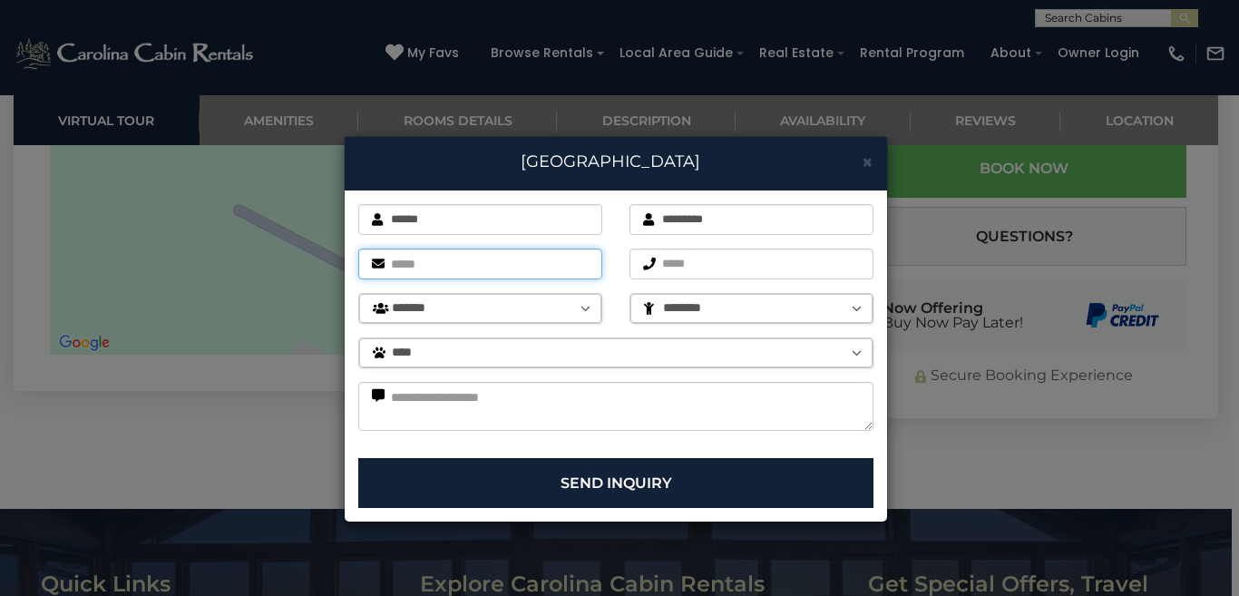
type input "**********"
click at [508, 300] on select "******* ******* ******** ******** ******** ******** ******** ******** ******** …" at bounding box center [480, 308] width 242 height 29
click at [359, 294] on select "******* ******* ******** ******** ******** ******** ******** ******** ******** …" at bounding box center [480, 308] width 242 height 29
click at [513, 300] on select "******* ******* ******** ******** ******** ******** ******** ******** ******** …" at bounding box center [480, 308] width 242 height 29
select select "*"
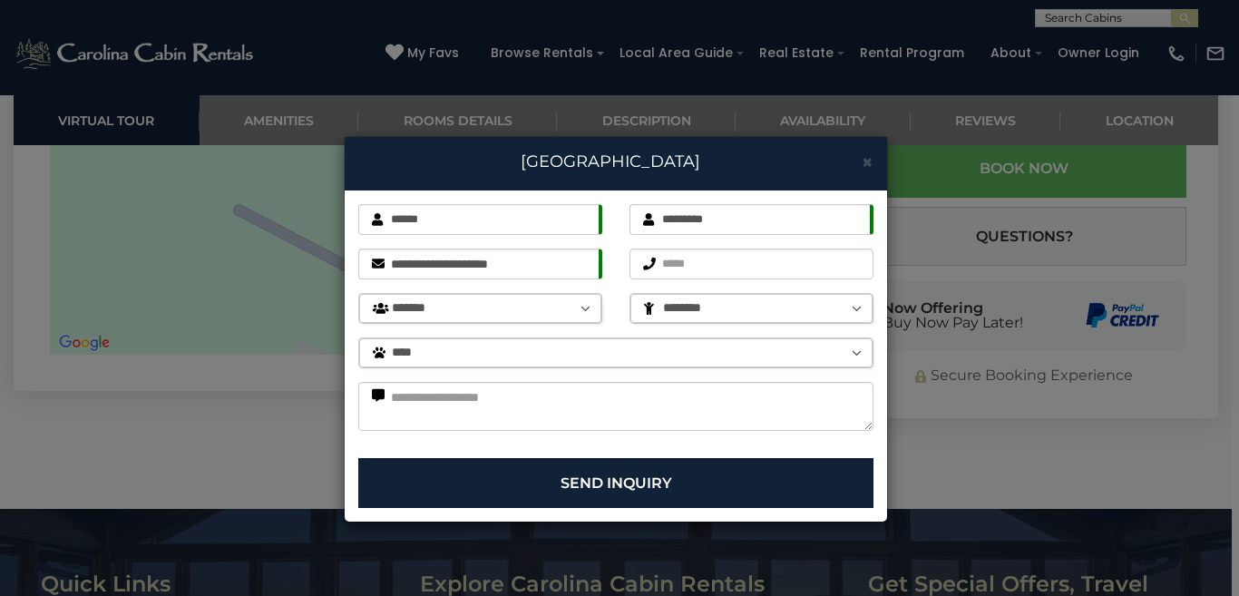
click at [359, 294] on select "******* ******* ******** ******** ******** ******** ******** ******** ******** …" at bounding box center [480, 308] width 242 height 29
click at [695, 310] on select "******** * * * * * * * * * **" at bounding box center [751, 308] width 242 height 29
select select "********"
click at [630, 294] on select "******** * * * * * * * * * **" at bounding box center [751, 308] width 242 height 29
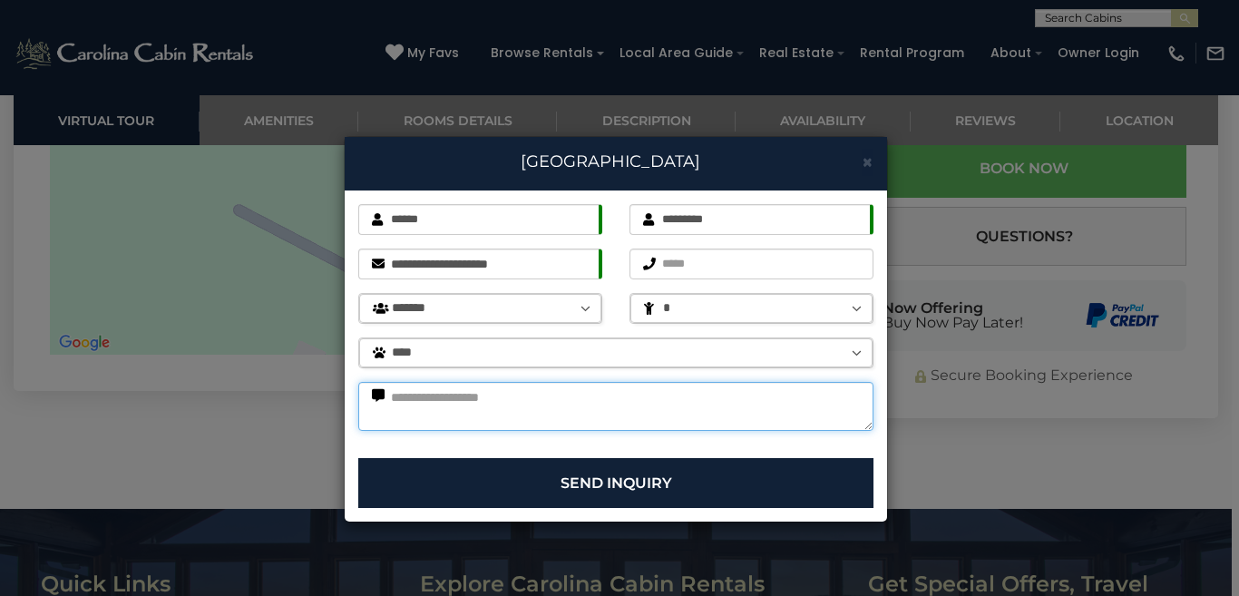
click at [527, 406] on textarea at bounding box center [615, 406] width 515 height 49
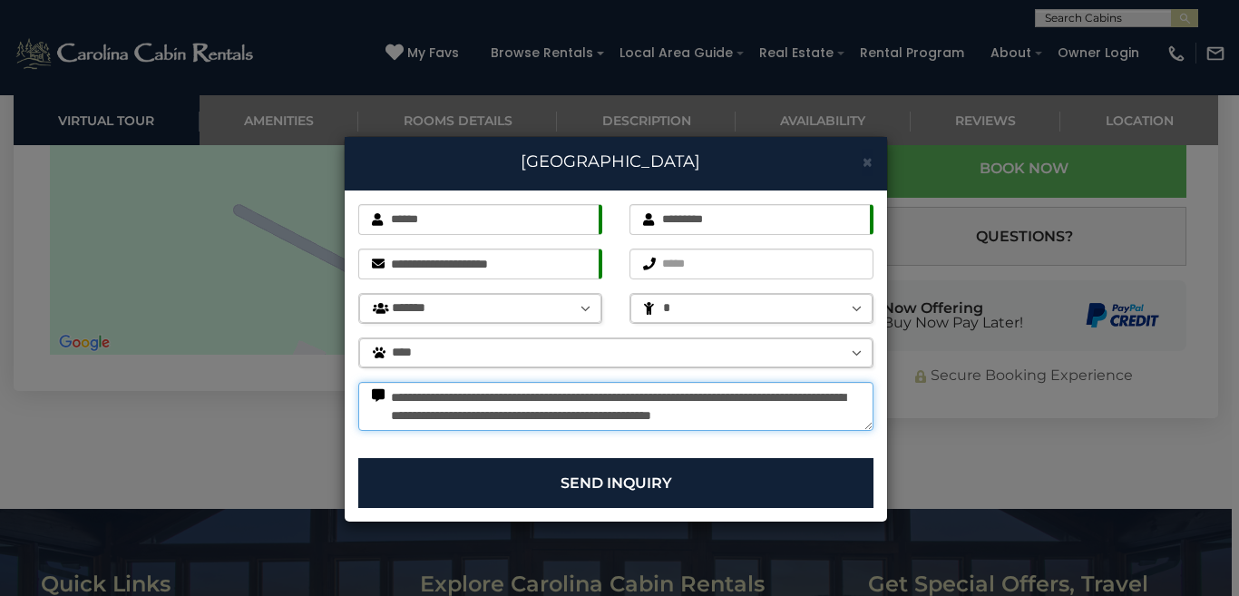
scroll to position [12, 0]
type textarea "**********"
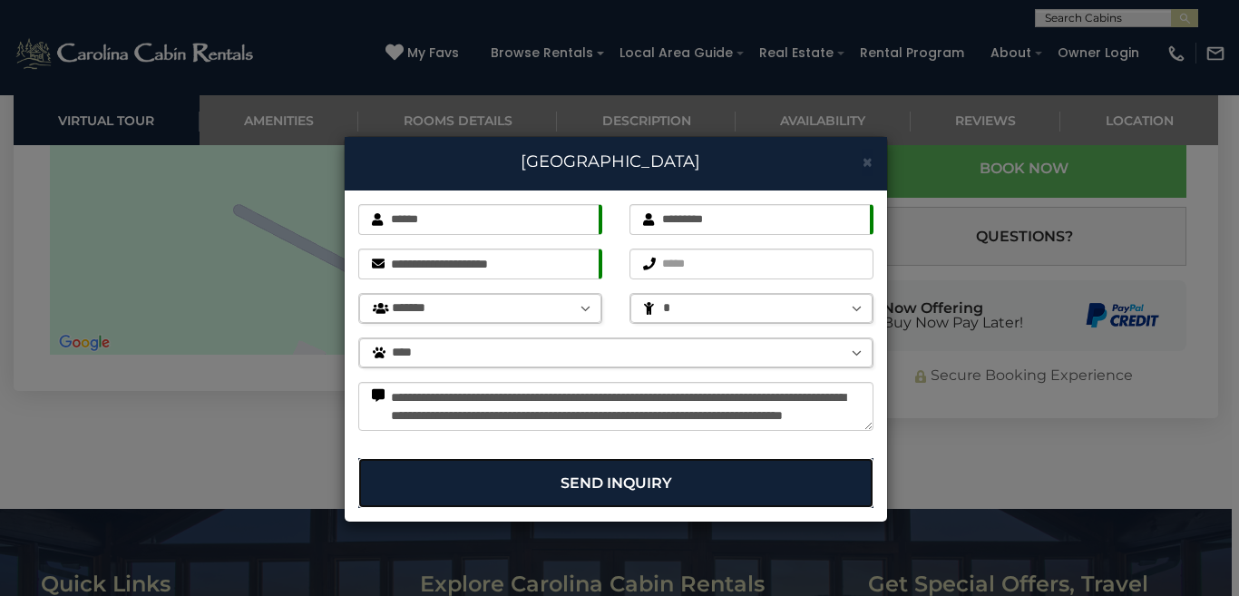
click at [503, 491] on button "Send Inquiry" at bounding box center [615, 483] width 515 height 50
click at [574, 481] on button "Send Inquiry" at bounding box center [615, 483] width 515 height 50
click at [656, 484] on button "Send Inquiry" at bounding box center [615, 483] width 515 height 50
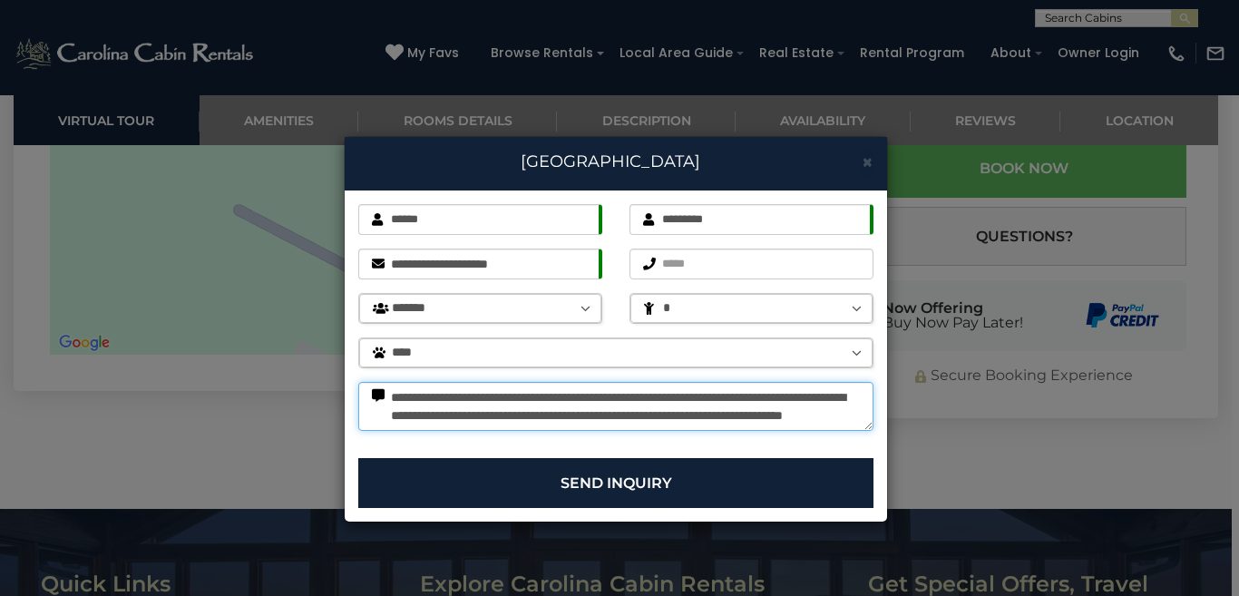
click at [695, 423] on textarea "**********" at bounding box center [615, 406] width 515 height 49
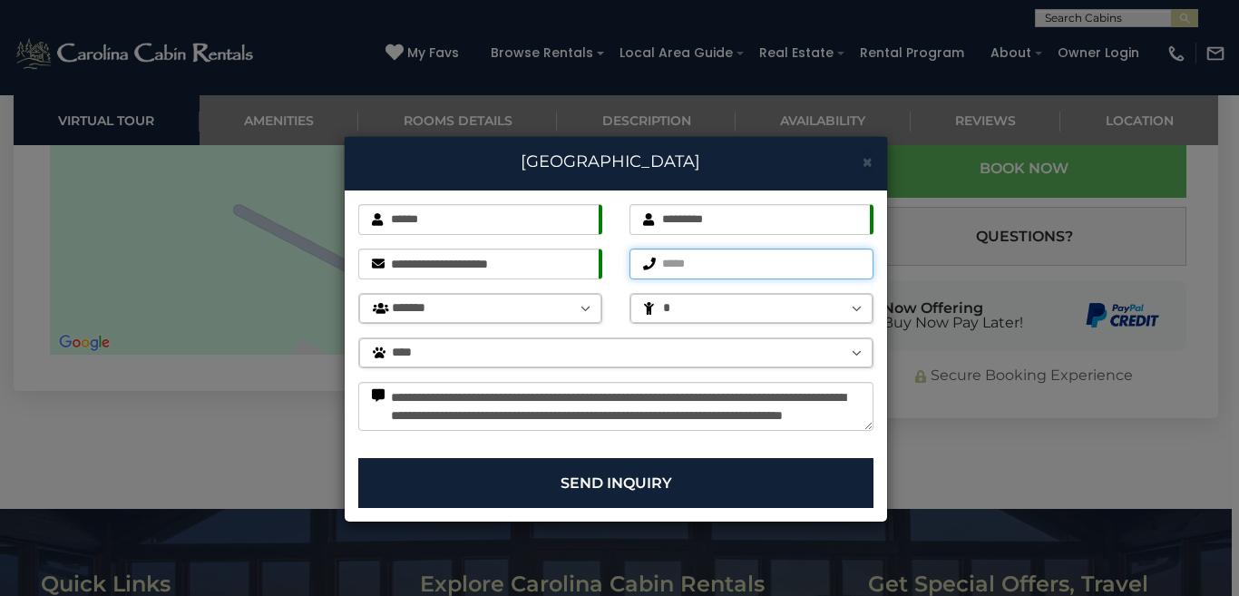
click at [716, 271] on input "text" at bounding box center [751, 263] width 244 height 31
type input "*"
type input "**********"
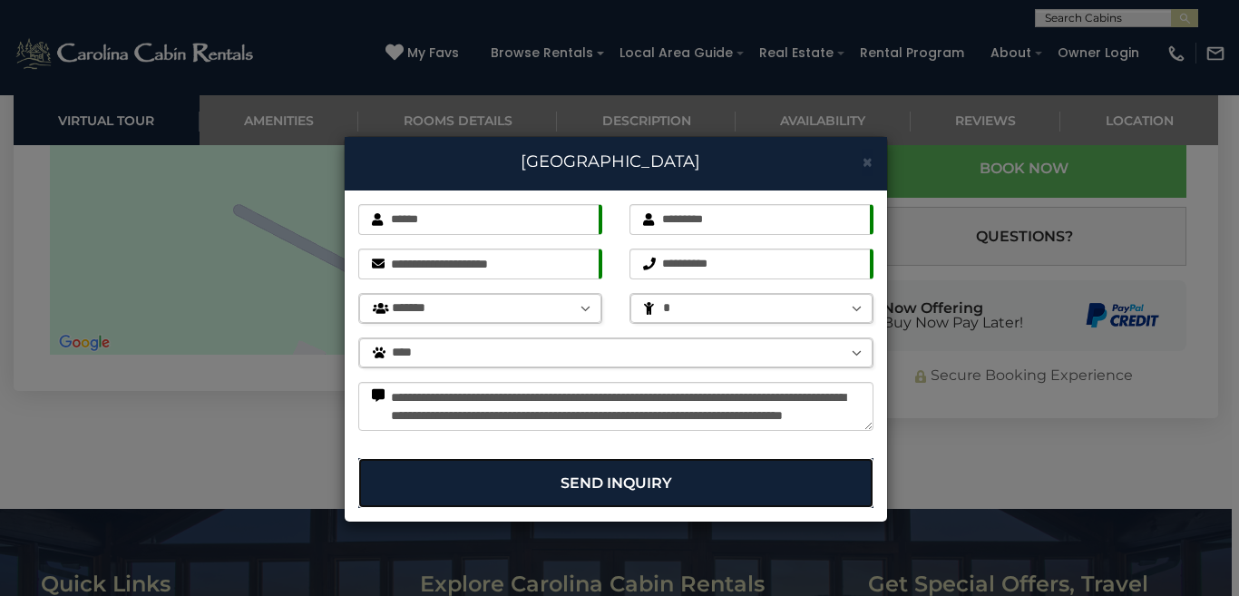
click at [696, 500] on button "Send Inquiry" at bounding box center [615, 483] width 515 height 50
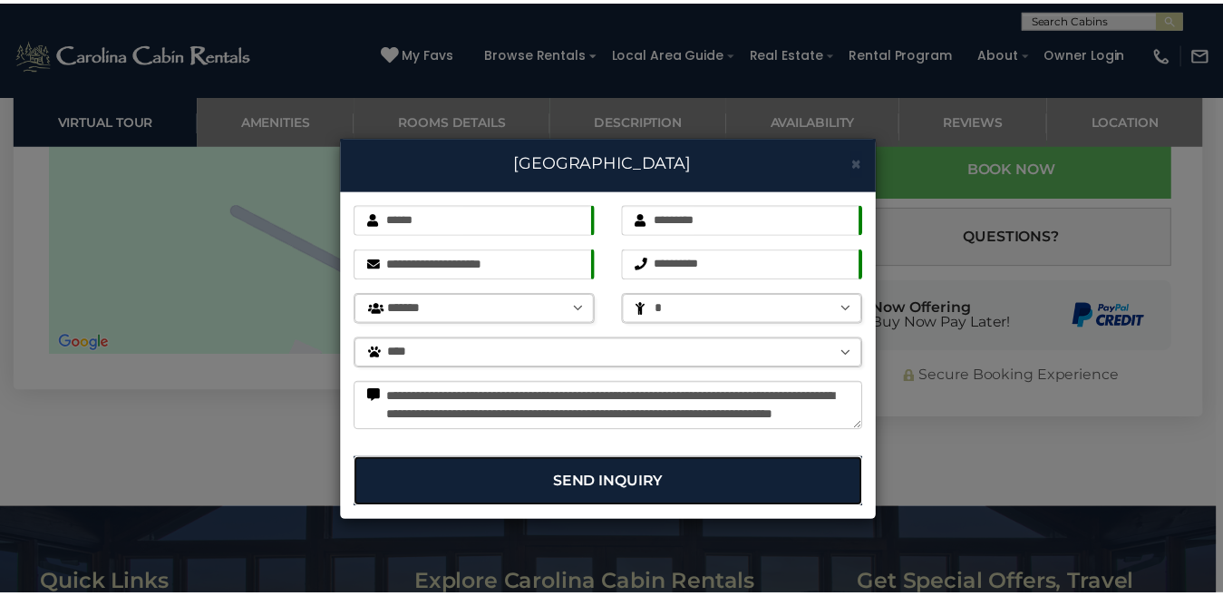
scroll to position [18, 0]
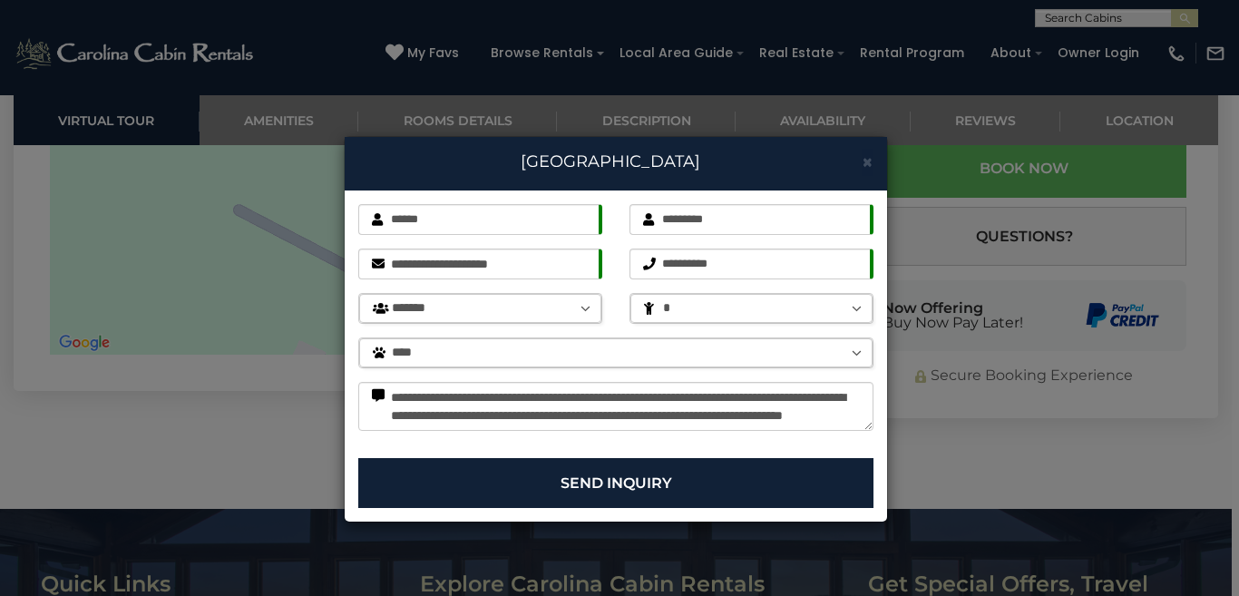
click at [732, 158] on h4 "Sugar Mountain Lodge" at bounding box center [615, 163] width 515 height 24
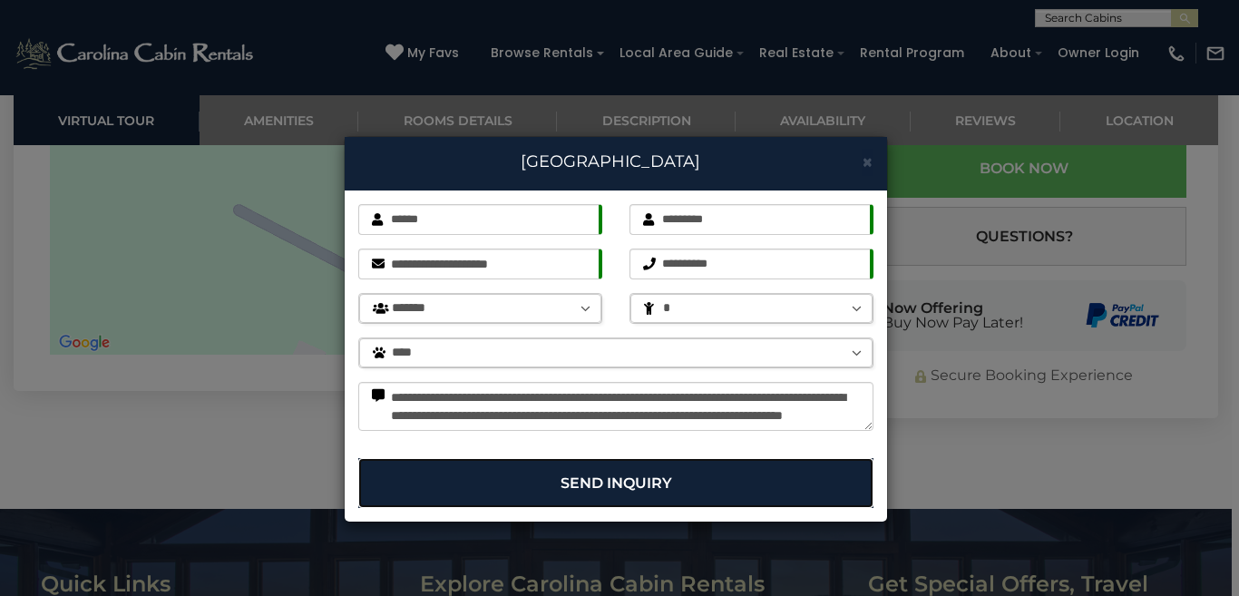
click at [604, 490] on button "Send Inquiry" at bounding box center [615, 483] width 515 height 50
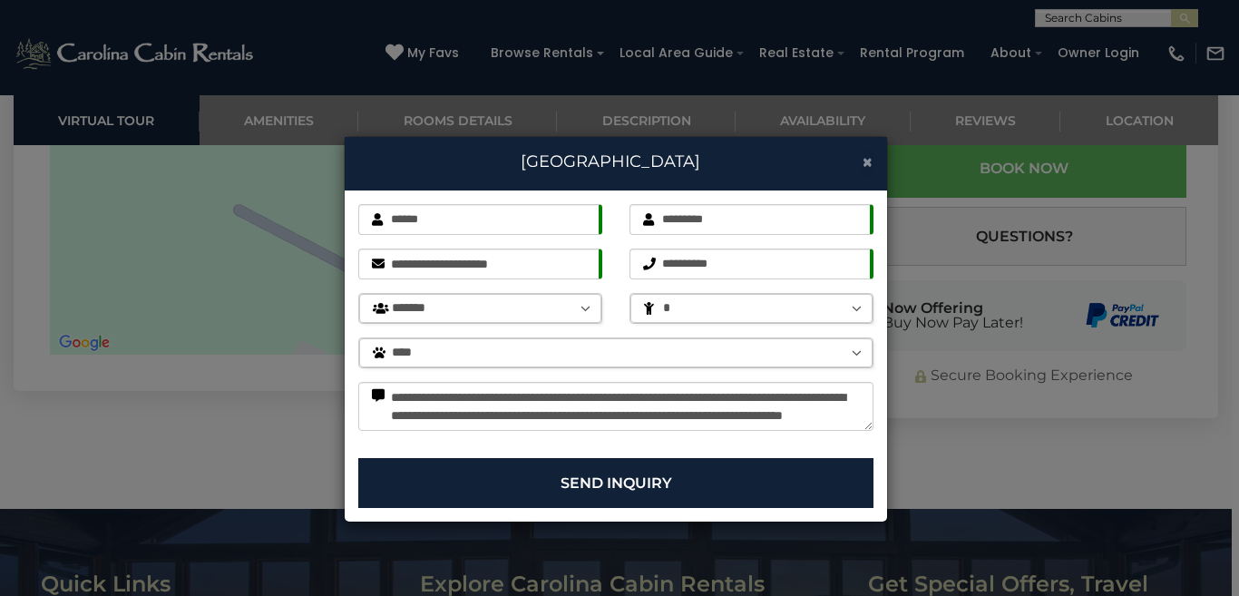
click at [865, 161] on span "×" at bounding box center [867, 162] width 12 height 23
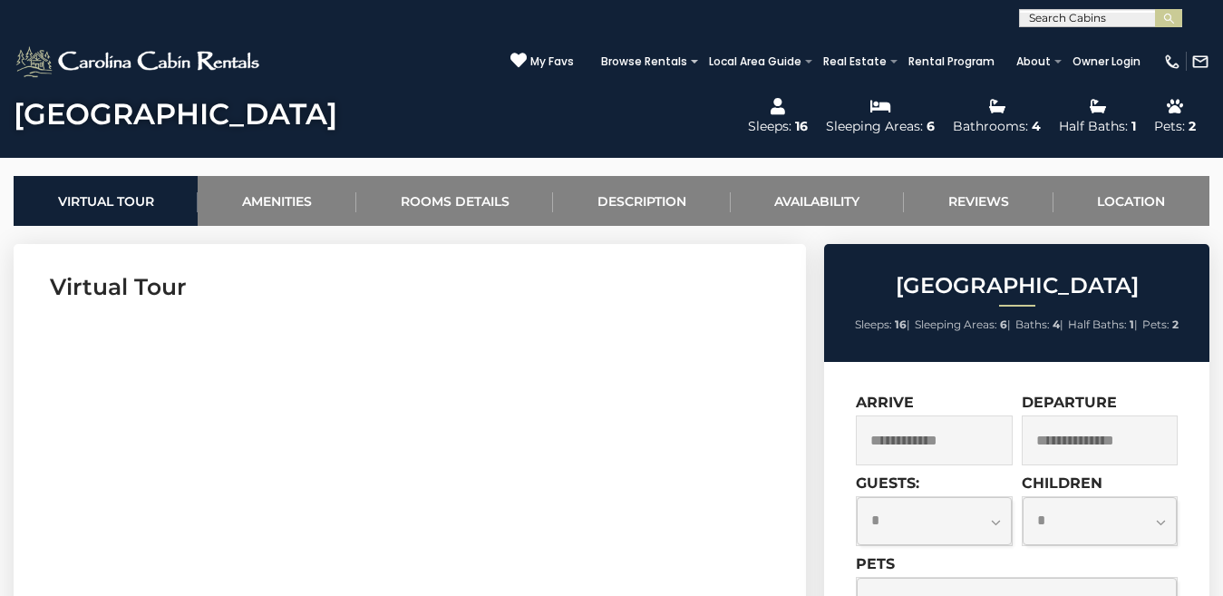
scroll to position [634, 0]
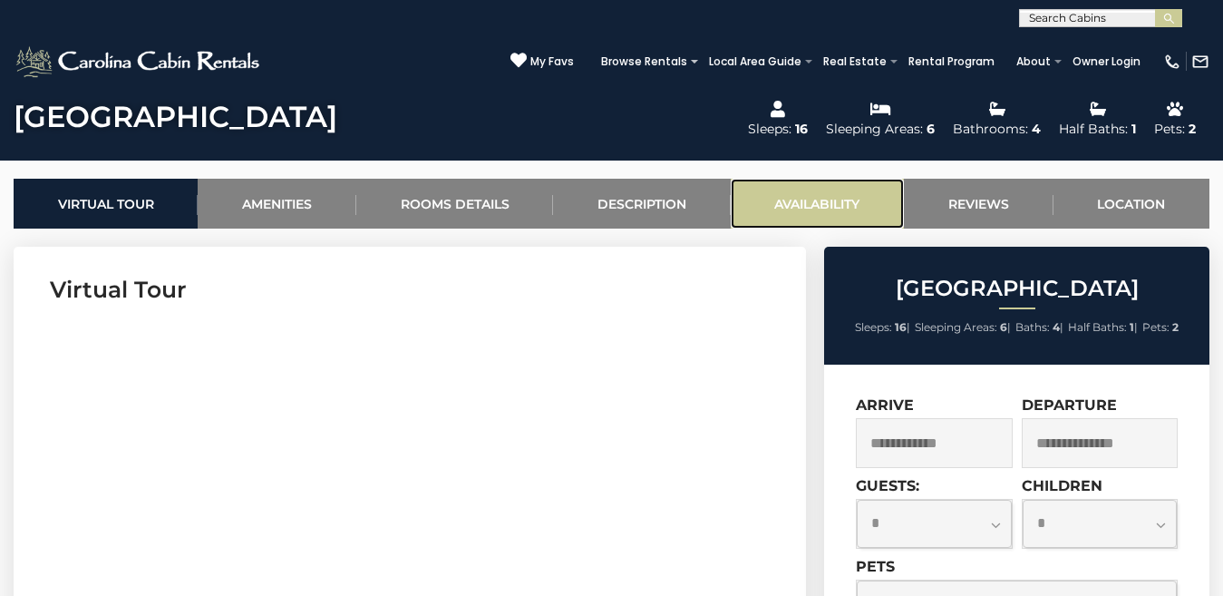
click at [823, 219] on link "Availability" at bounding box center [817, 204] width 173 height 50
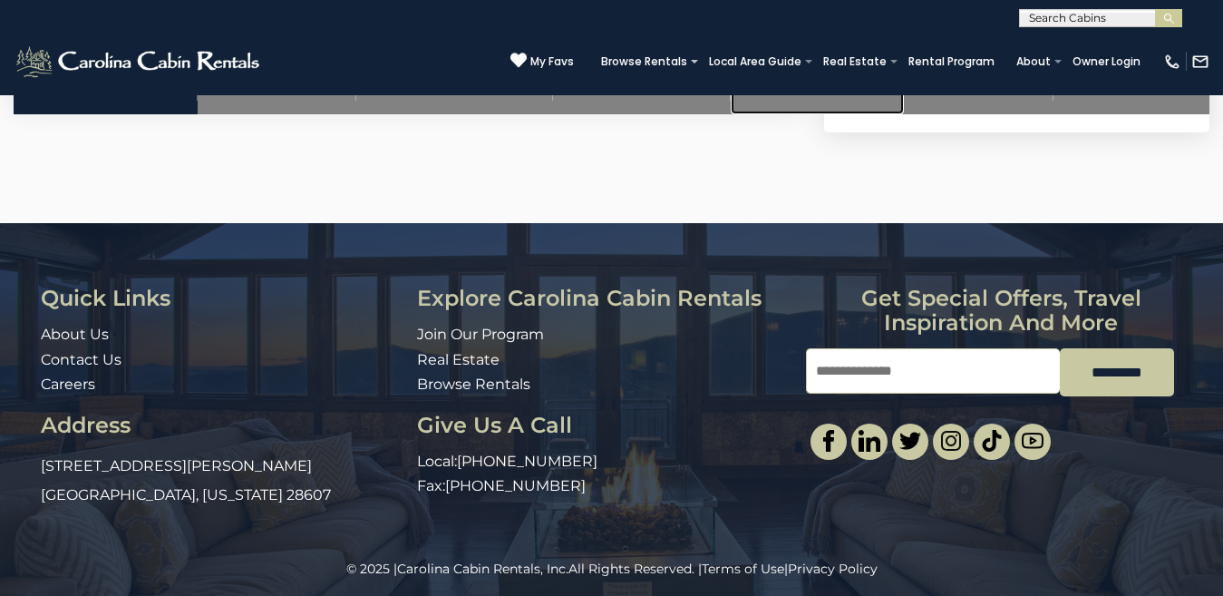
scroll to position [4606, 0]
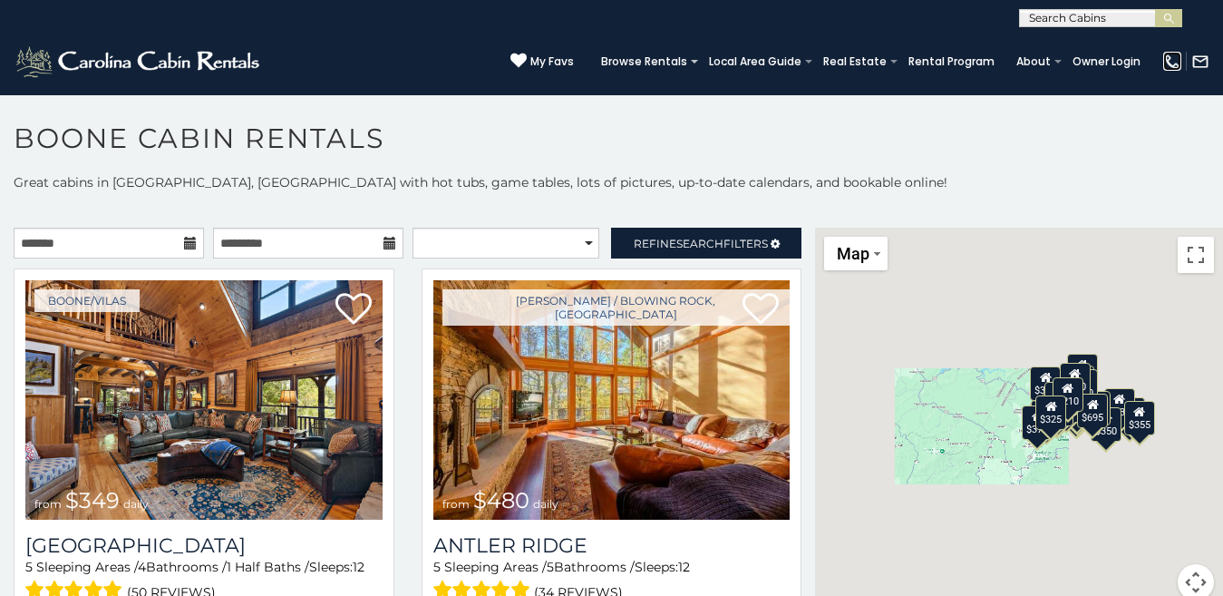
click at [1163, 53] on img at bounding box center [1172, 62] width 18 height 18
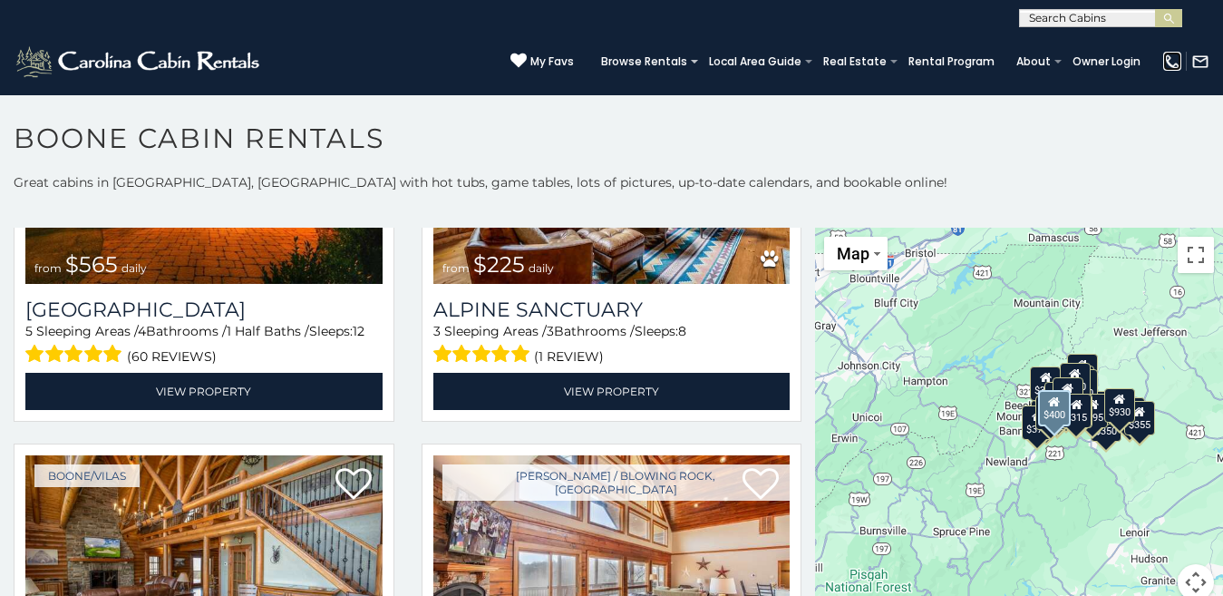
scroll to position [3531, 0]
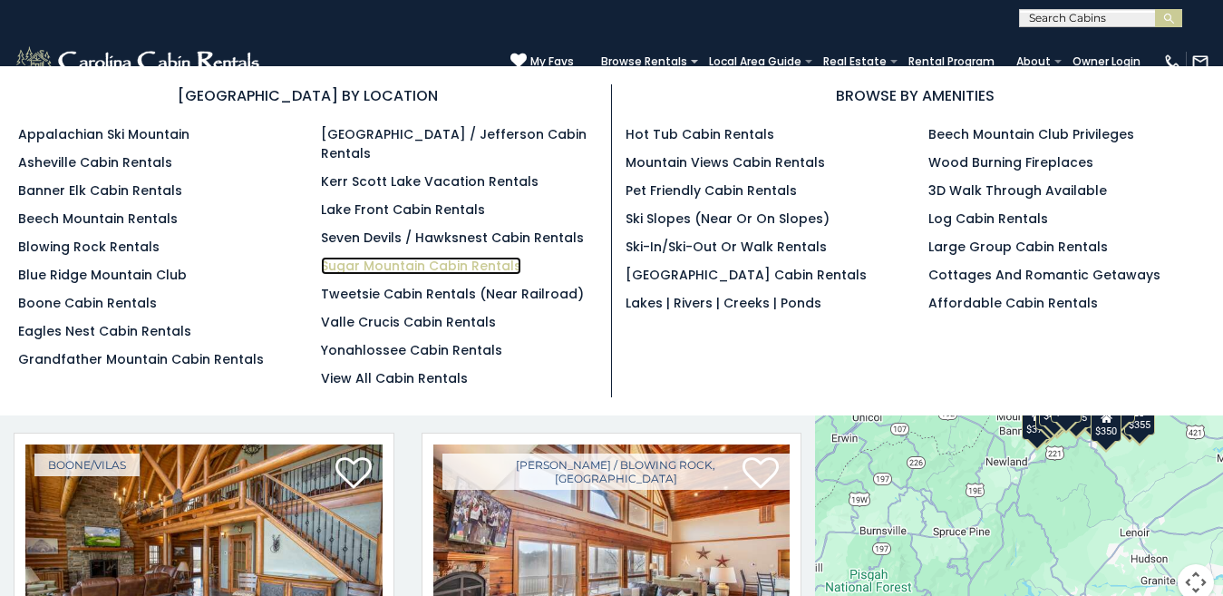
click at [411, 257] on link "Sugar Mountain Cabin Rentals" at bounding box center [421, 266] width 200 height 18
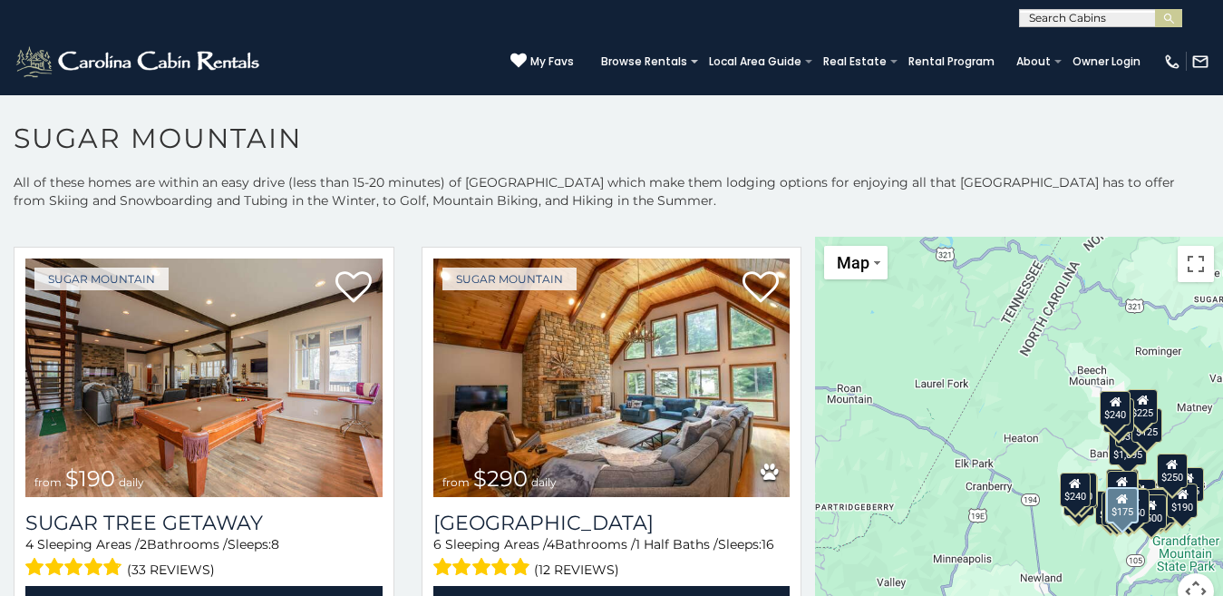
scroll to position [1675, 0]
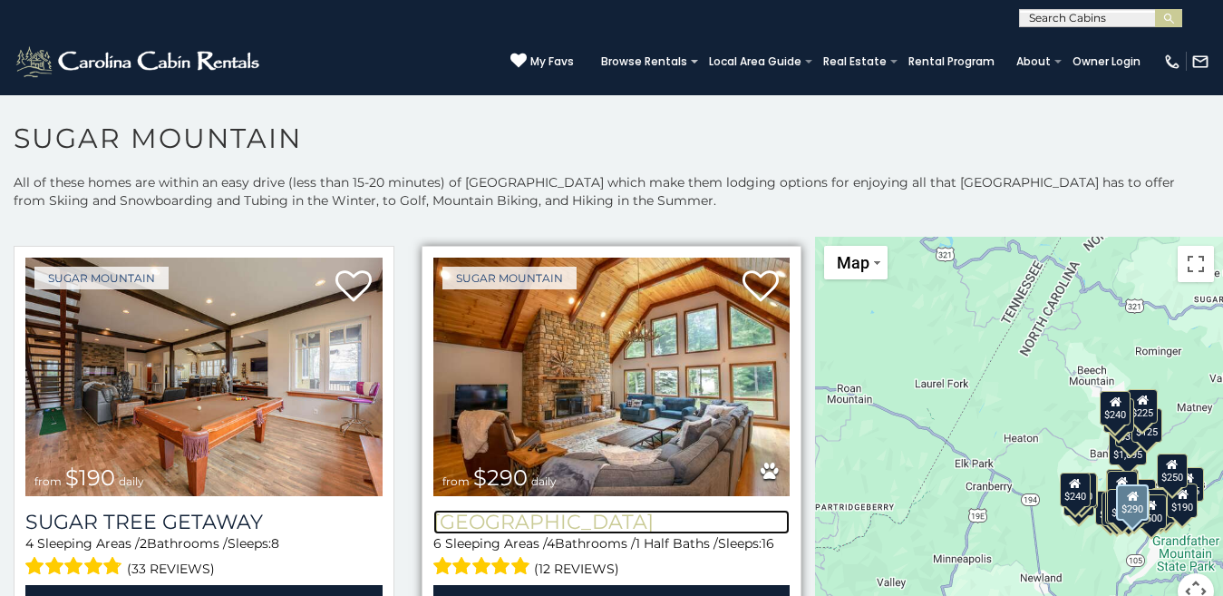
click at [562, 510] on h3 "[GEOGRAPHIC_DATA]" at bounding box center [611, 522] width 357 height 24
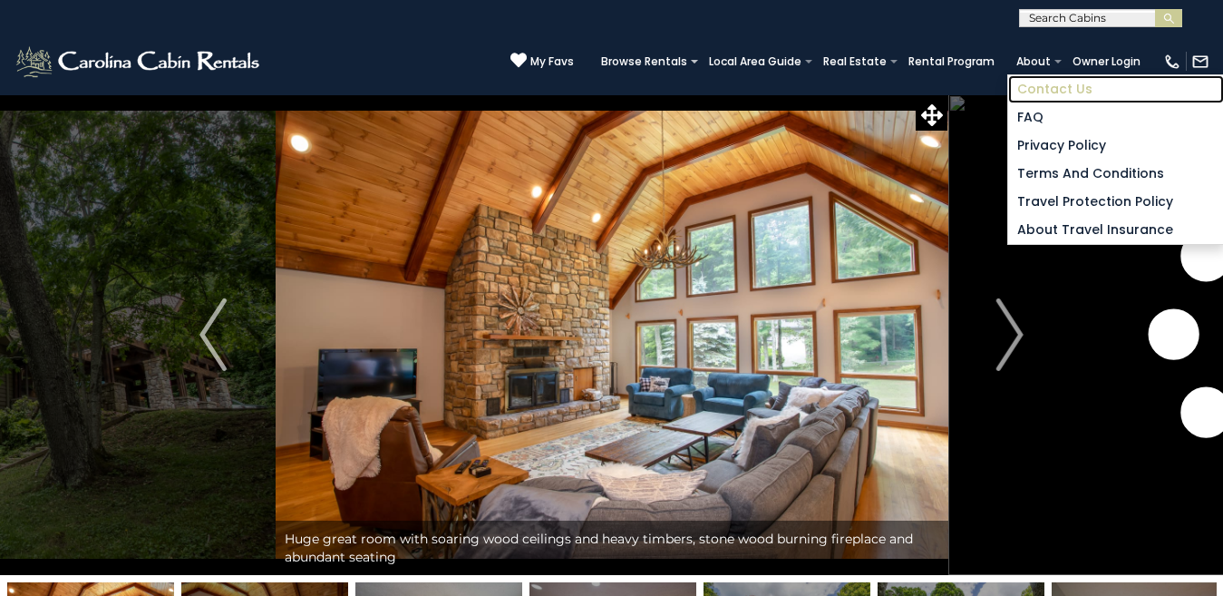
click at [1008, 81] on link "Contact Us" at bounding box center [1116, 89] width 216 height 28
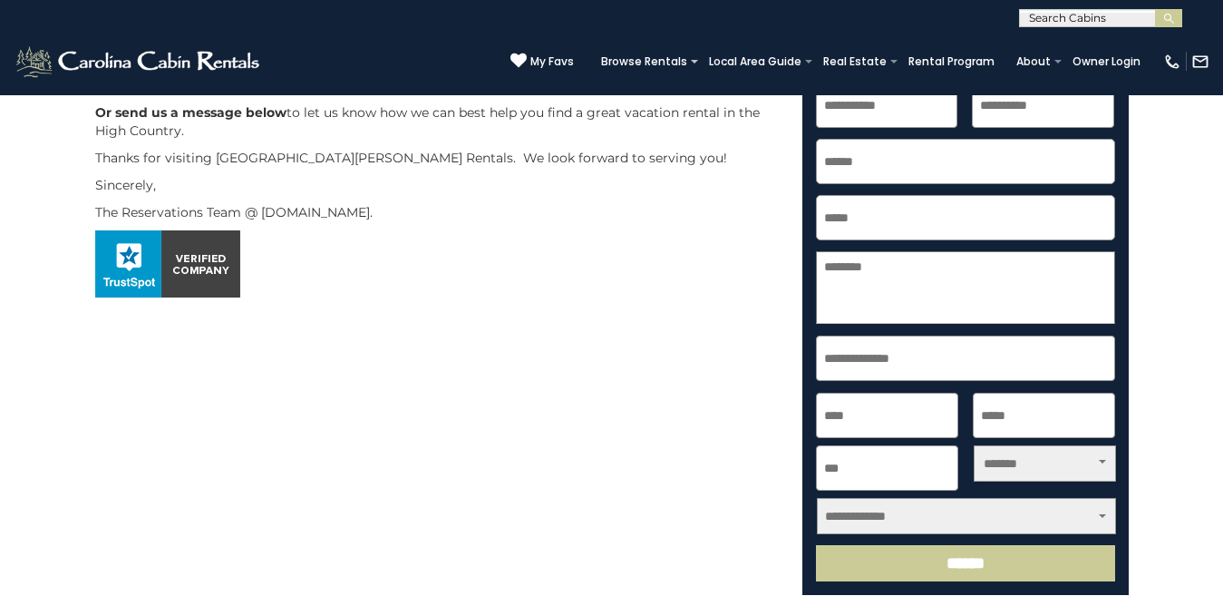
scroll to position [442, 0]
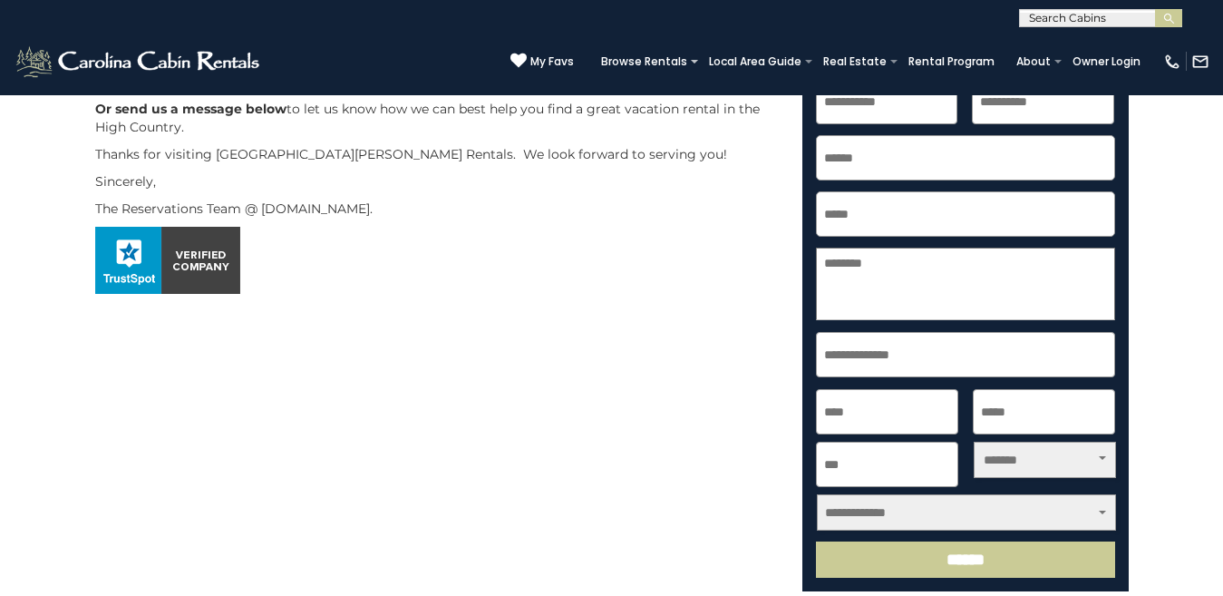
click at [873, 119] on input "First" at bounding box center [887, 101] width 142 height 45
type input "******"
type input "*********"
type input "**********"
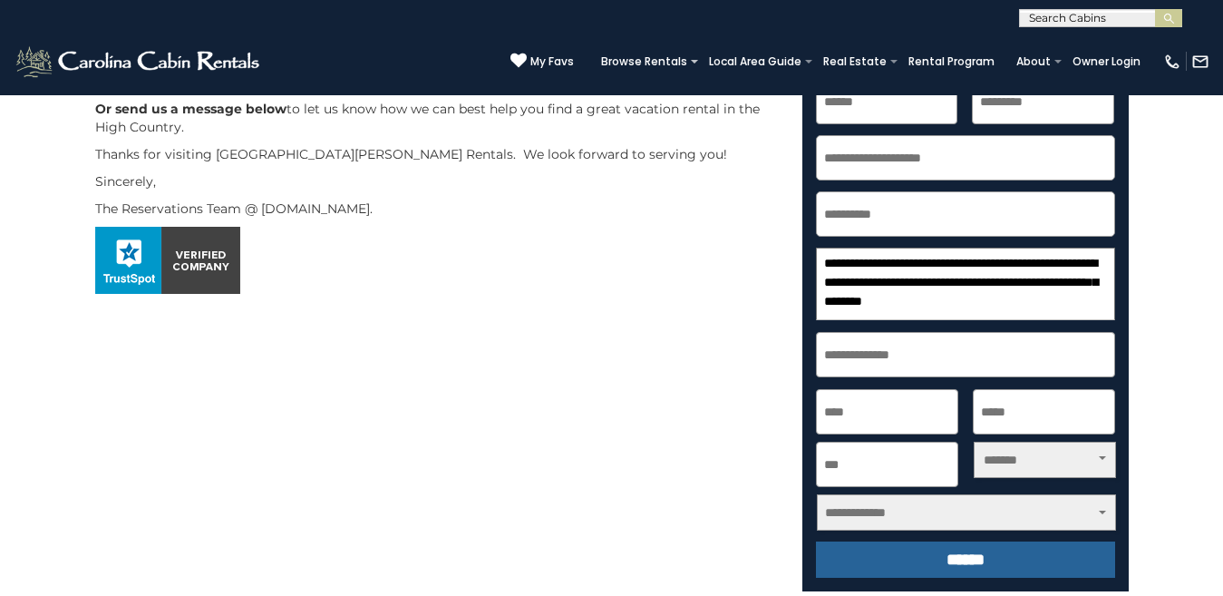
type textarea "**********"
click at [937, 556] on input "******" at bounding box center [965, 559] width 299 height 36
